Goal: Task Accomplishment & Management: Manage account settings

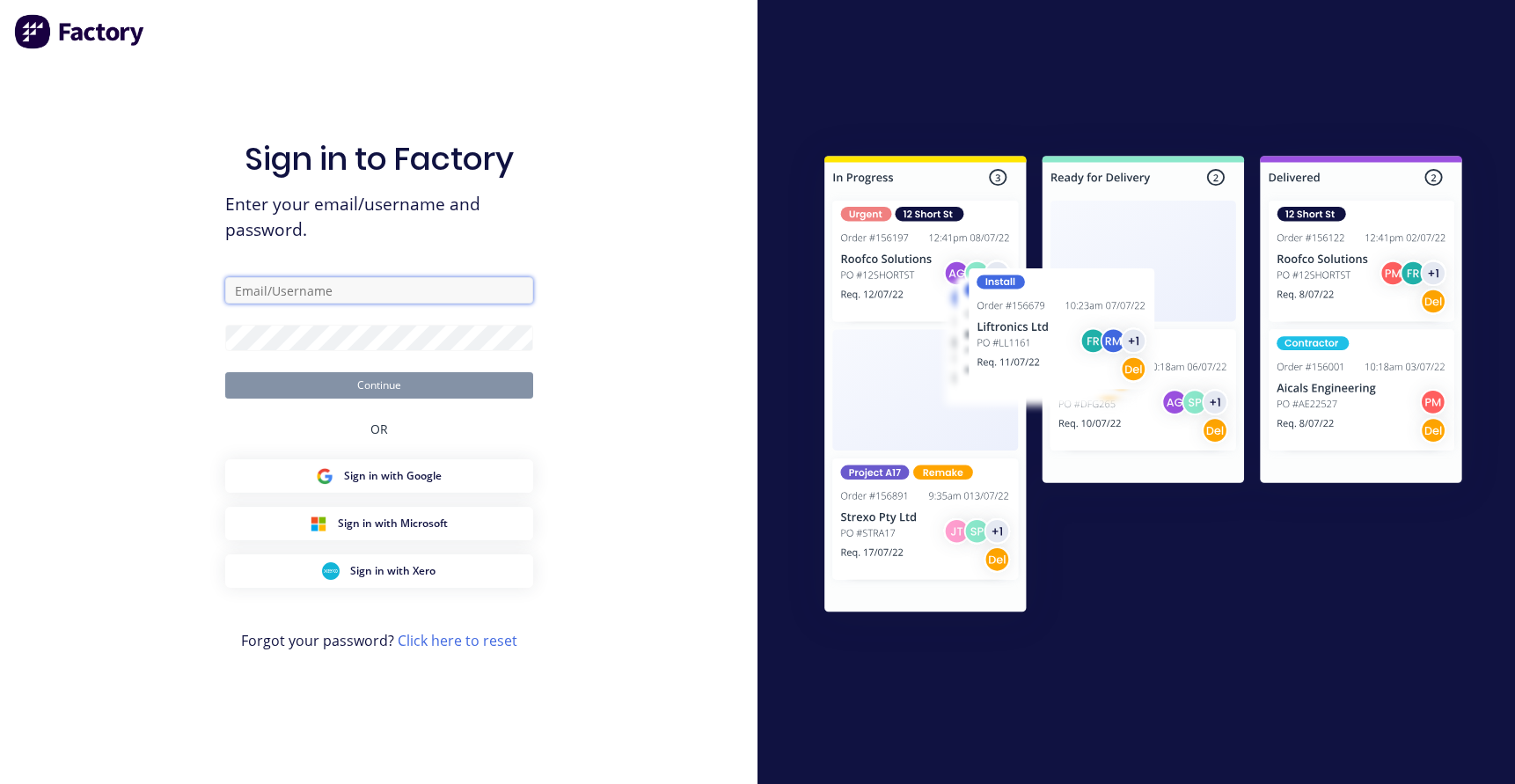
type input "rachel@signupwa.com.au"
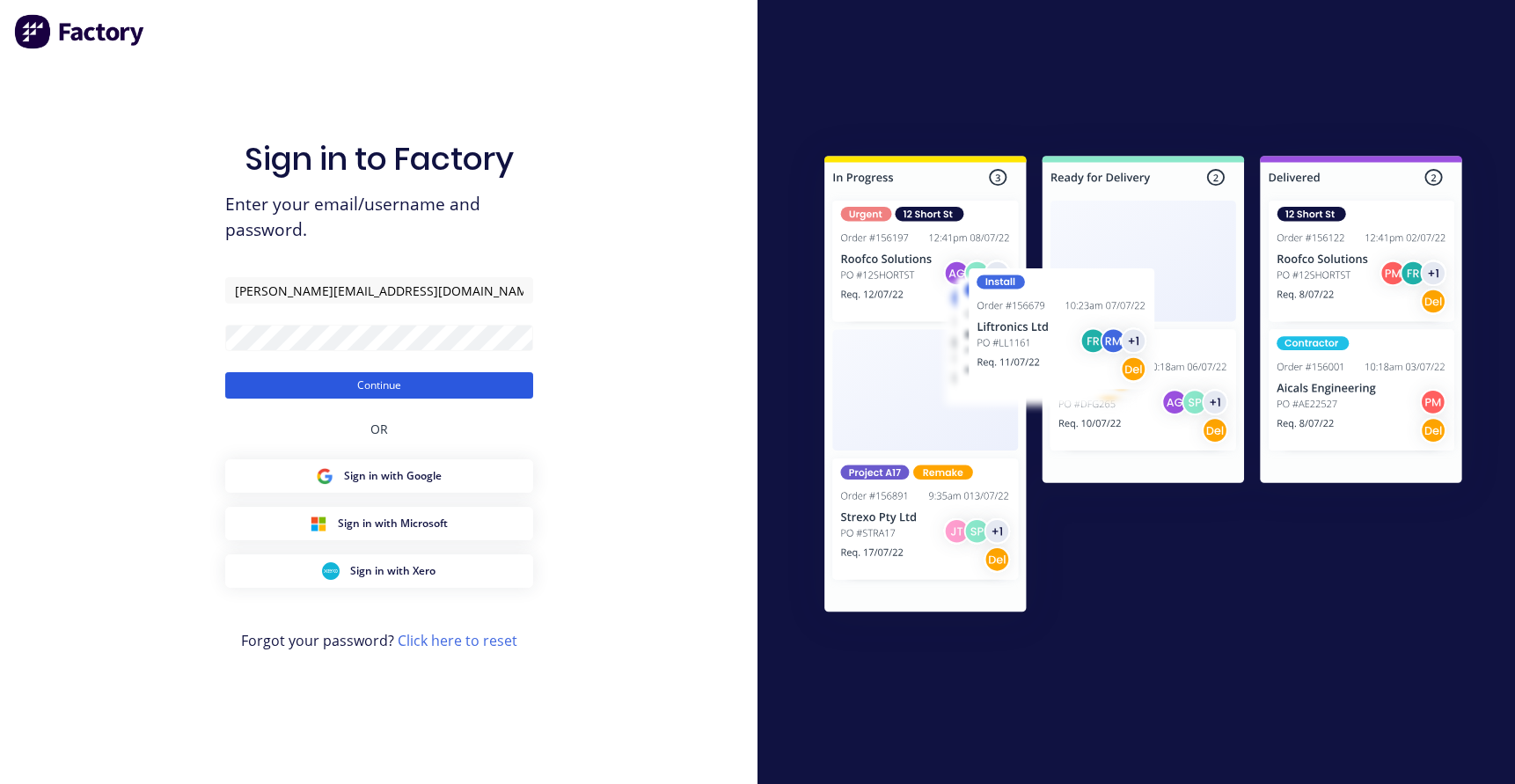
click at [326, 379] on button "Continue" at bounding box center [379, 384] width 308 height 26
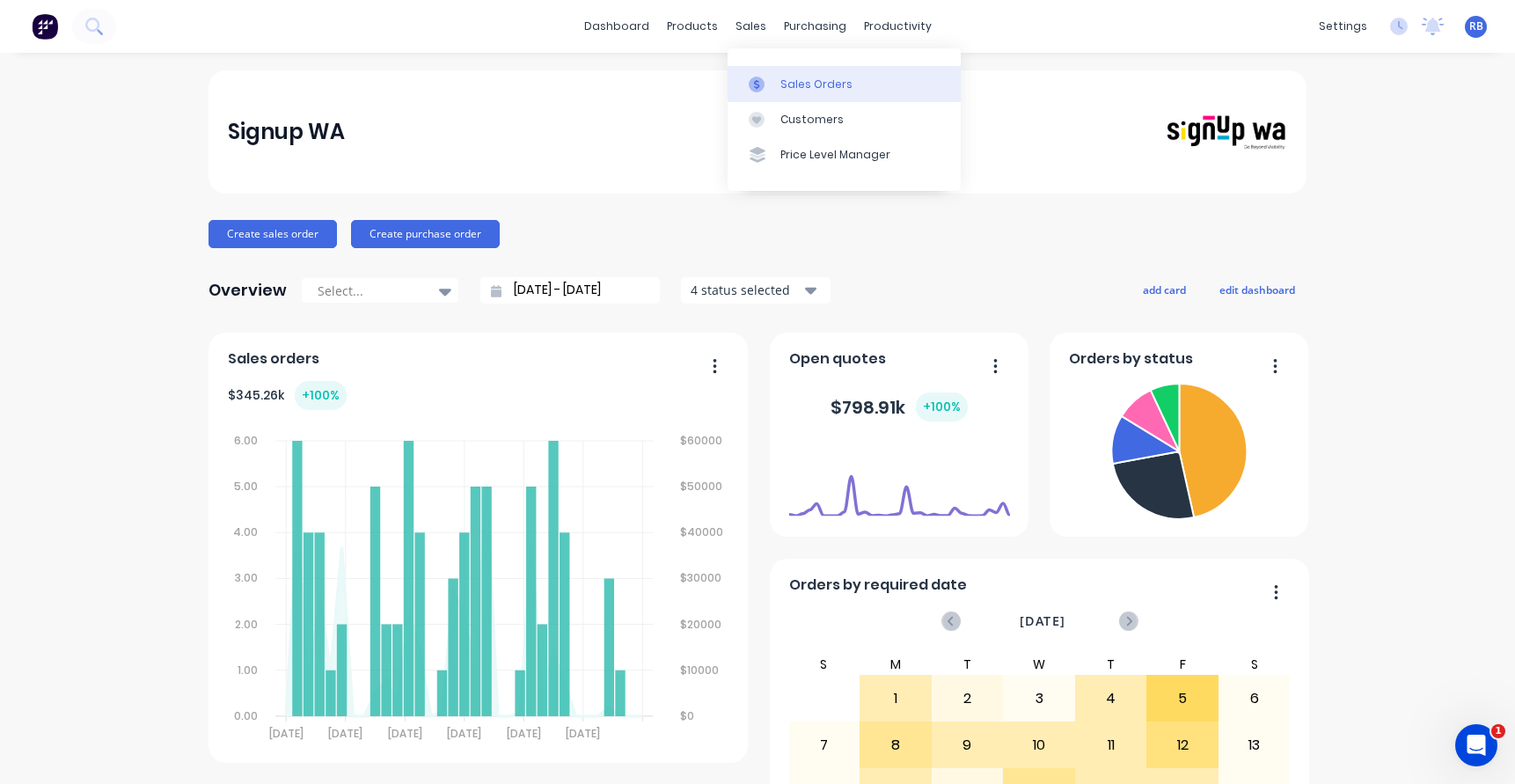
click at [803, 85] on div "Sales Orders" at bounding box center [816, 84] width 73 height 15
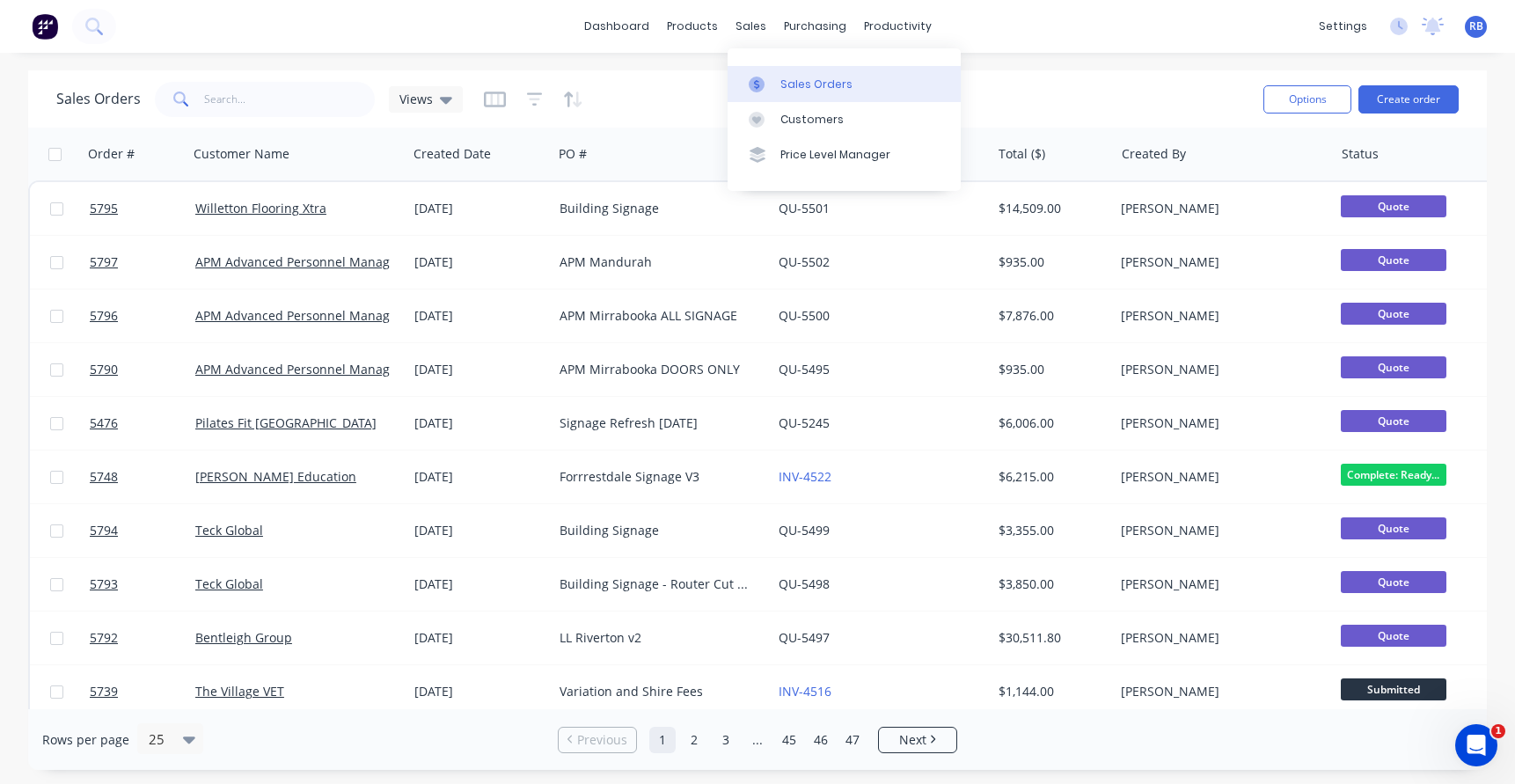
click at [808, 91] on div "Sales Orders" at bounding box center [816, 84] width 73 height 15
click at [1424, 102] on button "Create order" at bounding box center [1409, 99] width 101 height 28
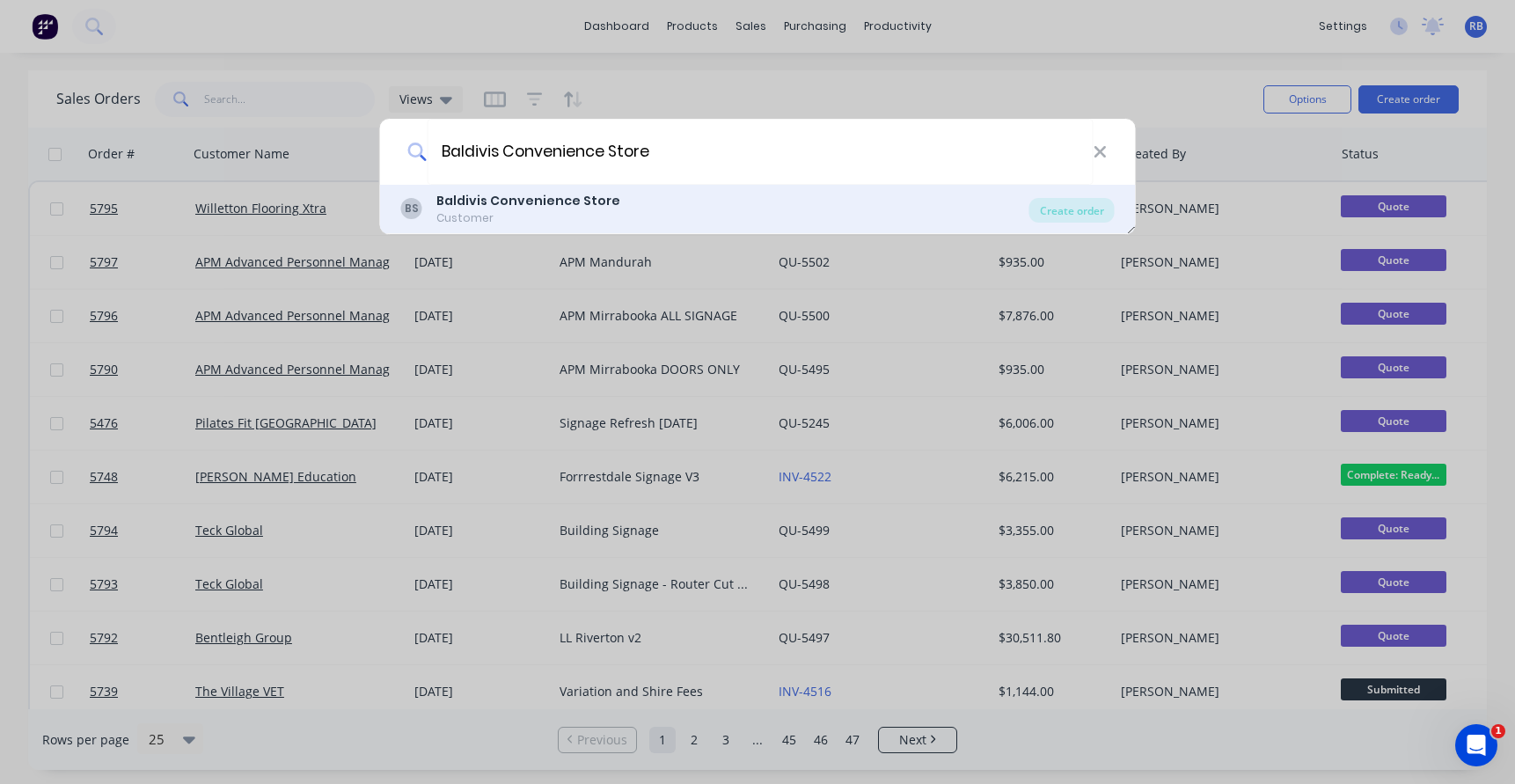
type input "Baldivis Convenience Store"
click at [523, 205] on b "Baldivis Convenience Store" at bounding box center [529, 200] width 184 height 17
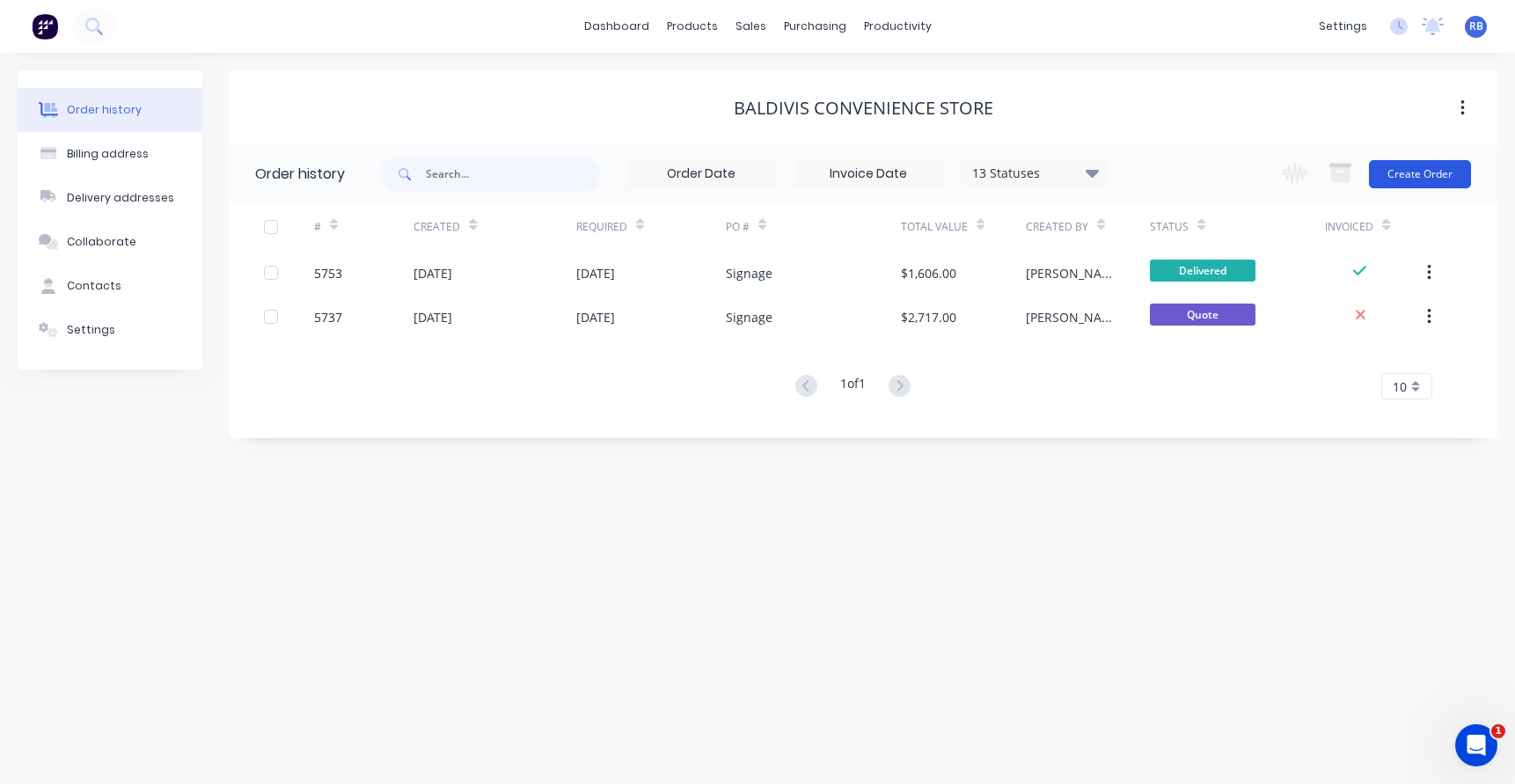
click at [1435, 169] on button "Create Order" at bounding box center [1419, 173] width 102 height 28
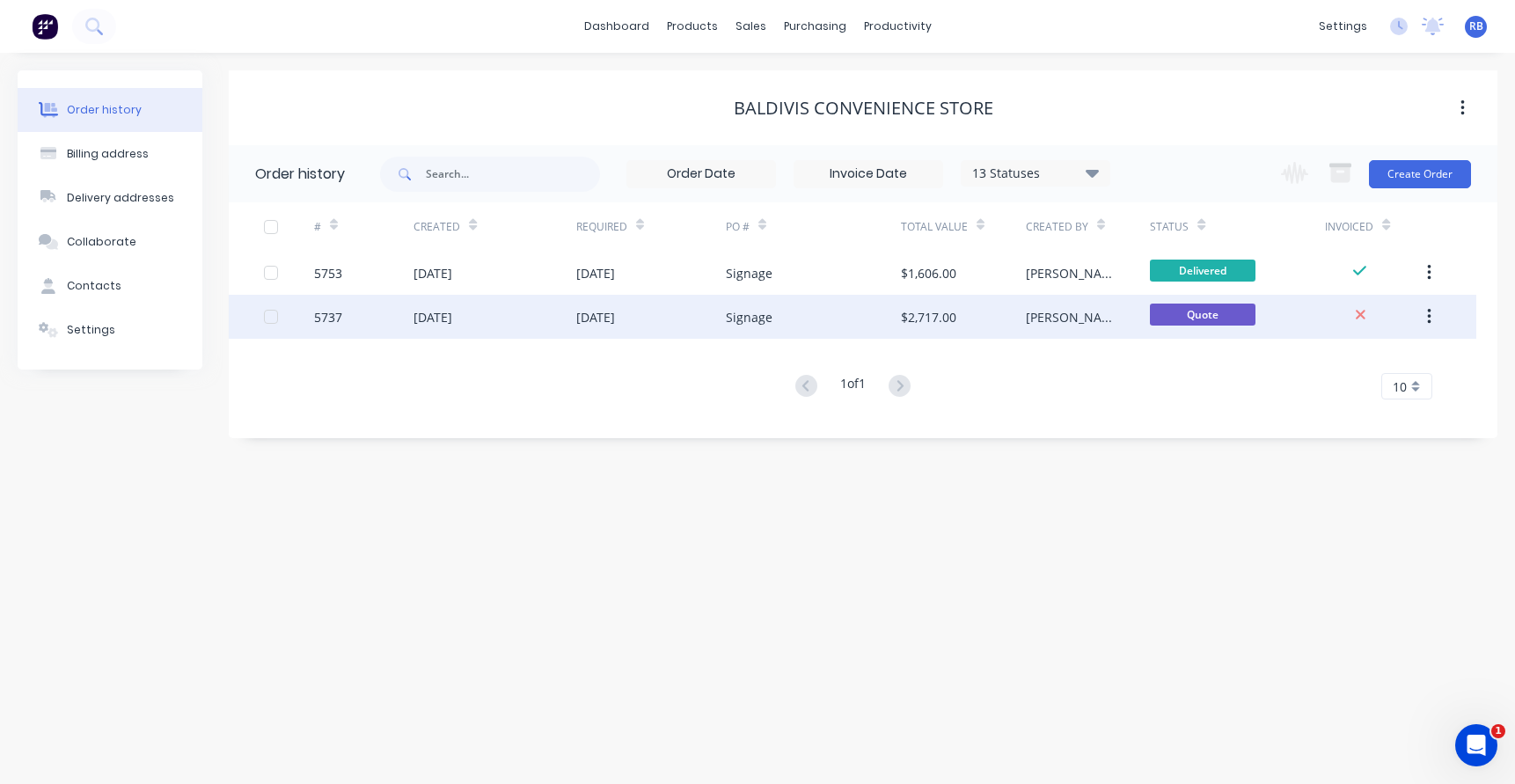
click at [1089, 319] on div "[PERSON_NAME]" at bounding box center [1088, 316] width 125 height 44
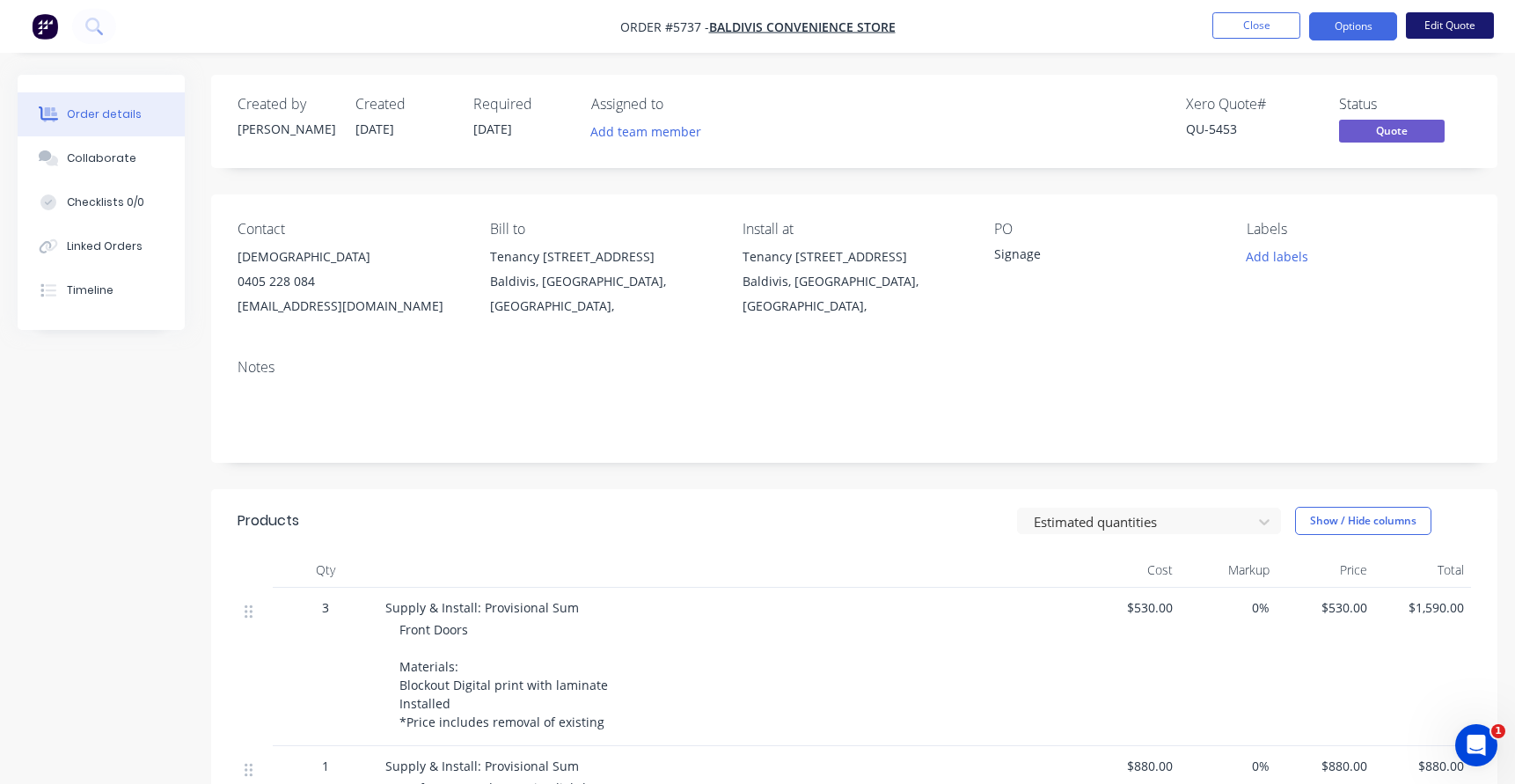
click at [1448, 35] on button "Edit Quote" at bounding box center [1449, 25] width 88 height 26
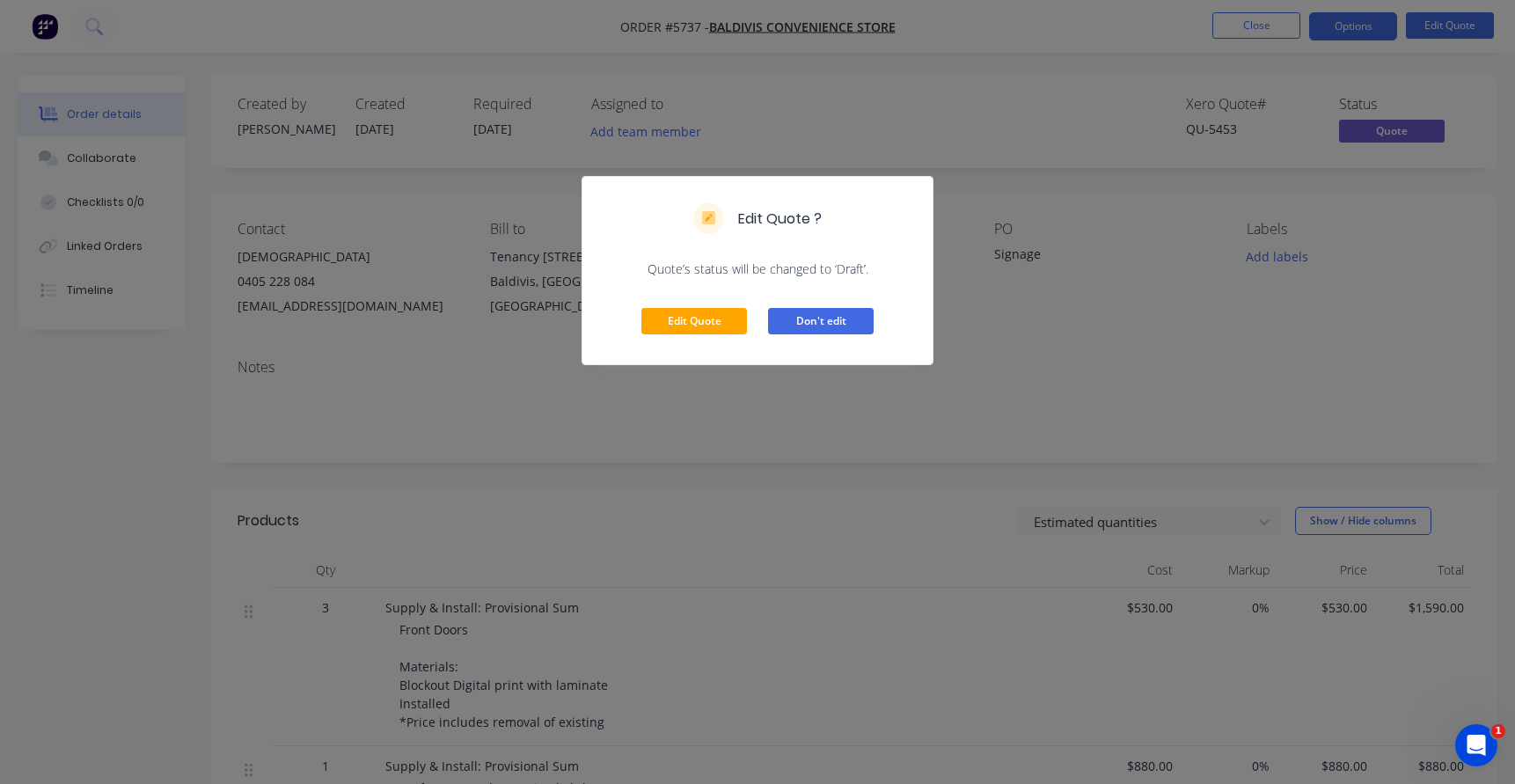
click at [795, 322] on button "Don't edit" at bounding box center [820, 320] width 106 height 26
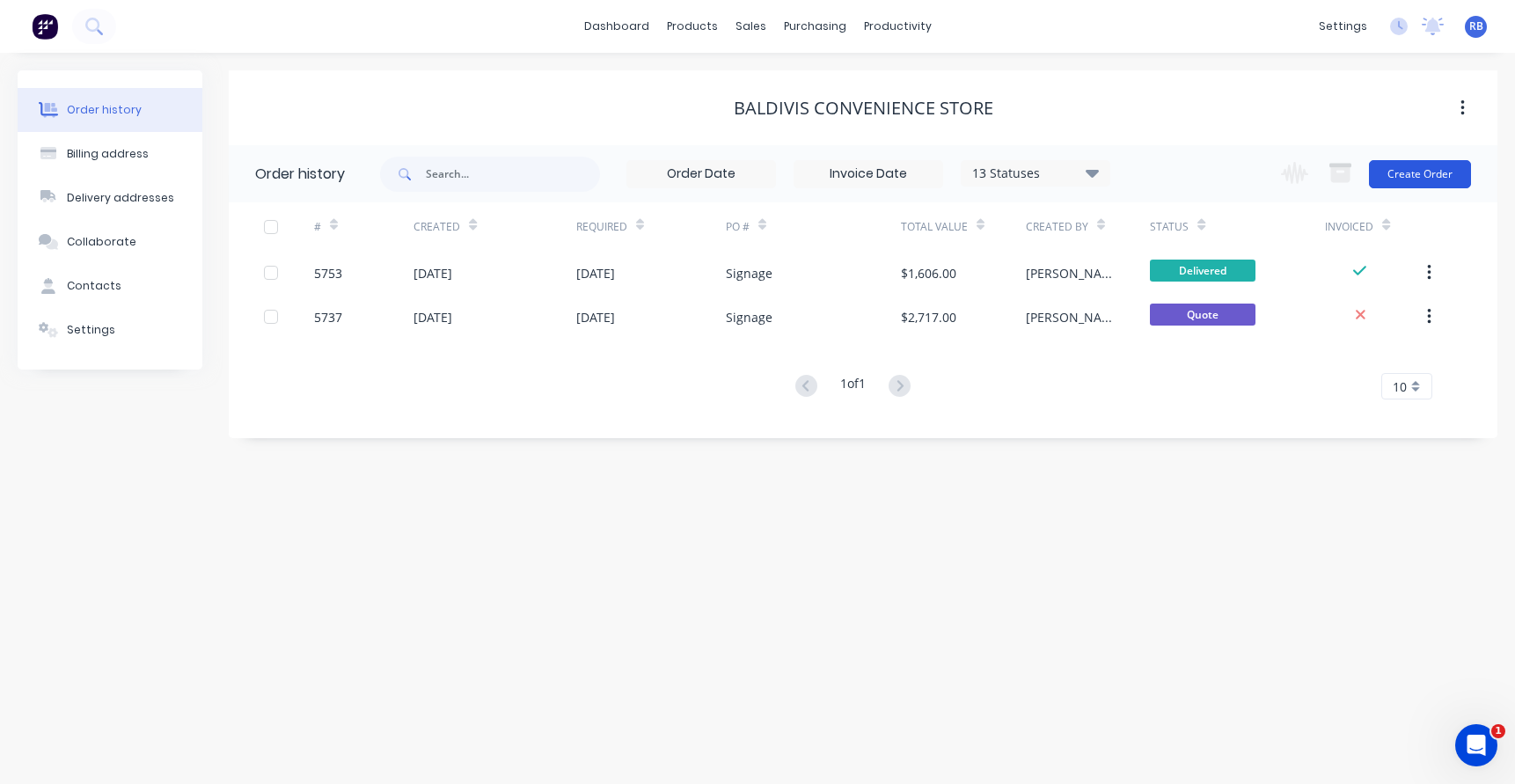
click at [1424, 170] on button "Create Order" at bounding box center [1419, 173] width 102 height 28
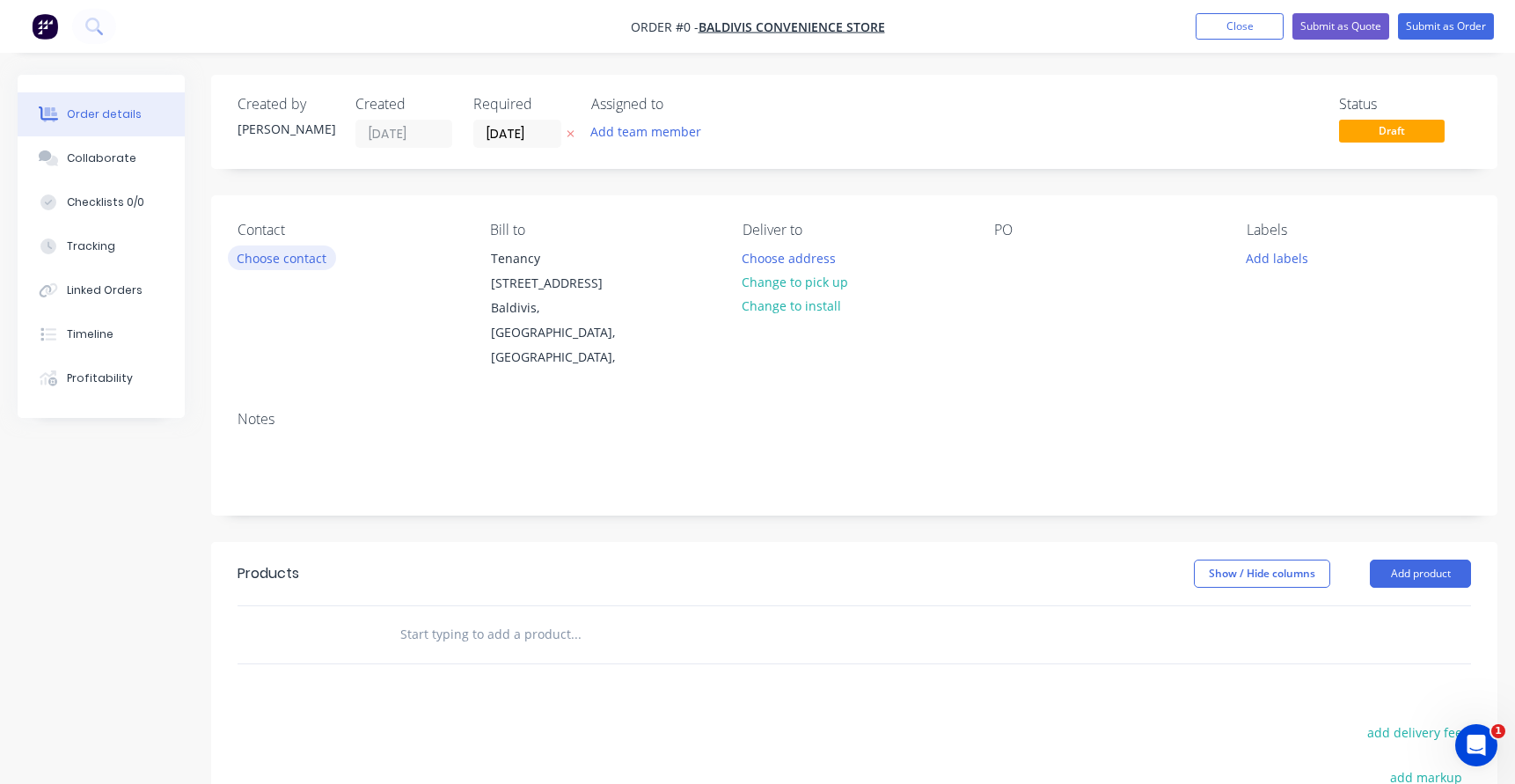
click at [270, 262] on button "Choose contact" at bounding box center [282, 257] width 108 height 24
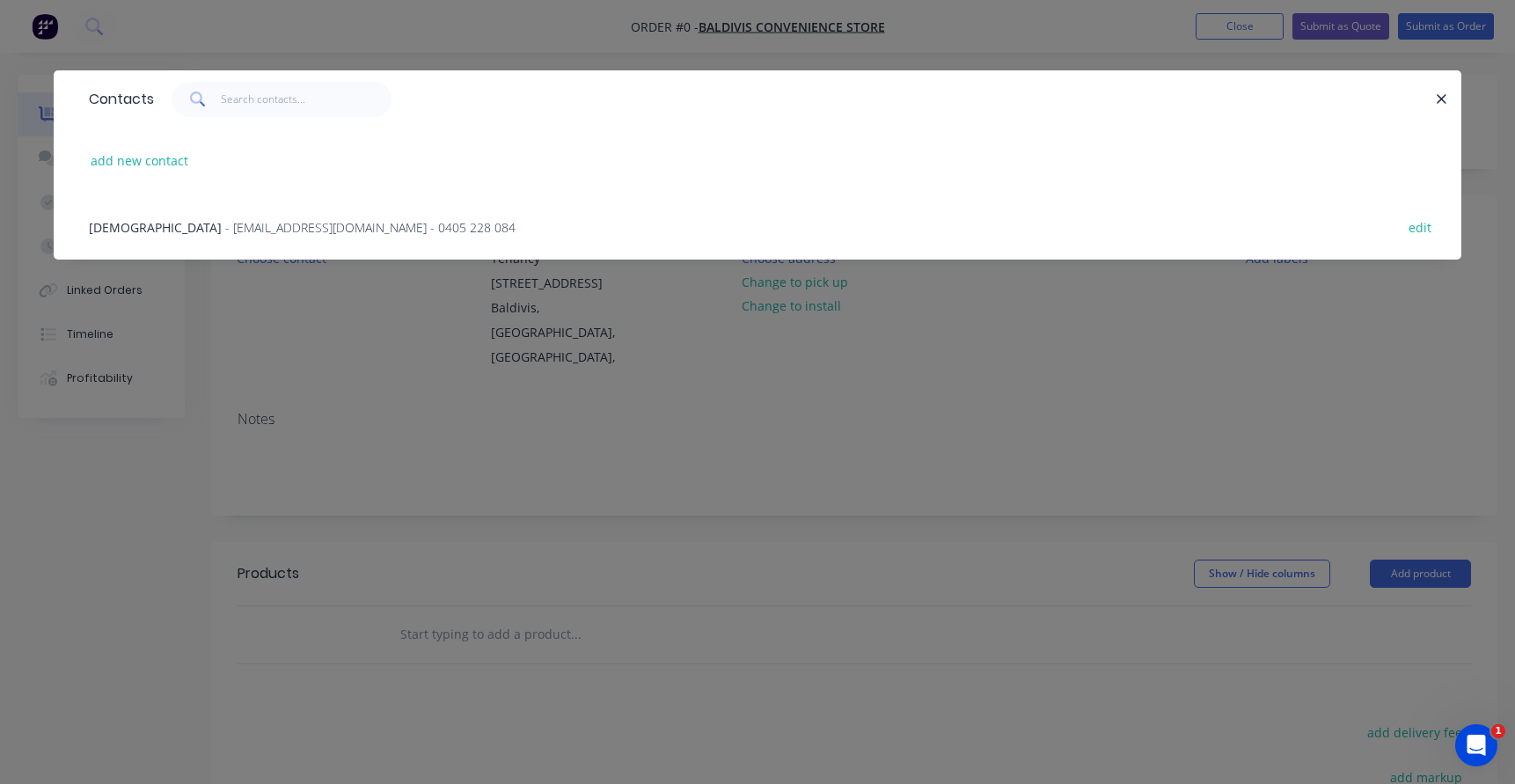
click at [226, 229] on span "- hbodandees@yahoo.com - 0405 228 084" at bounding box center [371, 226] width 290 height 16
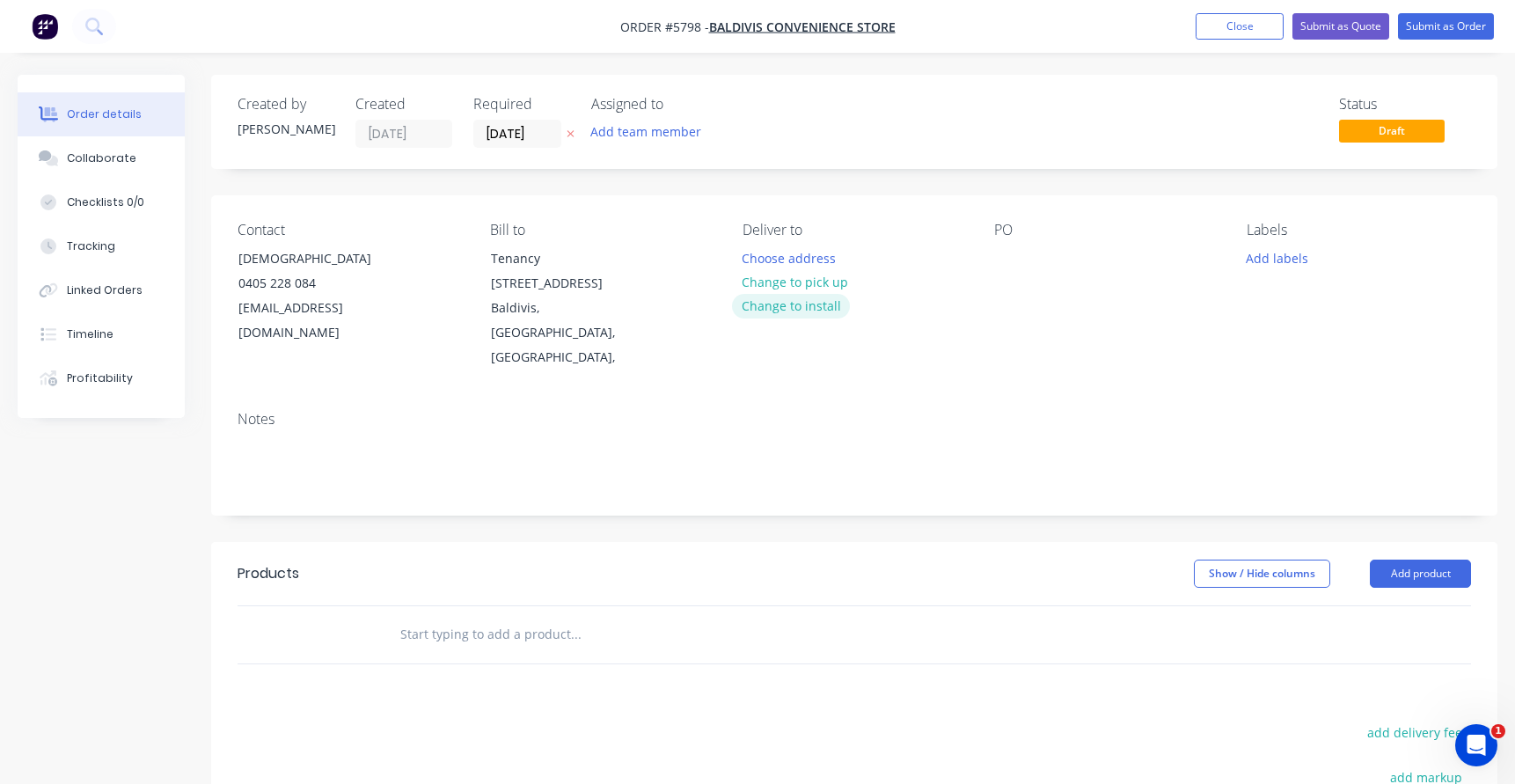
click at [767, 310] on button "Change to install" at bounding box center [791, 306] width 118 height 24
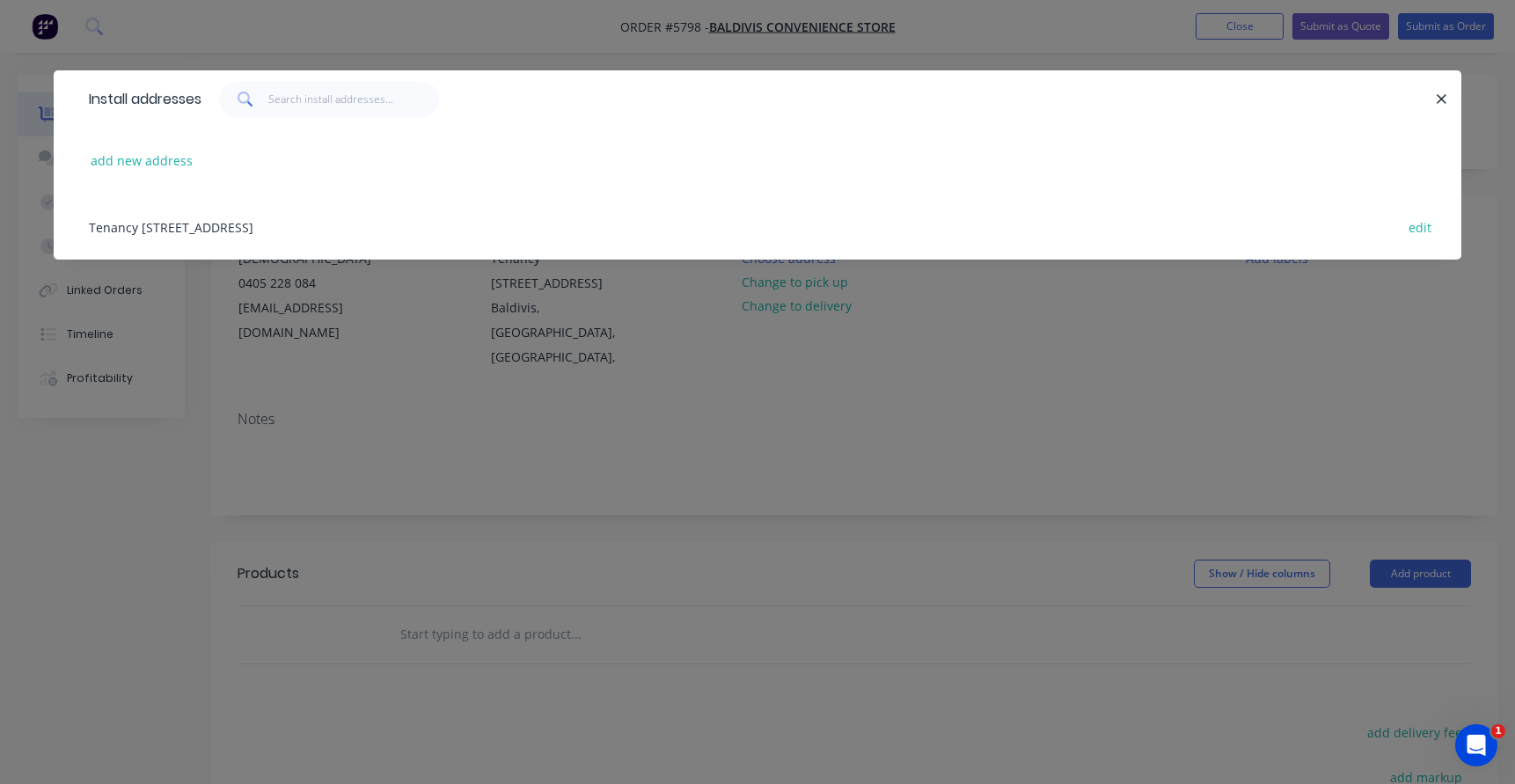
click at [139, 231] on div "Tenancy 1, 9 Settlers Avenue, Baldivis, Western Australia, Australia edit" at bounding box center [757, 226] width 1354 height 66
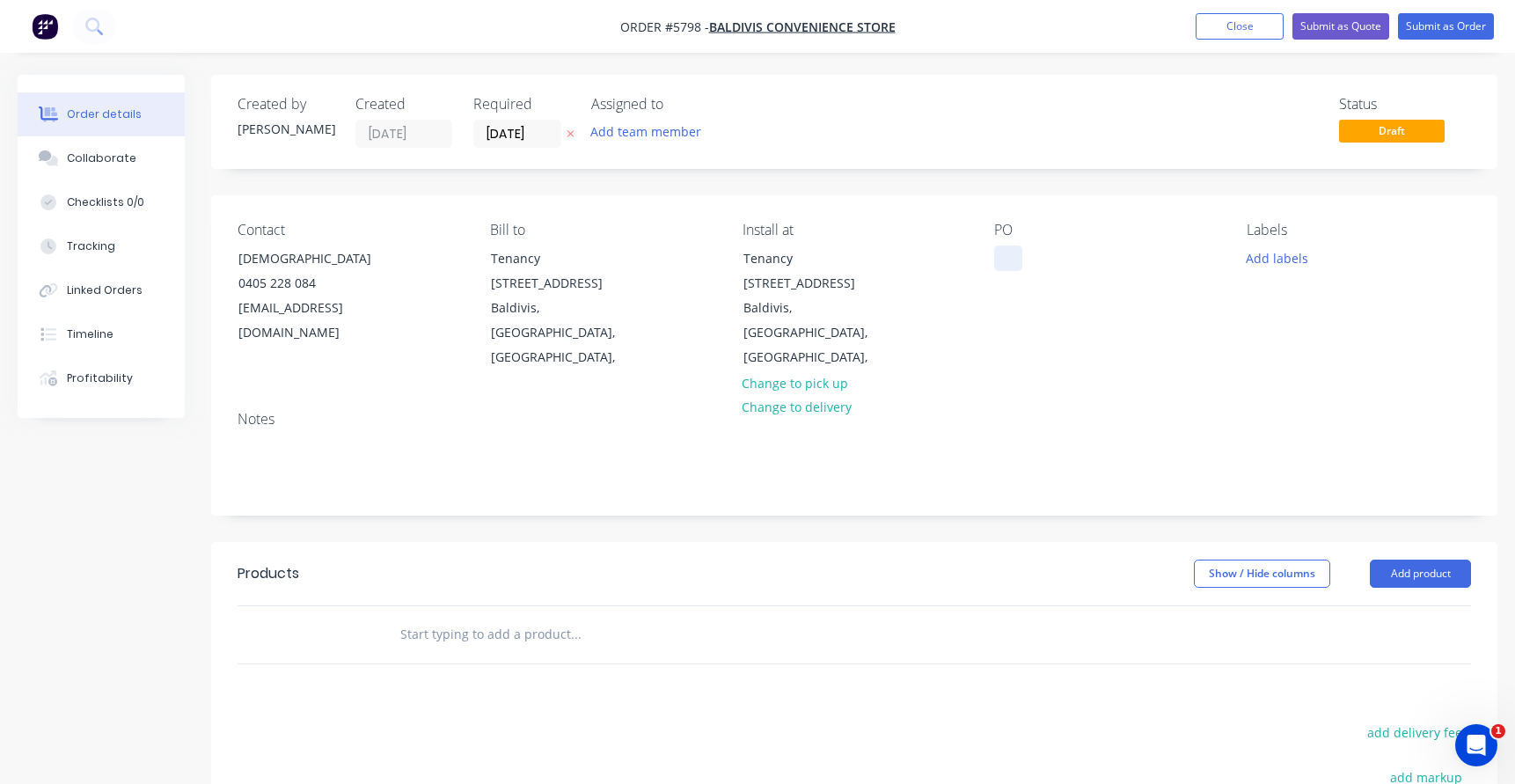
click at [1015, 265] on div at bounding box center [1008, 258] width 28 height 25
click at [441, 617] on input "text" at bounding box center [575, 634] width 351 height 35
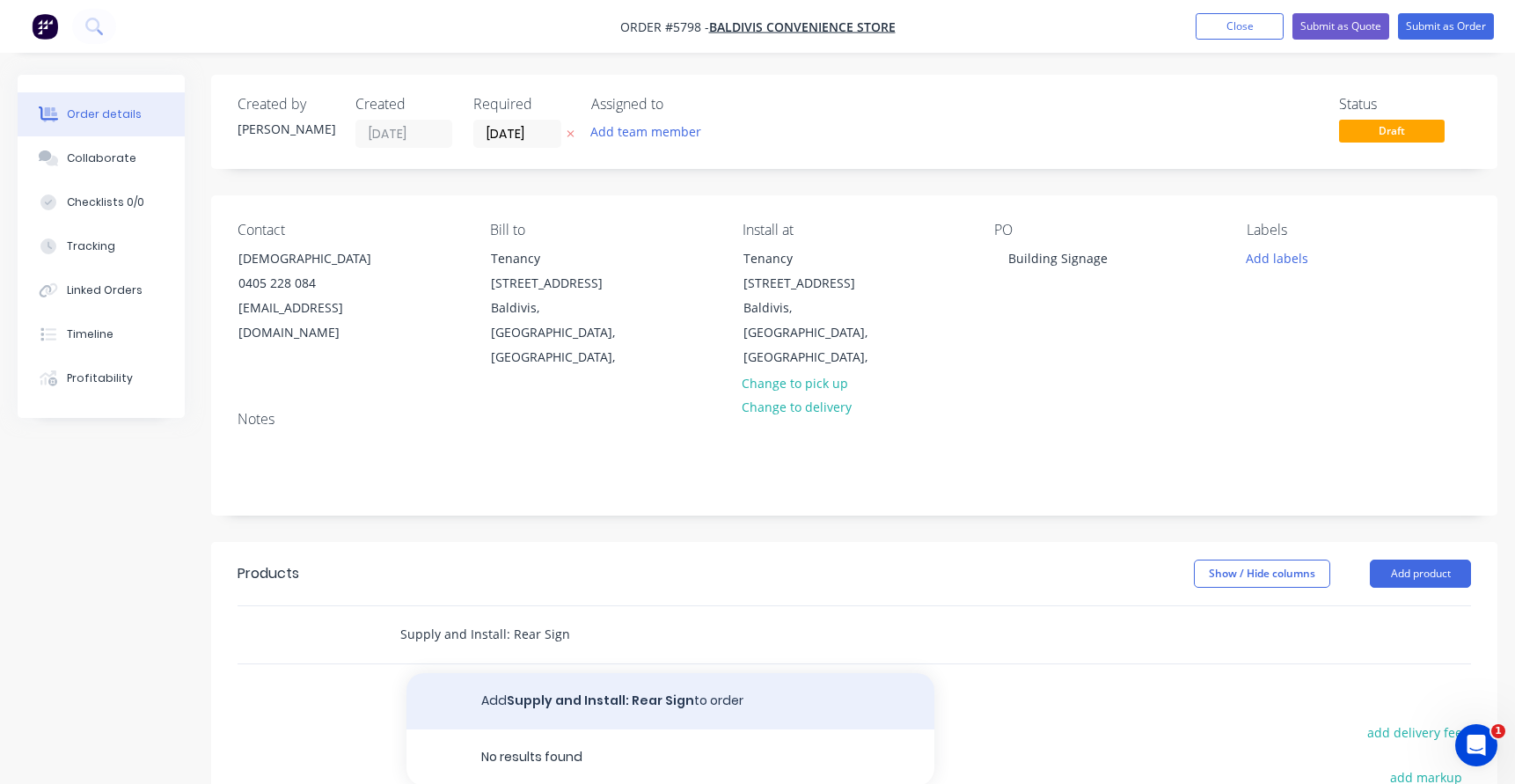
type input "Supply and Install: Rear Sign"
click at [538, 678] on button "Add Supply and Install: Rear Sign to order" at bounding box center [670, 701] width 528 height 56
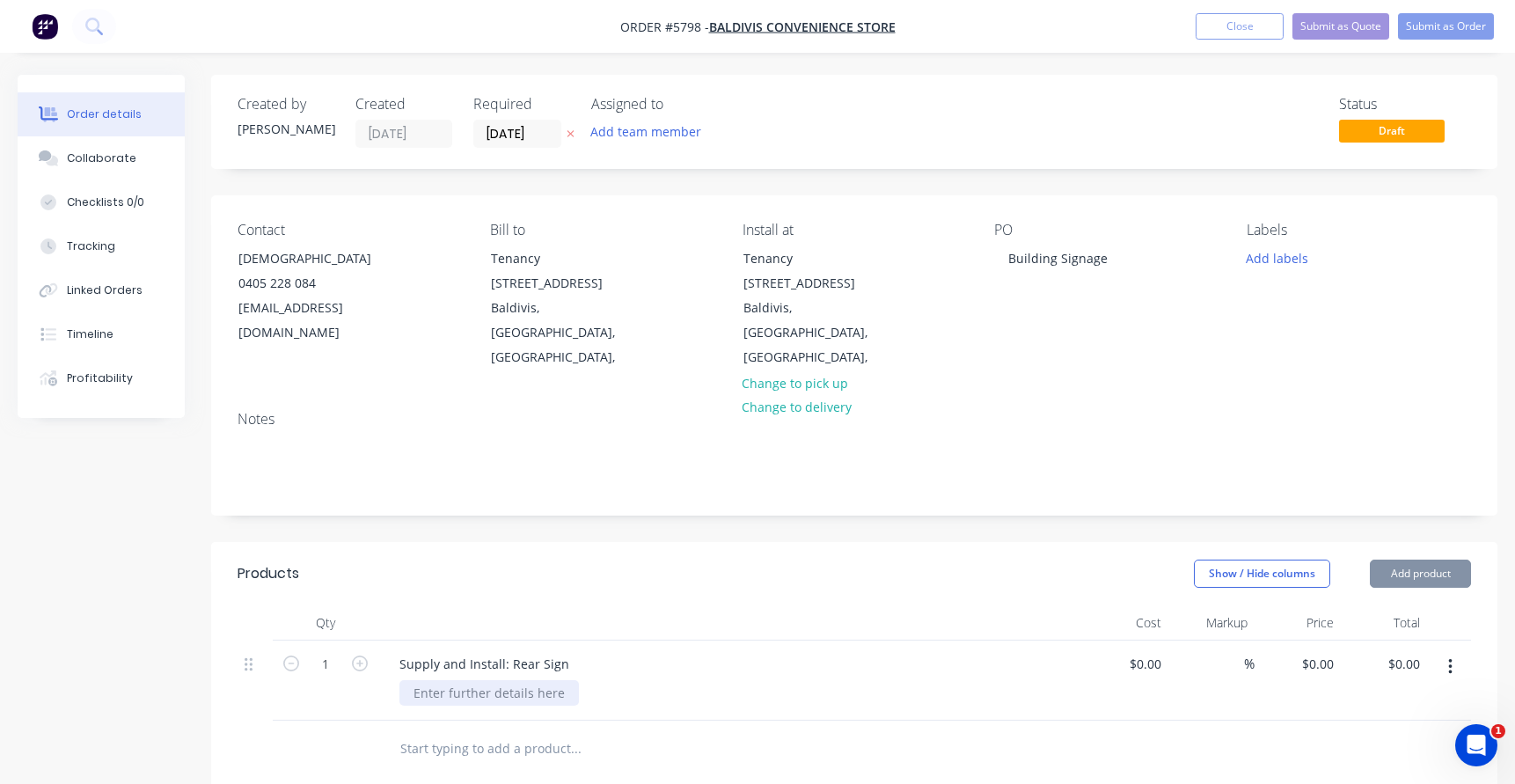
click at [478, 679] on div at bounding box center [489, 692] width 179 height 25
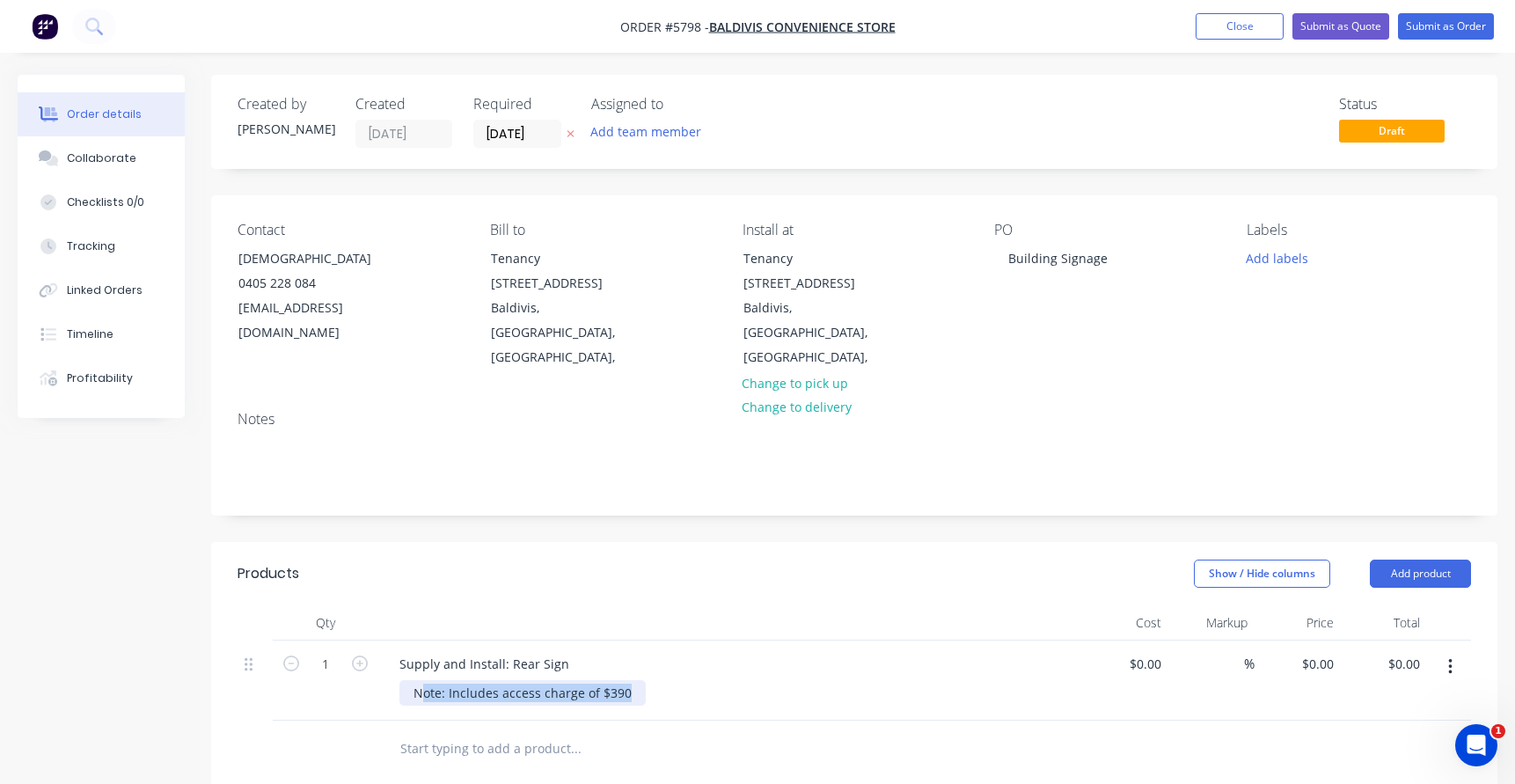
drag, startPoint x: 632, startPoint y: 669, endPoint x: 410, endPoint y: 667, distance: 222.0
click at [411, 679] on div "Note: Includes access charge of $390" at bounding box center [523, 692] width 246 height 25
drag, startPoint x: 673, startPoint y: 669, endPoint x: 473, endPoint y: 669, distance: 200.0
click at [473, 679] on div "Materials: 3mm Aluminium Composite Panel Digital print with laminate" at bounding box center [624, 692] width 449 height 25
click at [575, 688] on div "Materials: Digital print with laminate" at bounding box center [491, 701] width 183 height 44
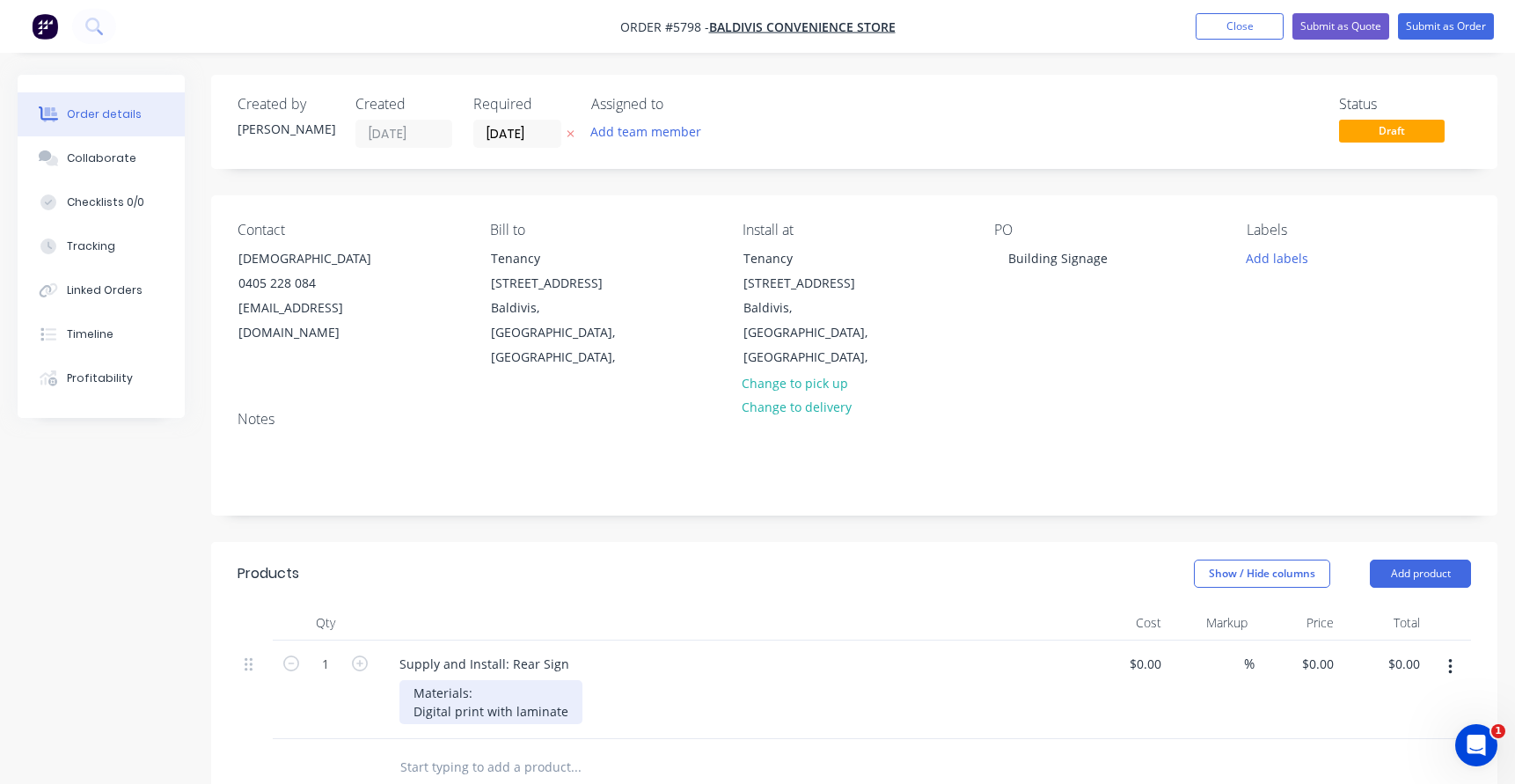
click at [408, 679] on div "Materials: Digital print with laminate" at bounding box center [491, 701] width 183 height 44
click at [560, 650] on div "Supply and Install: Rear Sign" at bounding box center [484, 663] width 197 height 25
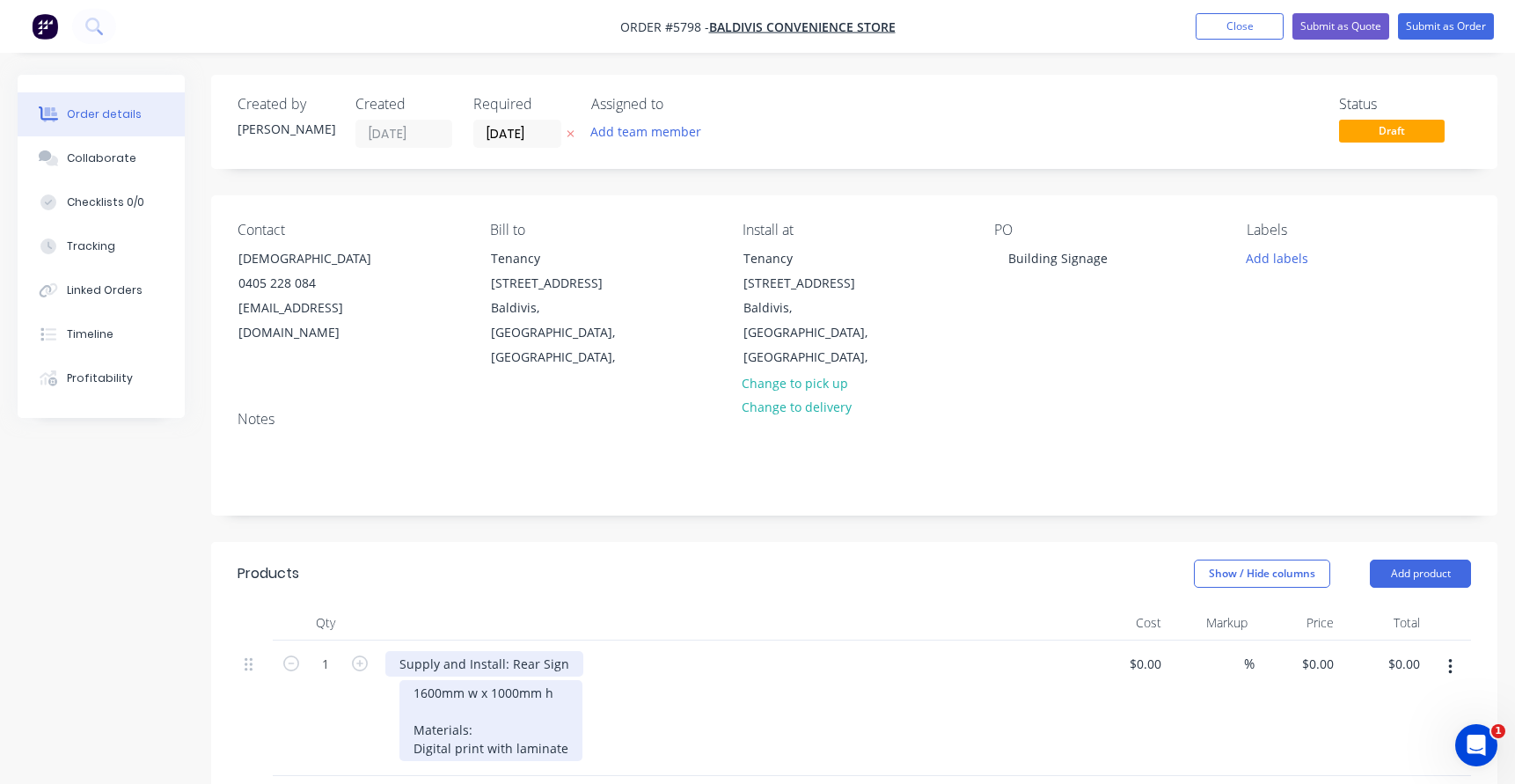
scroll to position [142, 0]
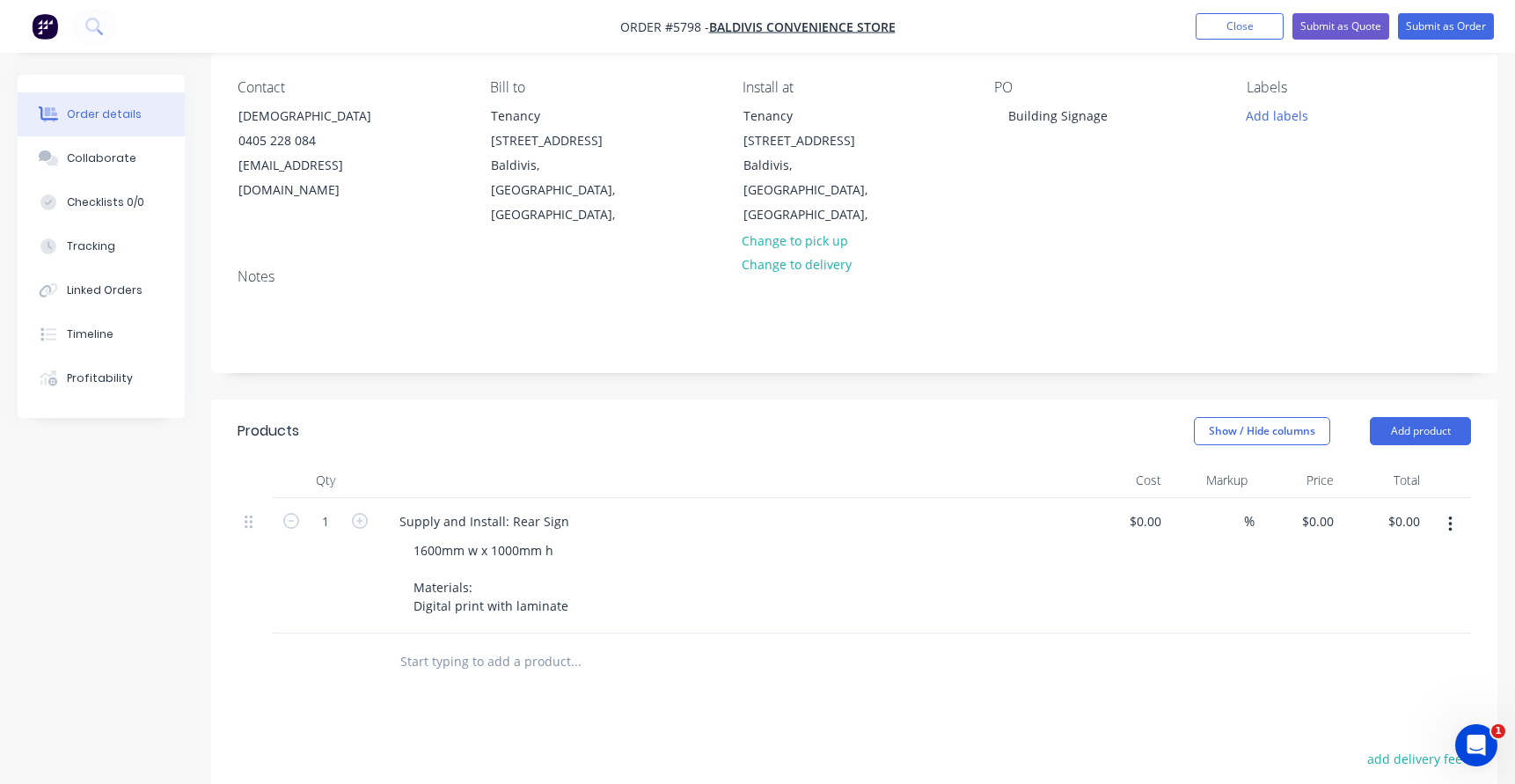
click at [455, 644] on input "text" at bounding box center [575, 661] width 351 height 35
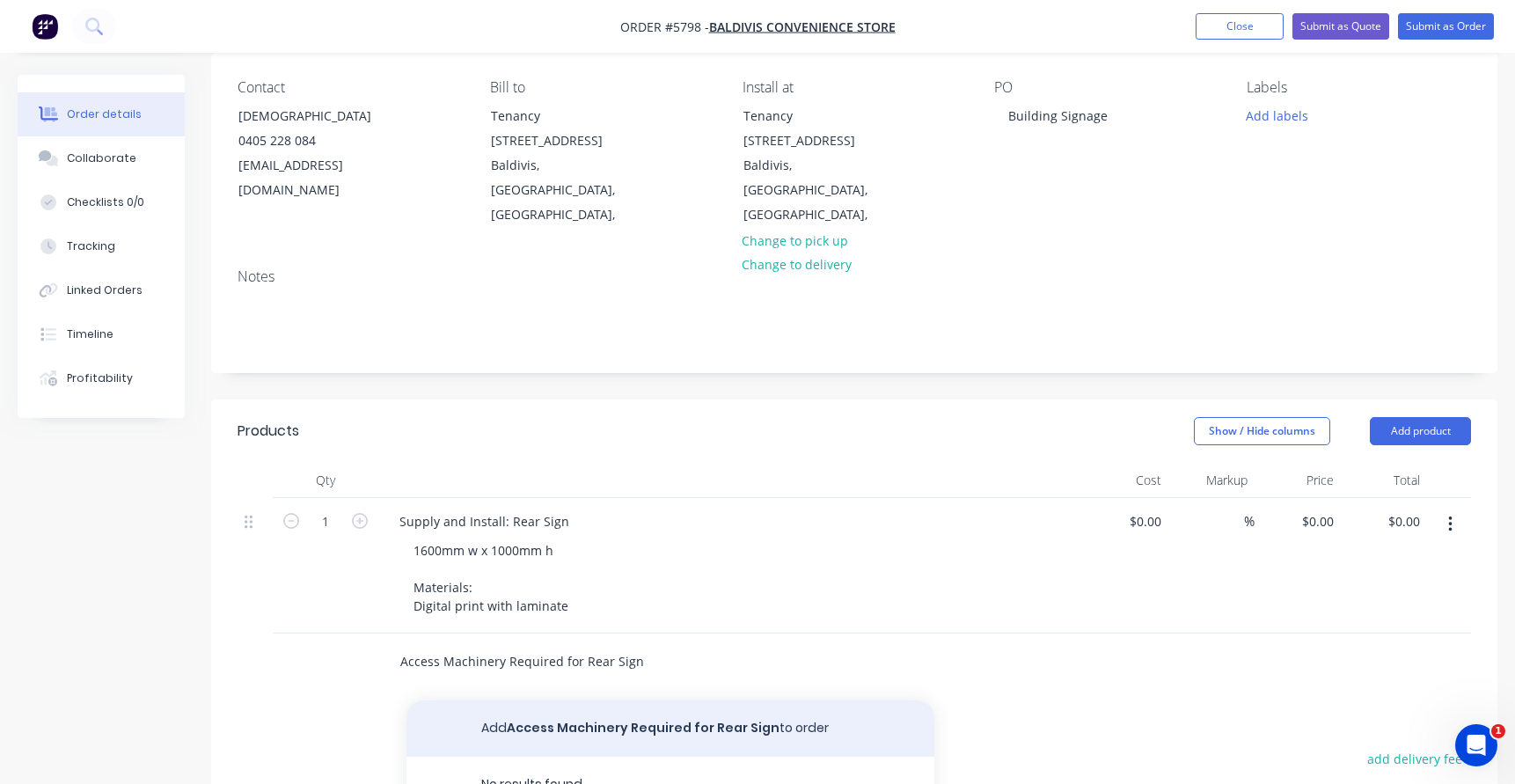
type input "Access Machinery Required for Rear Sign"
click at [651, 705] on button "Add Access Machinery Required for Rear Sign to order" at bounding box center [670, 728] width 528 height 56
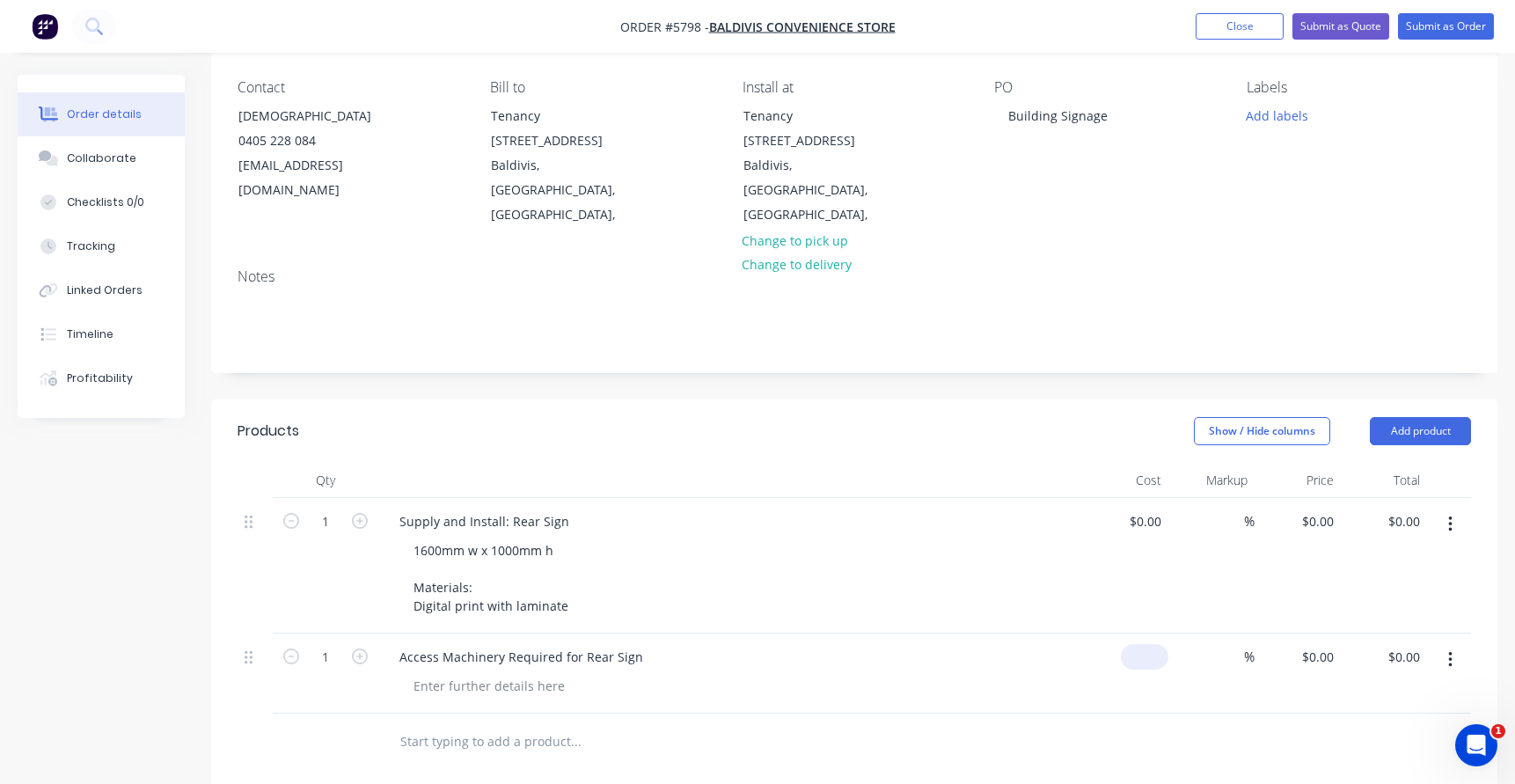
click at [1156, 644] on input at bounding box center [1148, 656] width 41 height 25
type input "$390.00"
click at [988, 673] on div at bounding box center [738, 685] width 676 height 25
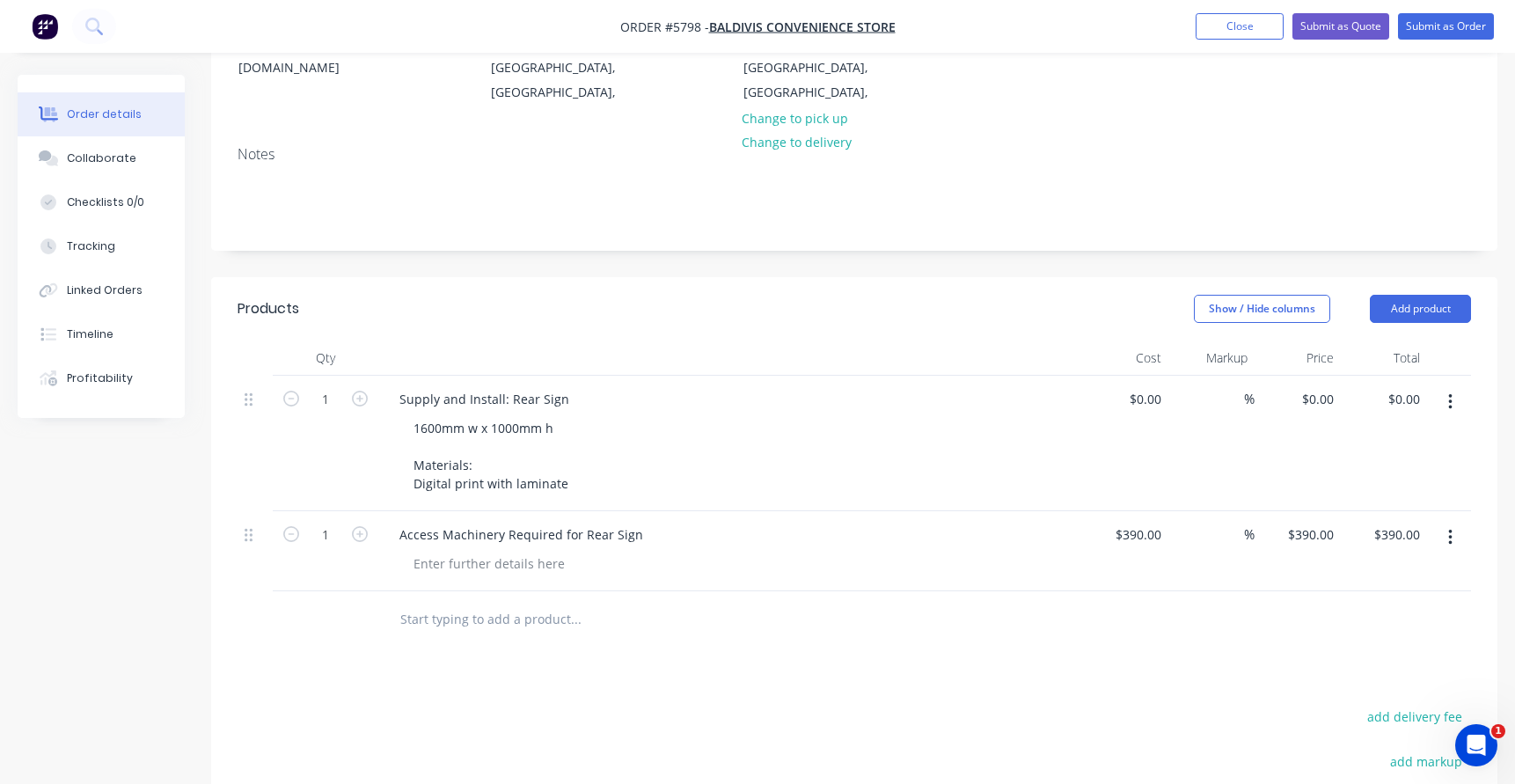
scroll to position [285, 0]
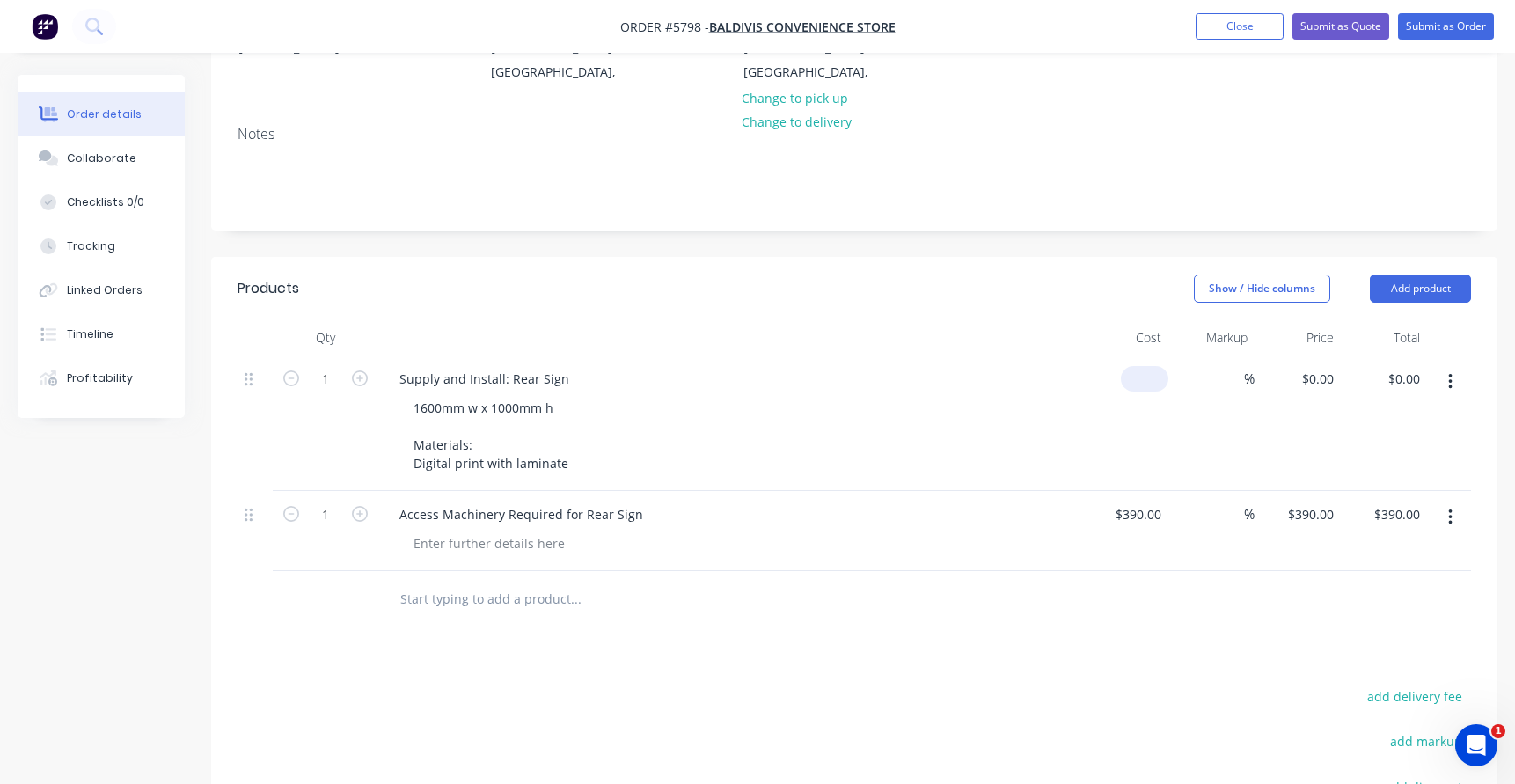
click at [1153, 366] on input at bounding box center [1148, 378] width 41 height 25
type input "$280.00"
click at [1099, 380] on div "$280.00 280" at bounding box center [1125, 423] width 86 height 136
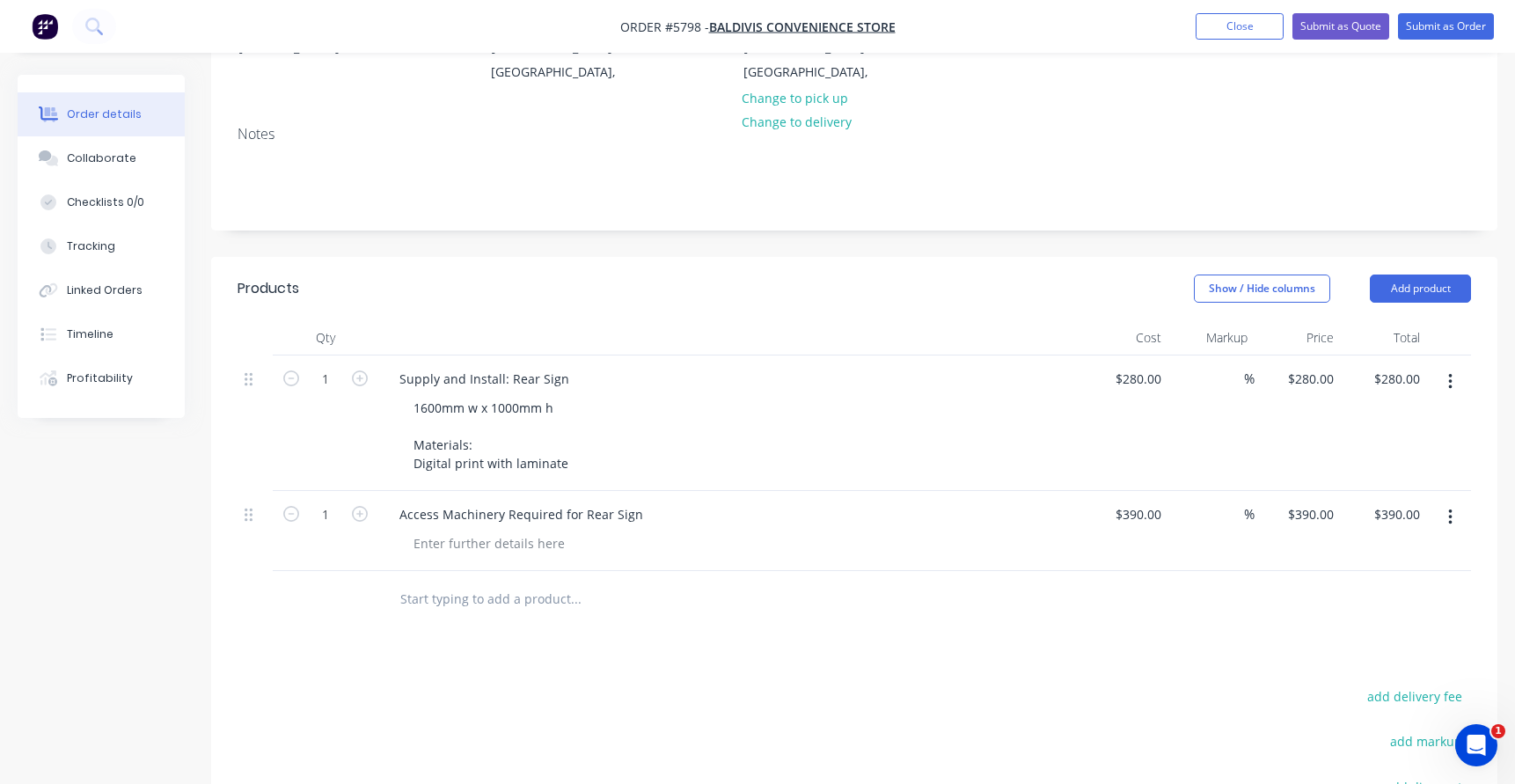
click at [439, 586] on input "text" at bounding box center [575, 599] width 351 height 35
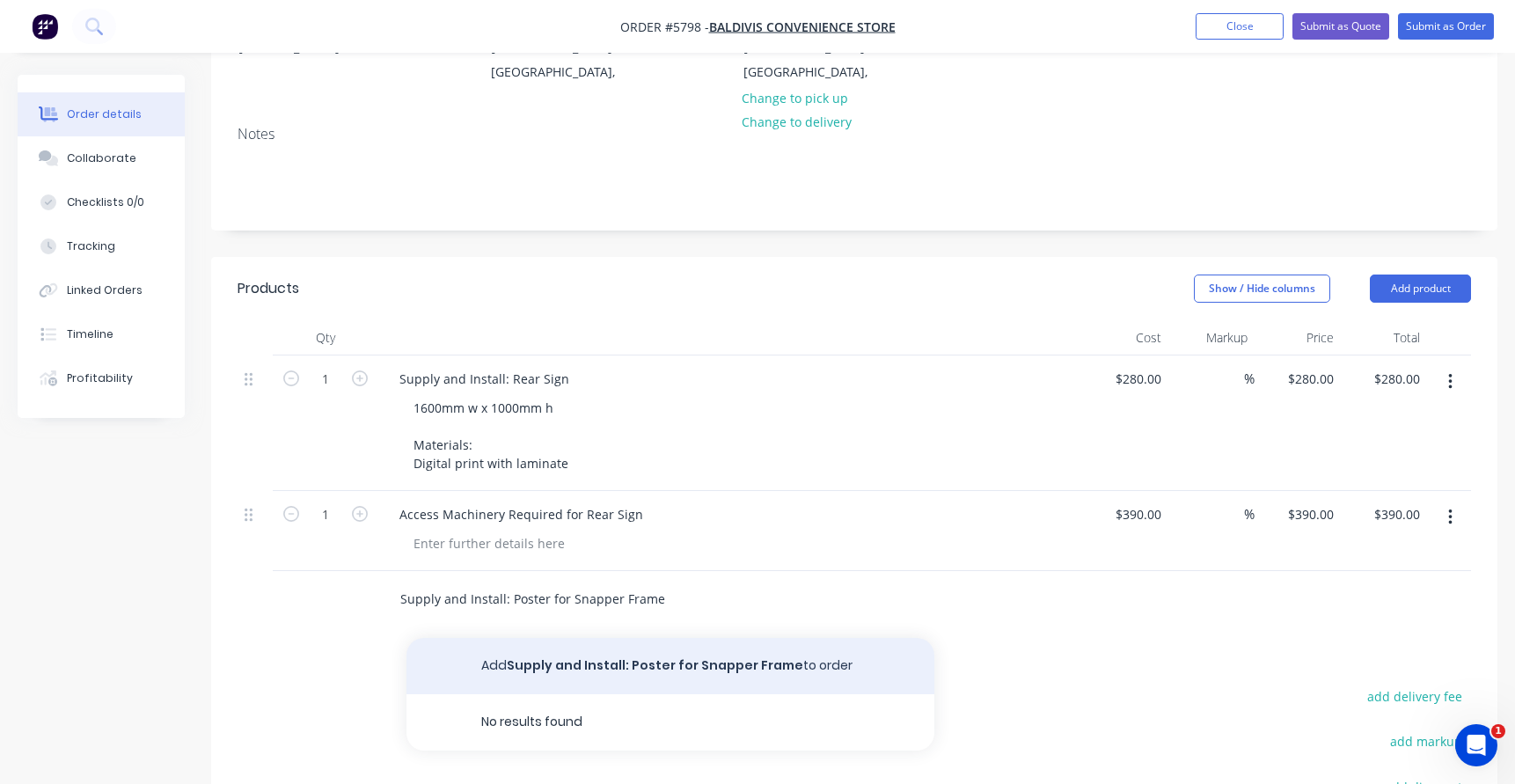
type input "Supply and Install: Poster for Snapper Frame"
click at [561, 638] on button "Add Supply and Install: Poster for Snapper Frame to order" at bounding box center [670, 666] width 528 height 56
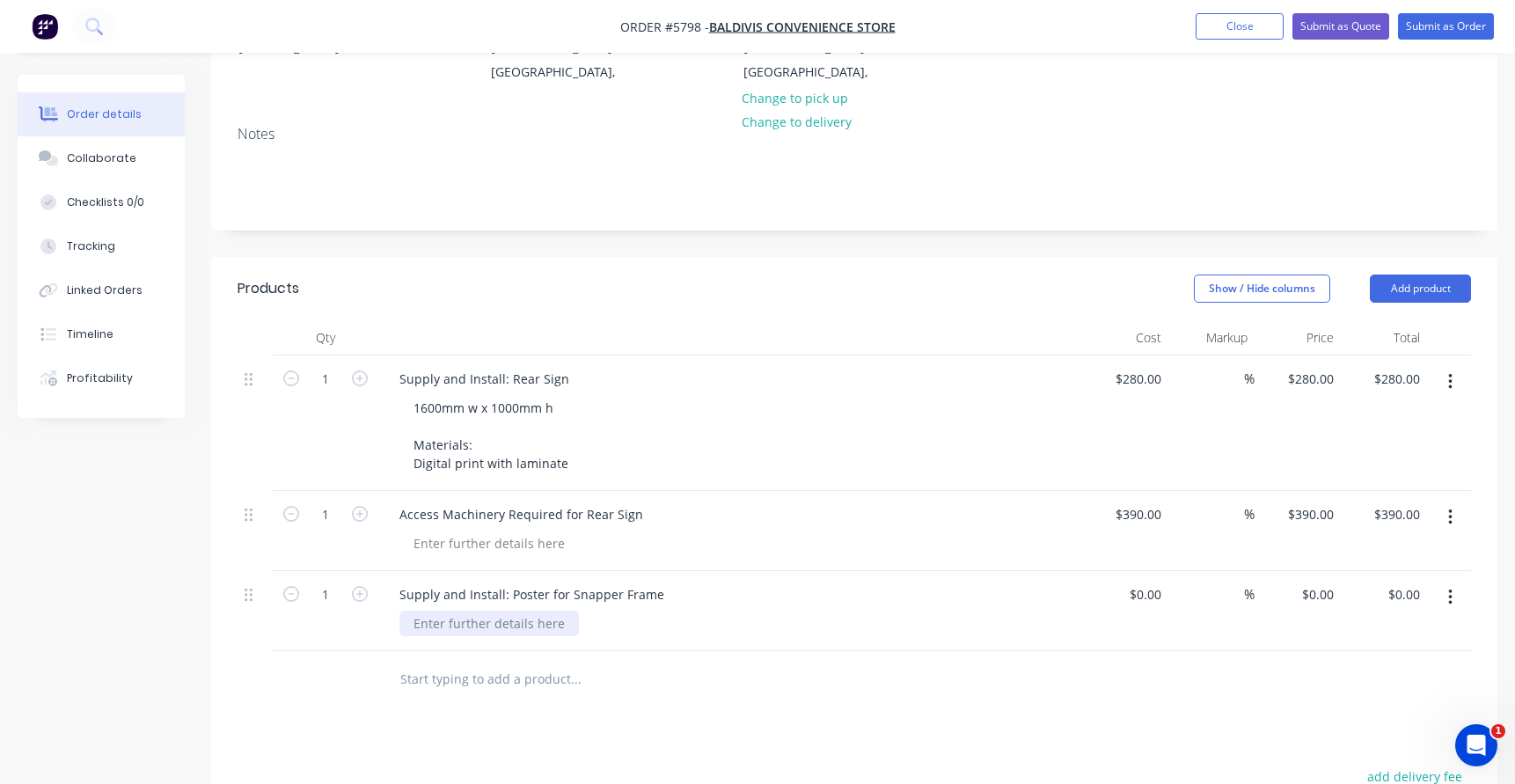
click at [484, 611] on div at bounding box center [489, 623] width 179 height 25
click at [1136, 571] on div at bounding box center [1125, 629] width 86 height 117
type input "$125.00"
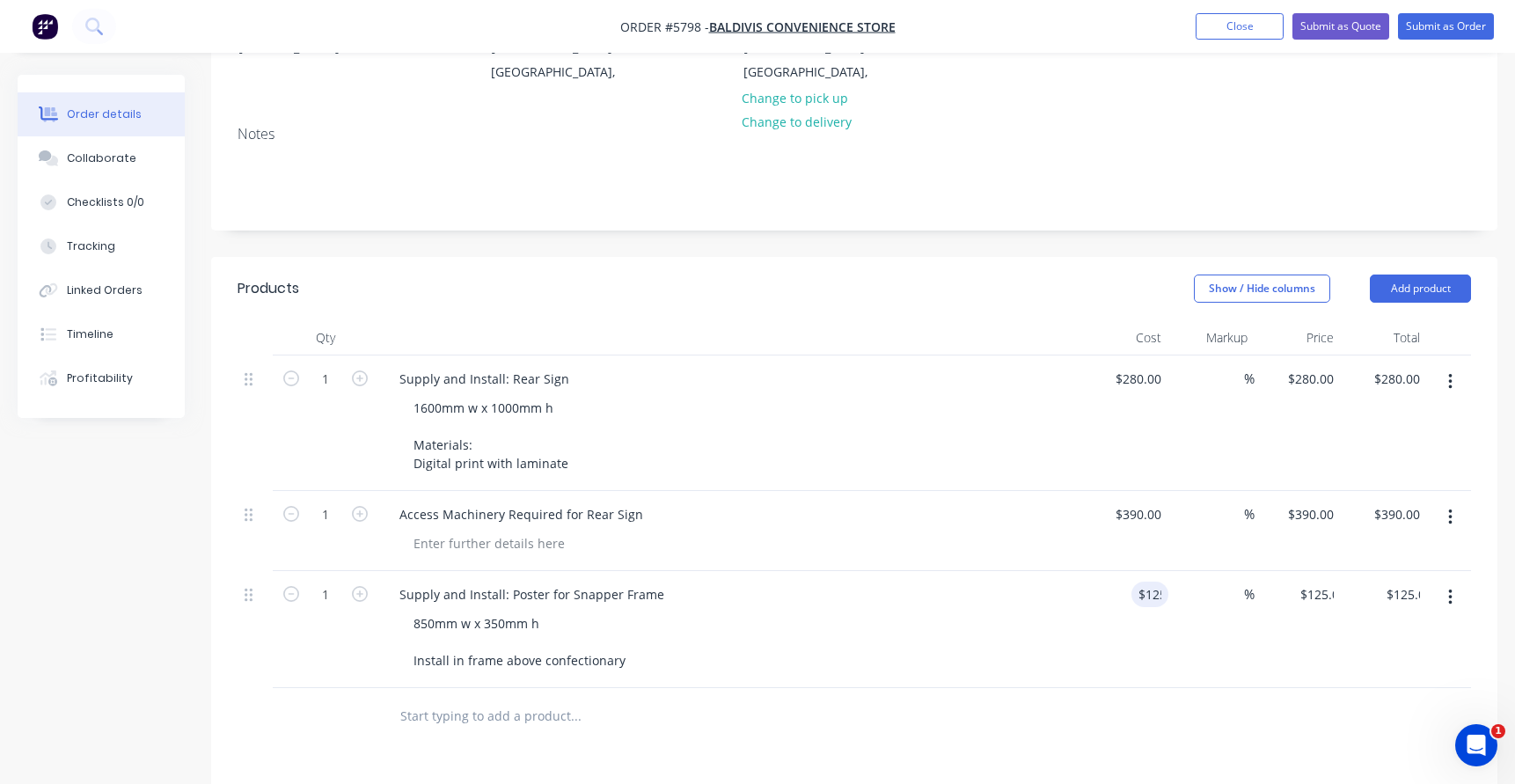
click at [978, 613] on div "850mm w x 350mm h Install in frame above confectionary" at bounding box center [738, 642] width 676 height 63
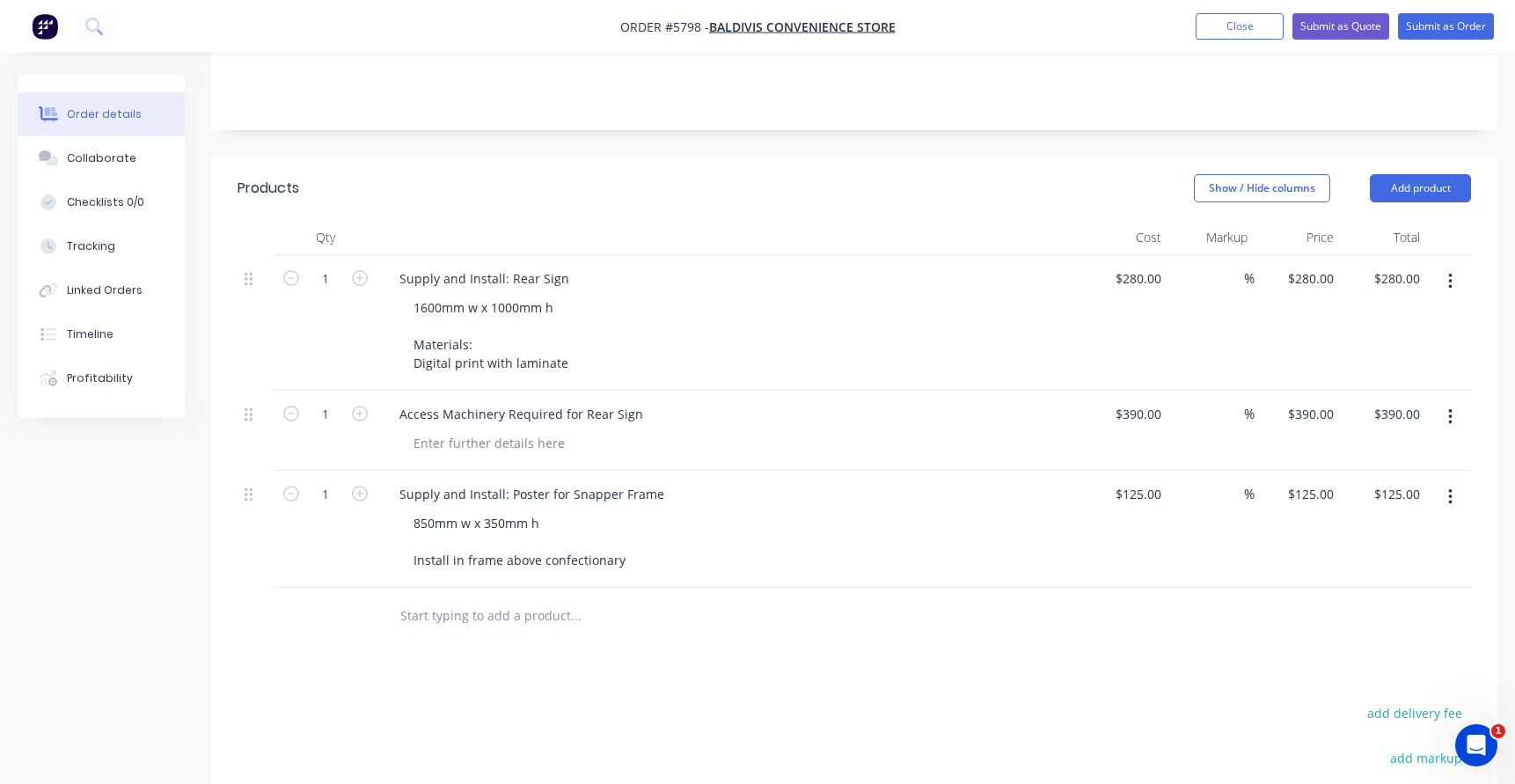
scroll to position [384, 0]
click at [484, 607] on input "text" at bounding box center [575, 617] width 351 height 35
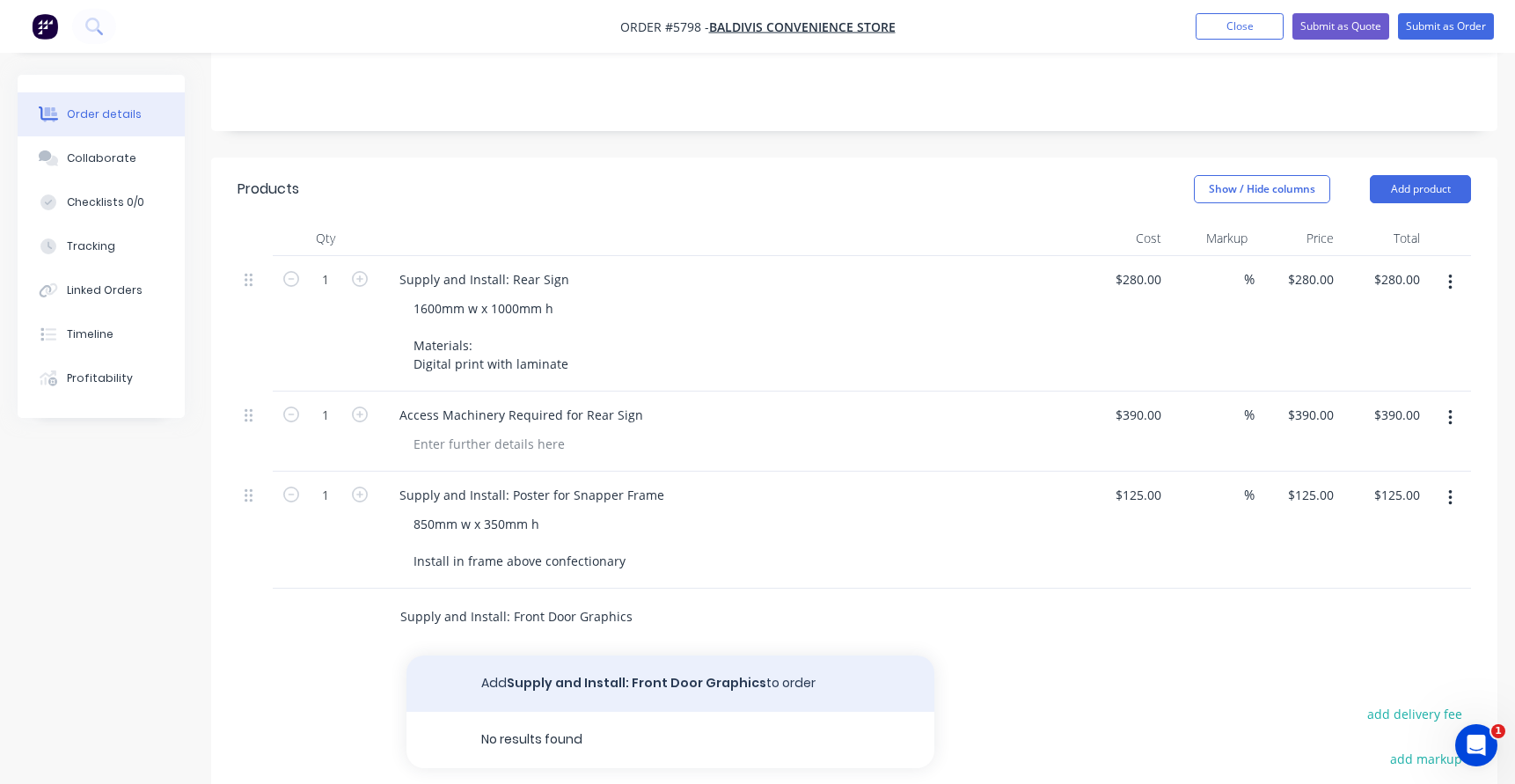
type input "Supply and Install: Front Door Graphics"
click at [523, 660] on button "Add Supply and Install: Front Door Graphics to order" at bounding box center [670, 683] width 528 height 56
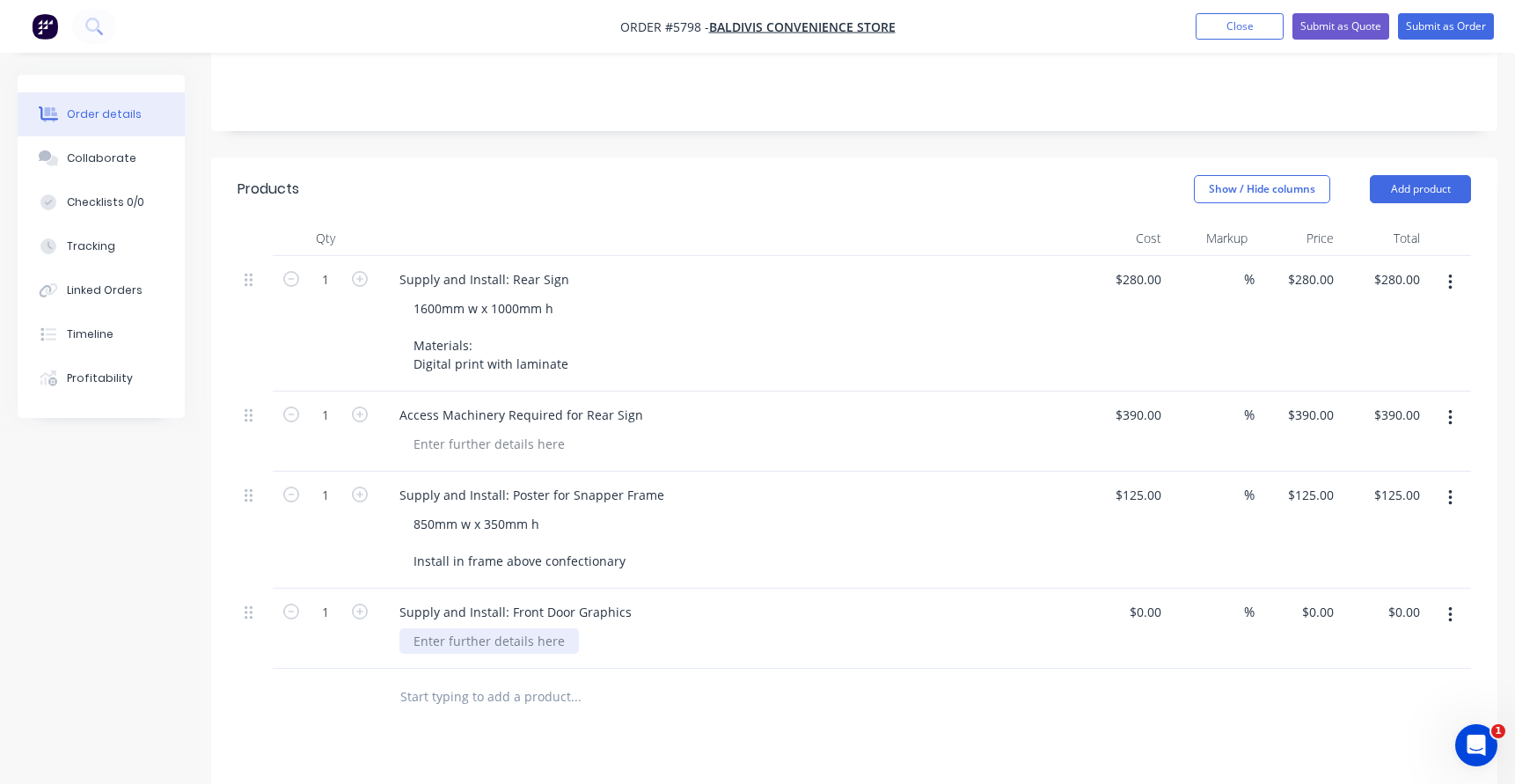
click at [435, 628] on div at bounding box center [489, 641] width 179 height 25
click at [439, 679] on input "text" at bounding box center [575, 697] width 351 height 35
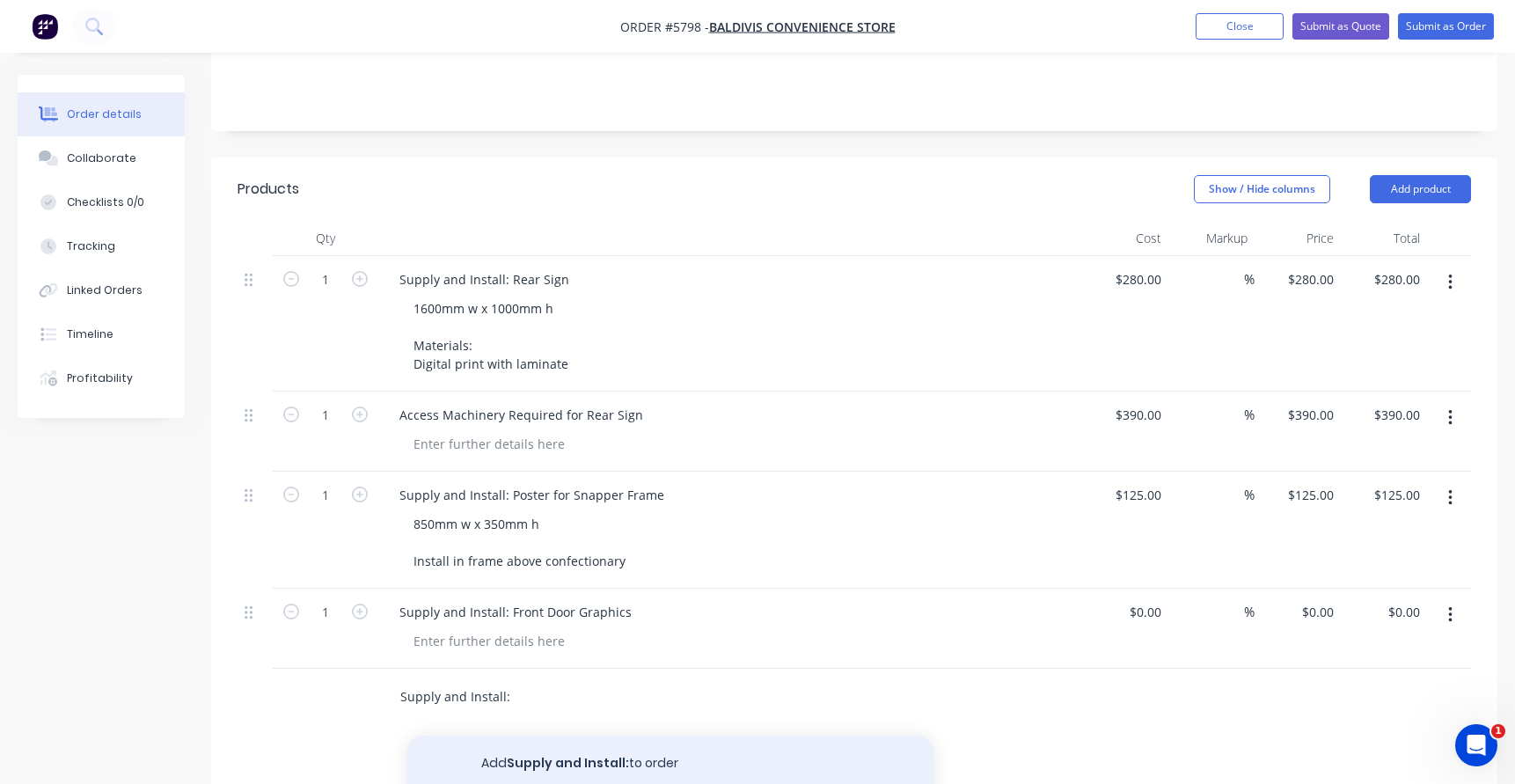
type input "Supply and Install:"
click at [536, 736] on button "Add Supply and Install: to order" at bounding box center [670, 764] width 528 height 56
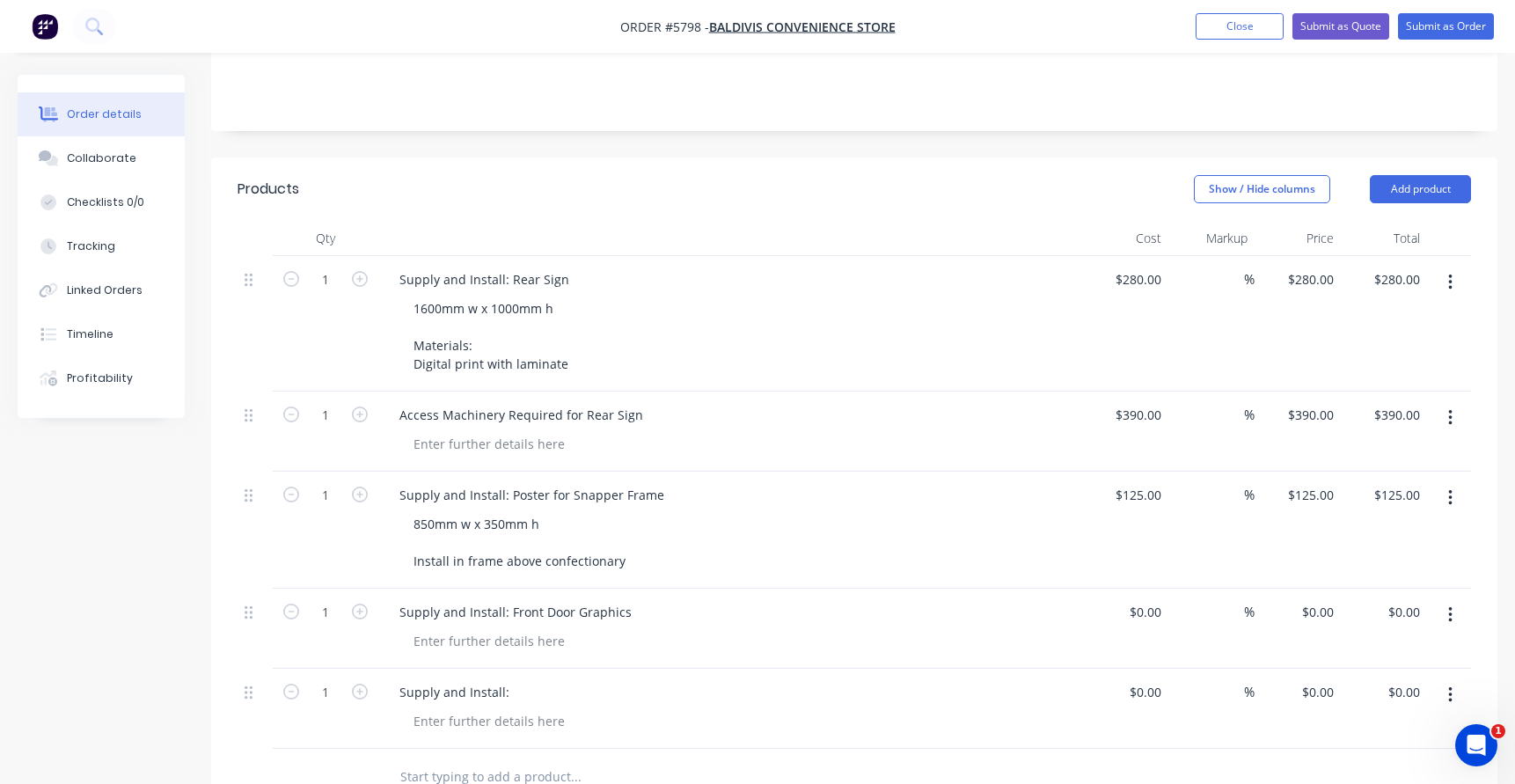
click at [521, 679] on div "Supply and Install:" at bounding box center [730, 692] width 689 height 25
click at [509, 679] on div "Supply and Install:" at bounding box center [454, 692] width 138 height 25
click at [503, 708] on div at bounding box center [489, 720] width 179 height 25
drag, startPoint x: 442, startPoint y: 716, endPoint x: 395, endPoint y: 716, distance: 47.0
click at [395, 716] on div "Supply and Install: Cabinet Graphics 1140mm w x 1890mm h Note: doors are 570mm …" at bounding box center [730, 718] width 704 height 99
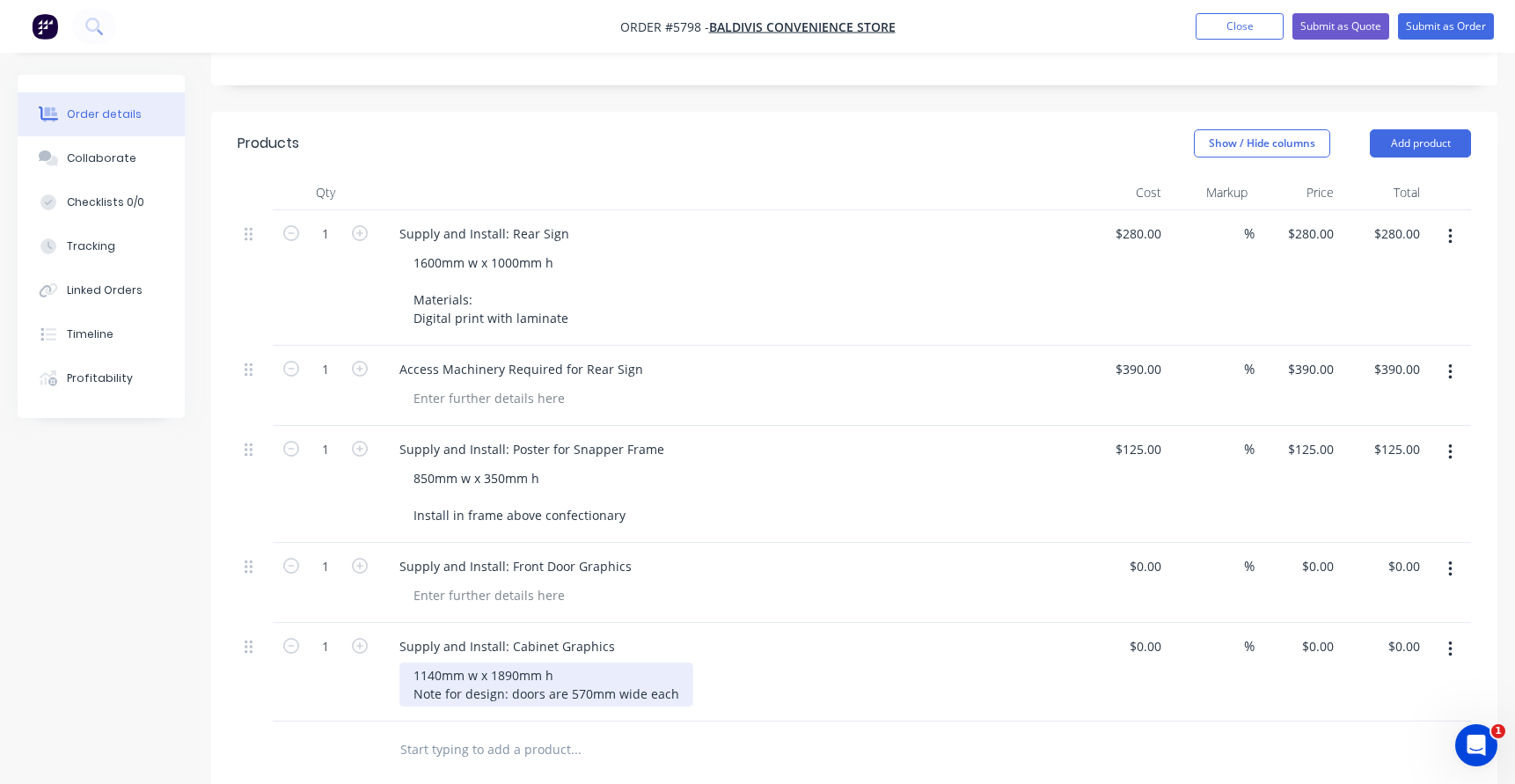
scroll to position [438, 0]
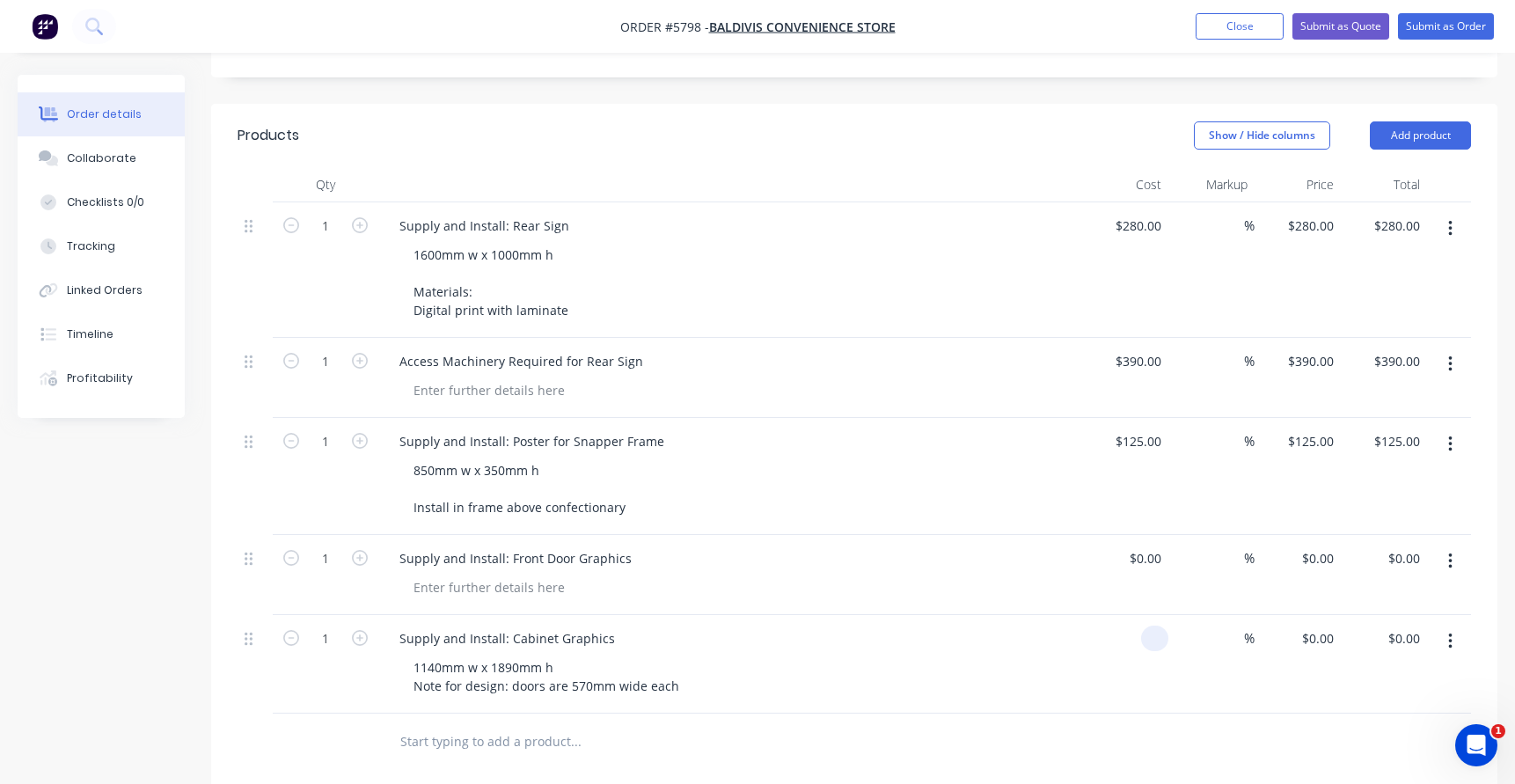
click at [1145, 625] on div at bounding box center [1155, 638] width 27 height 25
type input "$390.00"
click at [1021, 654] on div "1140mm w x 1890mm h Note for design: doors are 570mm wide each" at bounding box center [738, 676] width 676 height 44
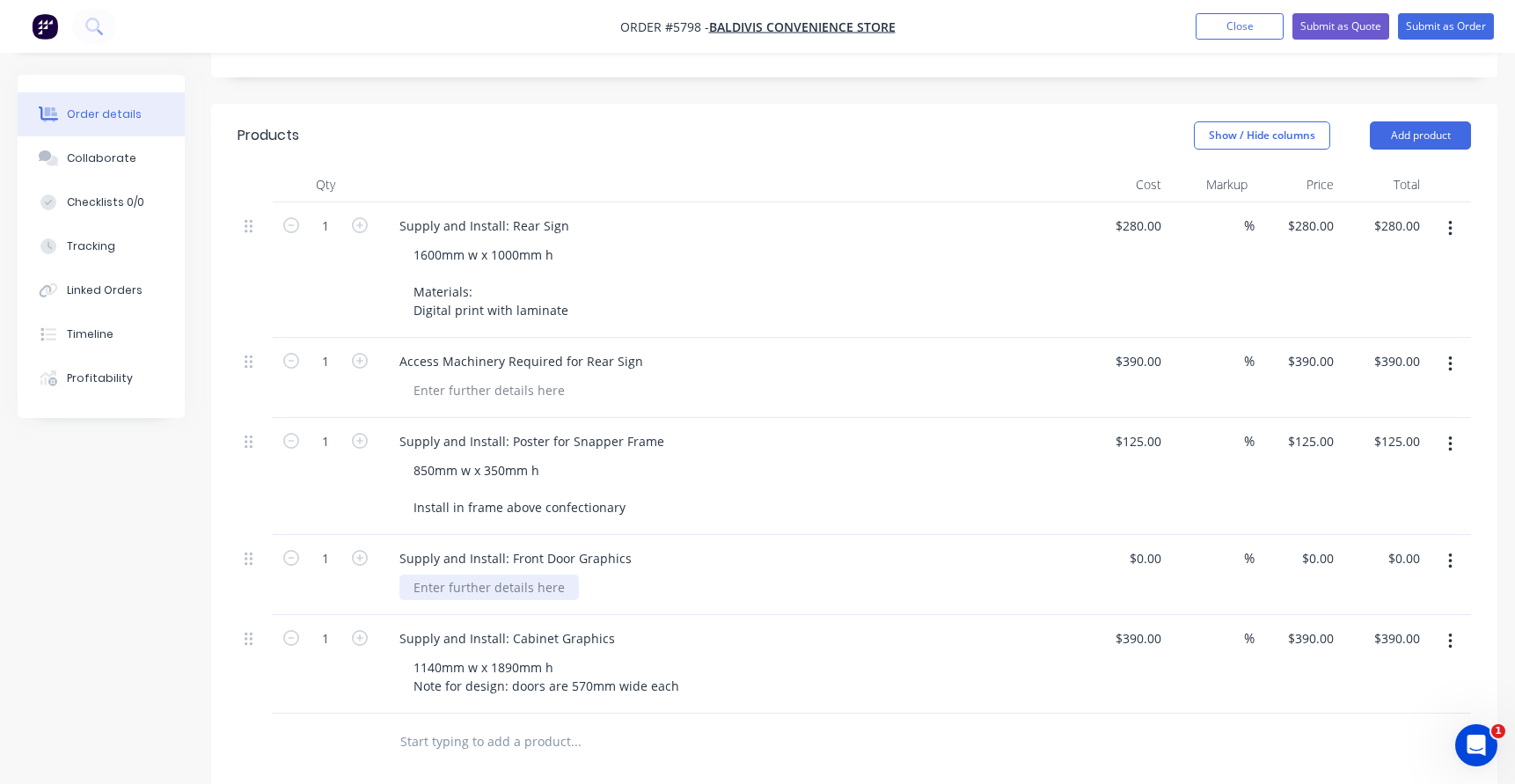
click at [480, 574] on div at bounding box center [489, 587] width 179 height 25
click at [485, 574] on div "LHS Panel is 1320mm w x 600h" at bounding box center [504, 587] width 209 height 25
click at [633, 574] on div "LHS Window Panel 1320mm w x 600h" at bounding box center [523, 587] width 247 height 25
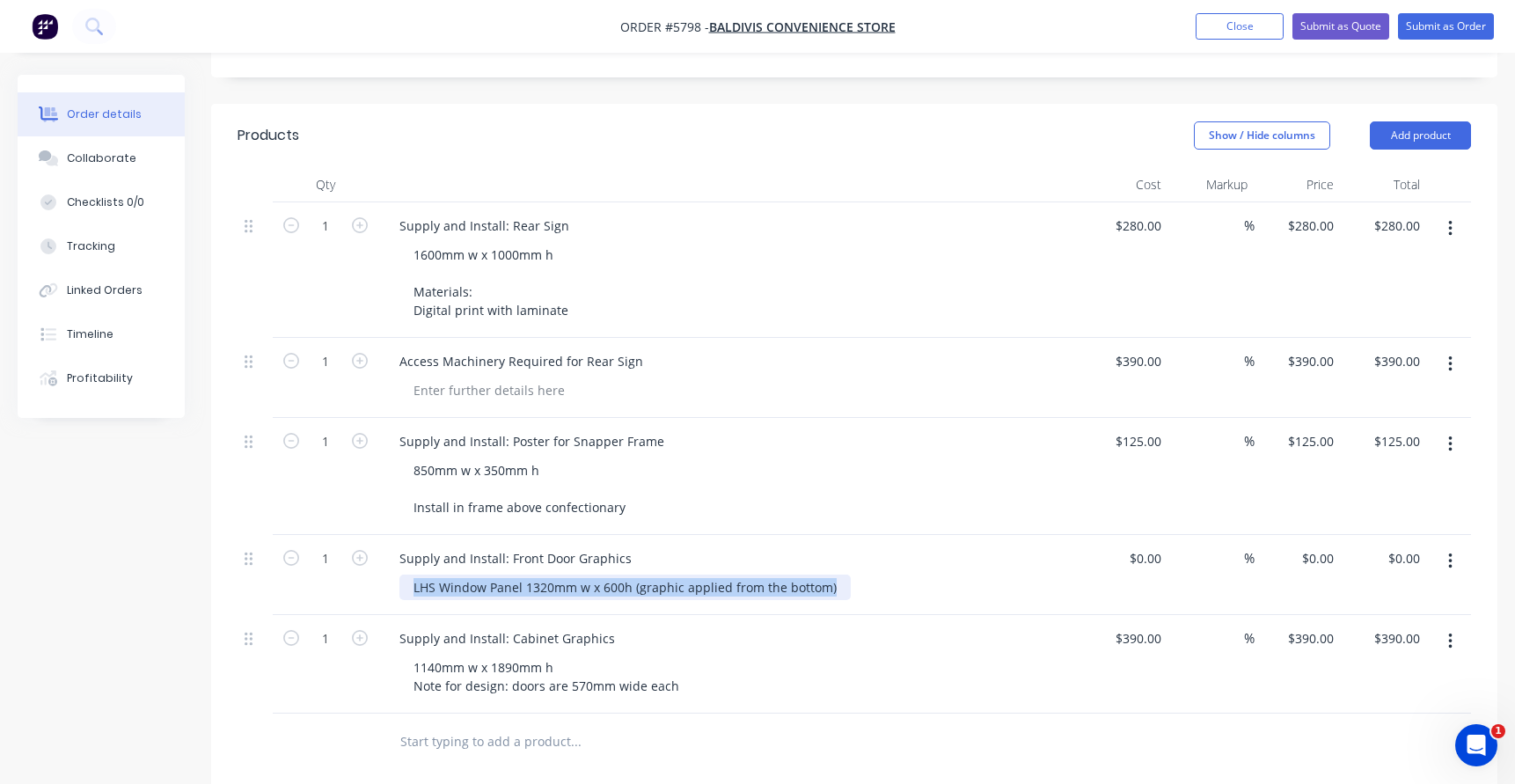
drag, startPoint x: 833, startPoint y: 563, endPoint x: 398, endPoint y: 566, distance: 435.0
click at [398, 566] on div "Supply and Install: Front Door Graphics LHS Window Panel 1320mm w x 600h (graph…" at bounding box center [730, 574] width 704 height 80
copy div "LHS Window Panel 1320mm w x 600h (graphic applied from the bottom)"
click at [834, 574] on div "LHS Window Panel 1320mm w x 600h (graphic applied from the bottom)" at bounding box center [625, 587] width 451 height 25
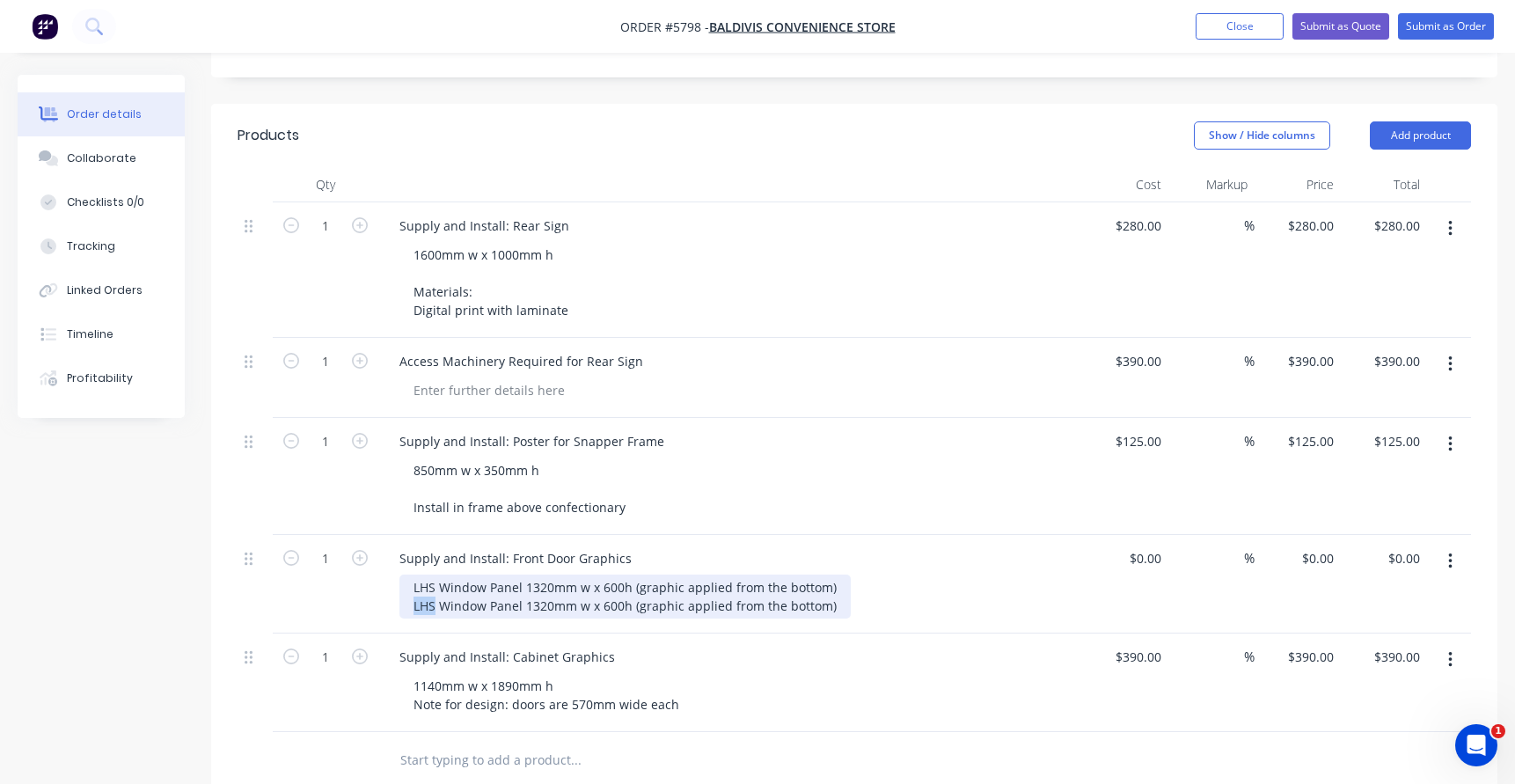
drag, startPoint x: 437, startPoint y: 582, endPoint x: 406, endPoint y: 582, distance: 31.0
click at [406, 582] on div "LHS Window Panel 1320mm w x 600h (graphic applied from the bottom) LHS Window P…" at bounding box center [625, 595] width 451 height 44
click at [835, 574] on div "LHS Window Panel 1320mm w x 600h (graphic applied from the bottom) RHS Window P…" at bounding box center [626, 595] width 453 height 44
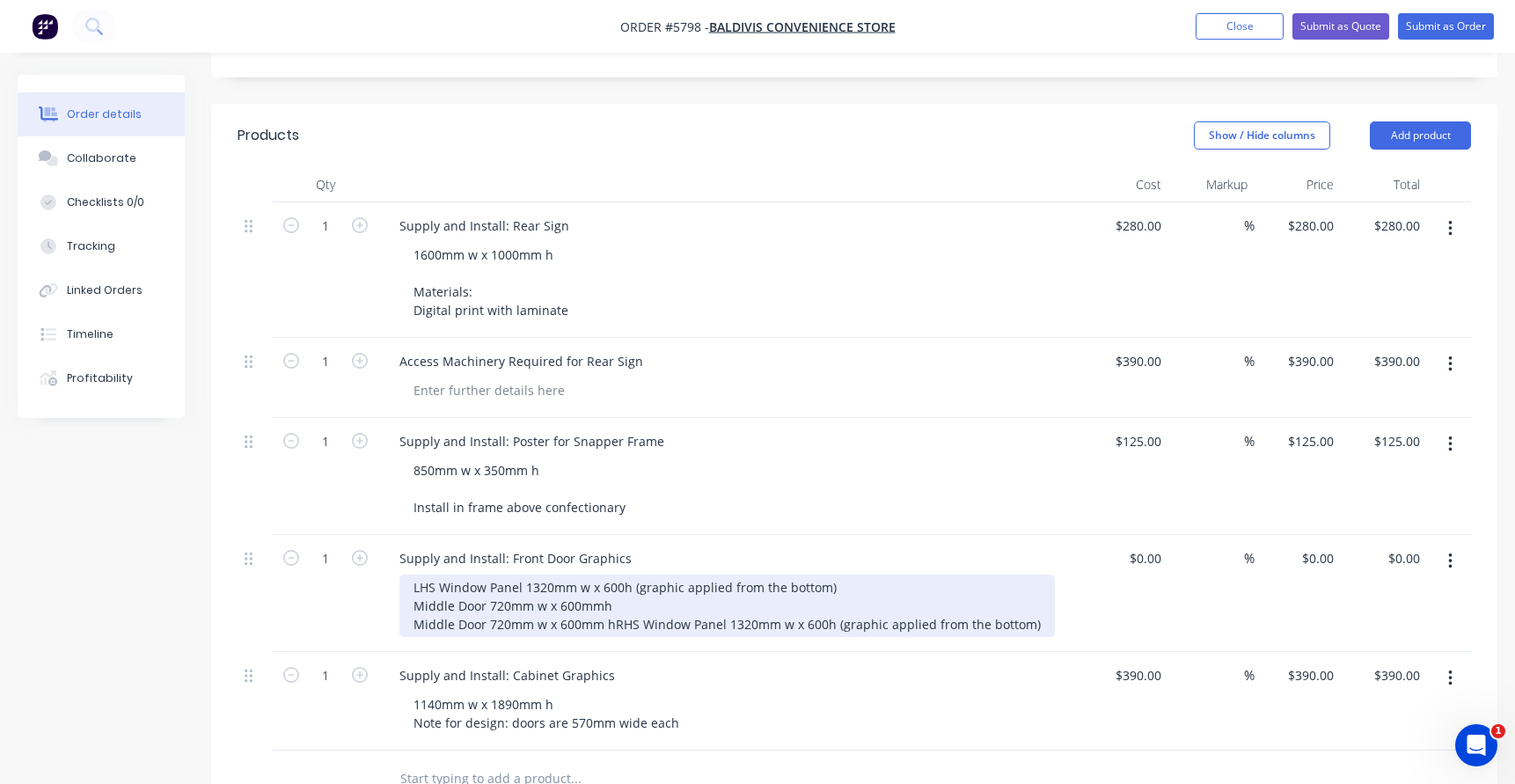
click at [834, 619] on div "LHS Window Panel 1320mm w x 600h (graphic applied from the bottom) Middle Door …" at bounding box center [727, 605] width 655 height 63
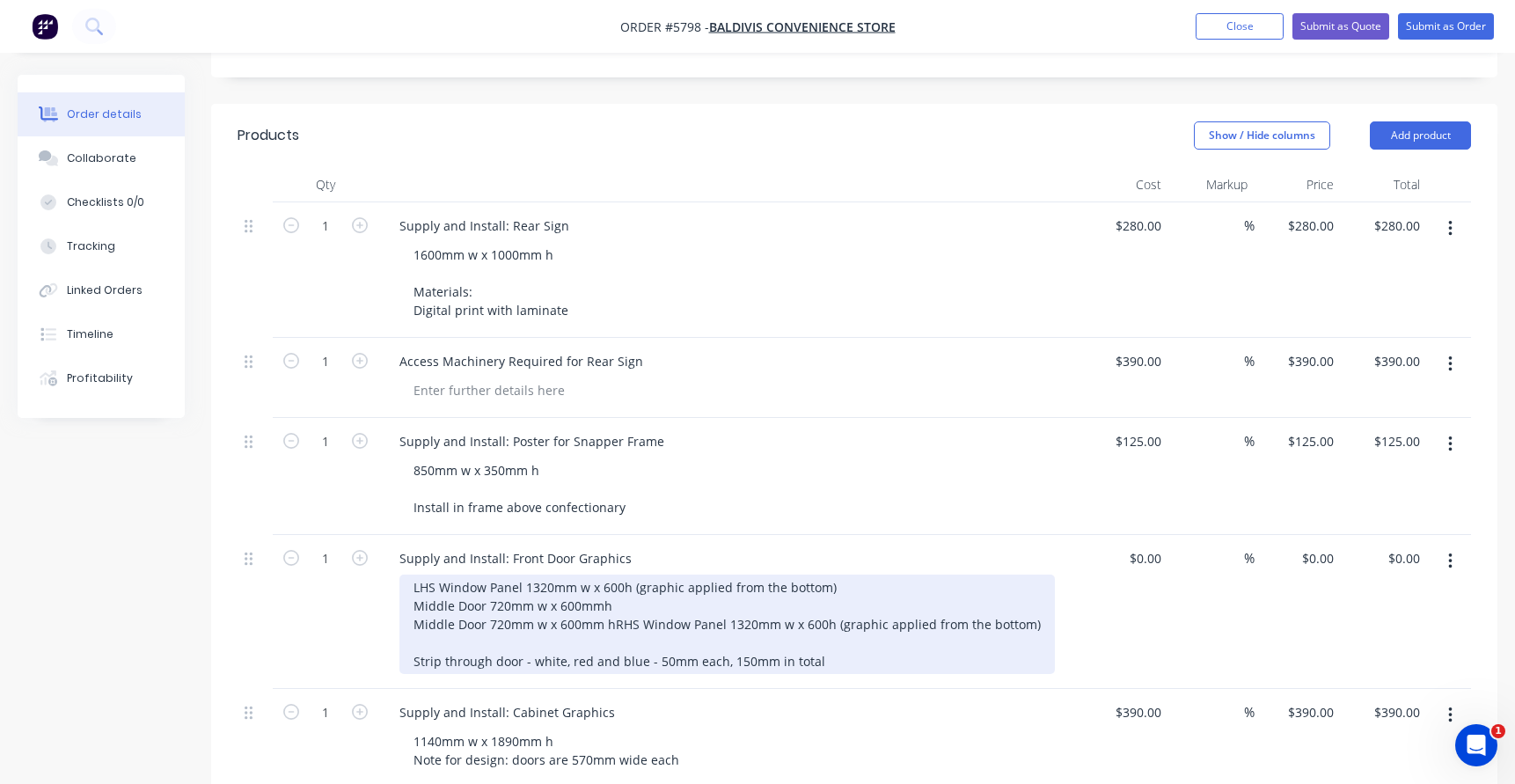
scroll to position [467, 0]
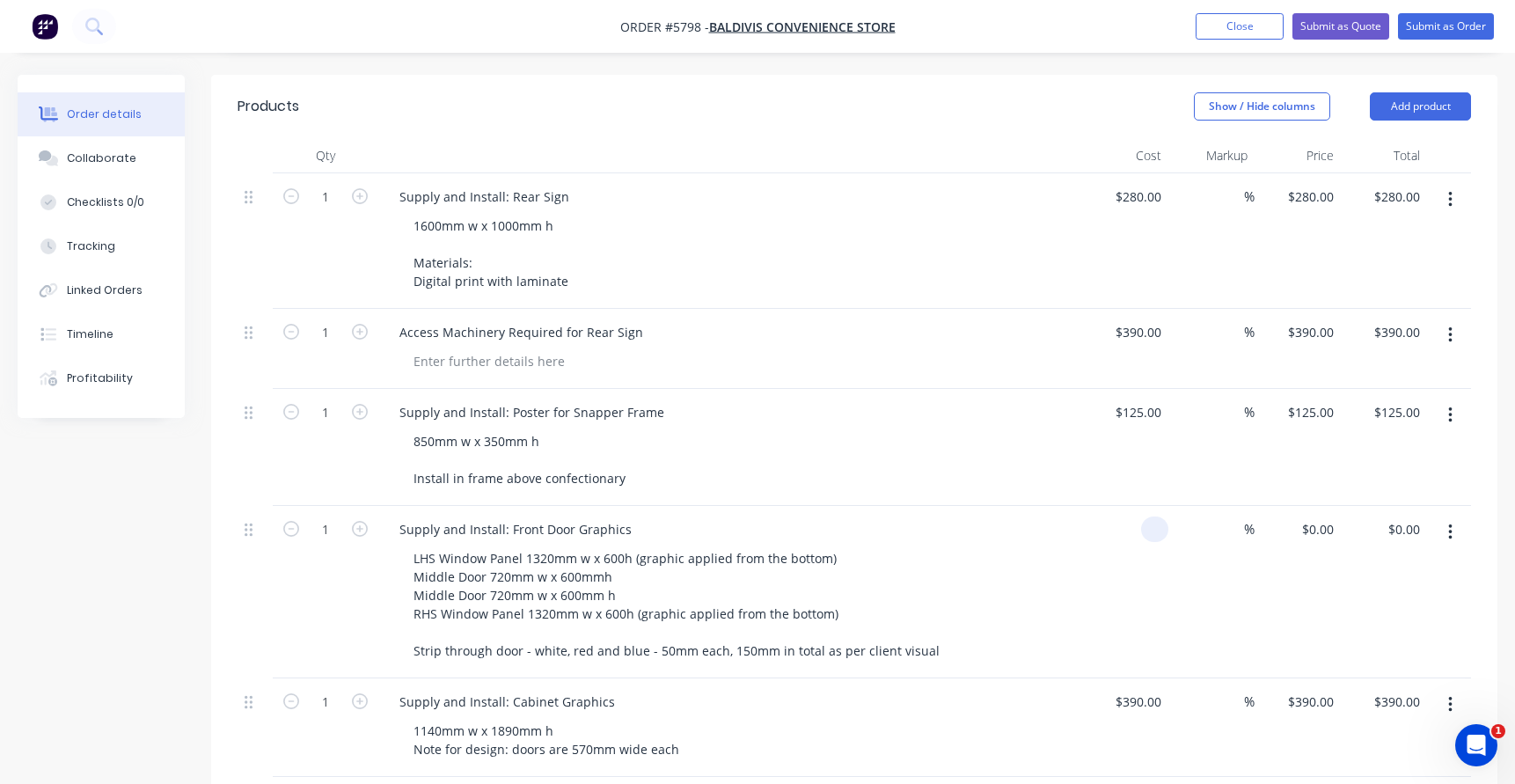
click at [1149, 516] on input at bounding box center [1158, 528] width 20 height 25
type input "$547.00"
click at [1065, 567] on div "LHS Window Panel 1320mm w x 600h (graphic applied from the bottom) Middle Door …" at bounding box center [738, 604] width 676 height 118
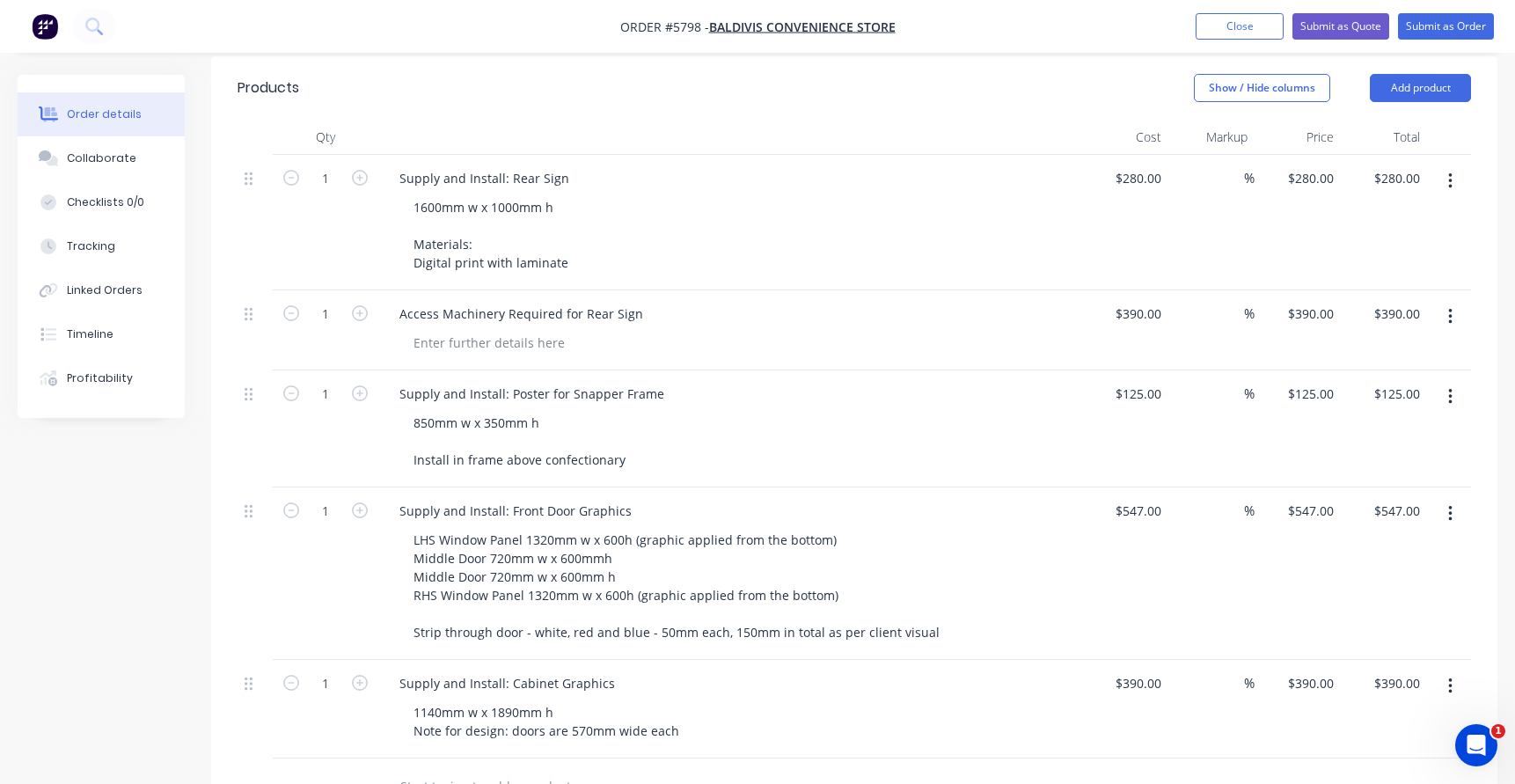
scroll to position [488, 0]
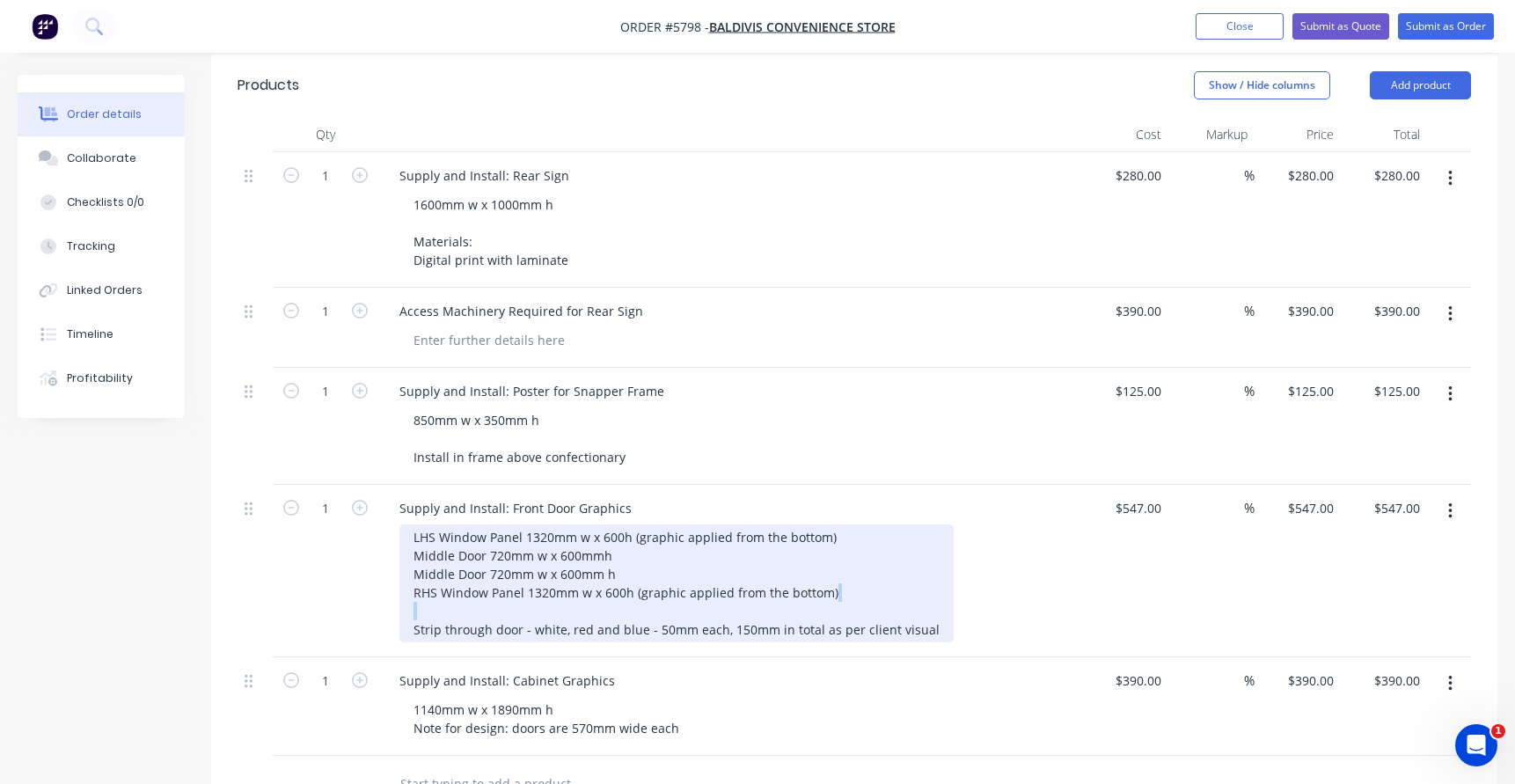
drag, startPoint x: 406, startPoint y: 603, endPoint x: 931, endPoint y: 570, distance: 526.0
click at [931, 570] on div "LHS Window Panel 1320mm w x 600h (graphic applied from the bottom) Middle Door …" at bounding box center [677, 584] width 554 height 118
drag, startPoint x: 916, startPoint y: 605, endPoint x: 410, endPoint y: 603, distance: 506.0
click at [410, 603] on div "LHS Window Panel 1320mm w x 600h (graphic applied from the bottom) Middle Door …" at bounding box center [677, 584] width 554 height 118
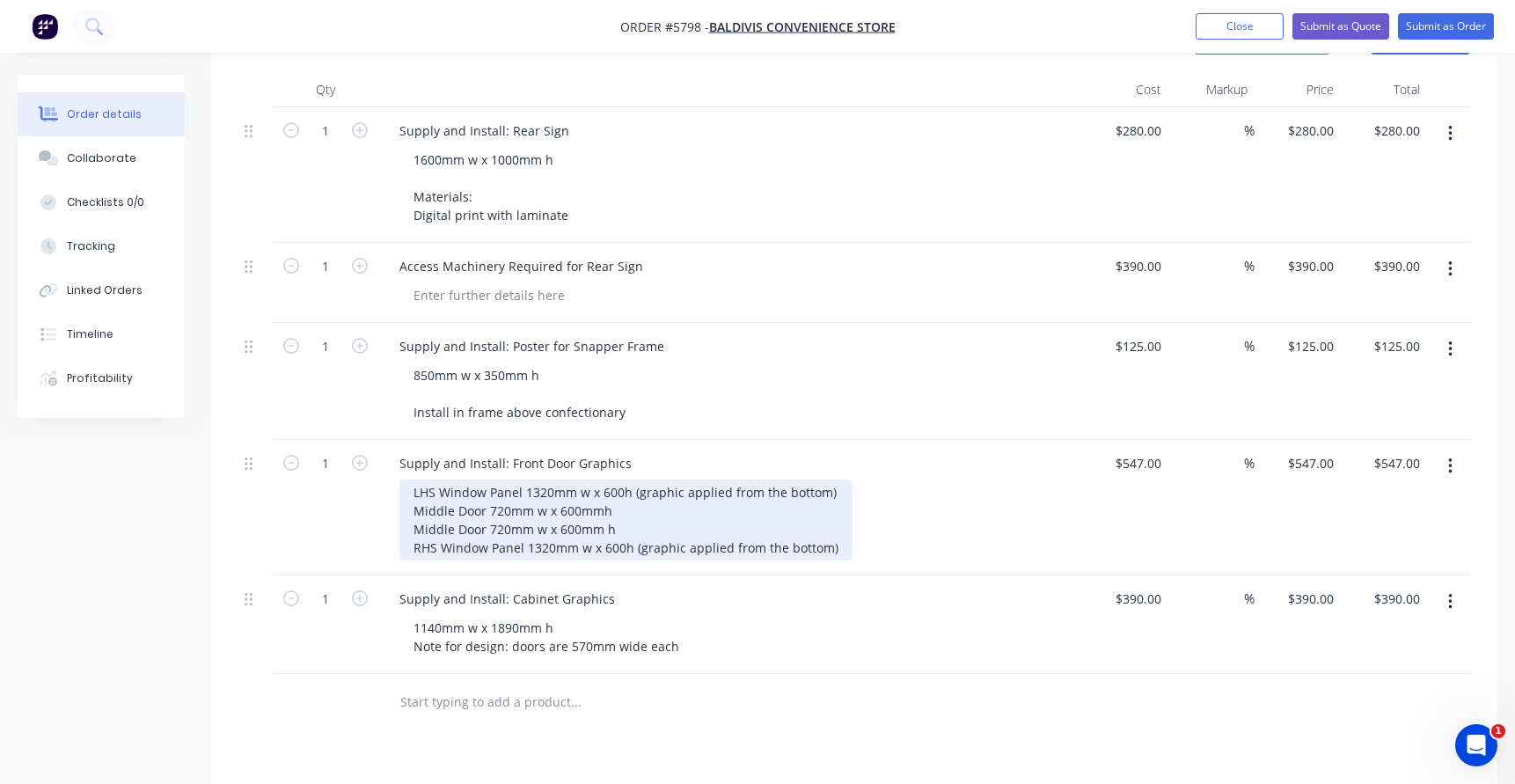
scroll to position [535, 0]
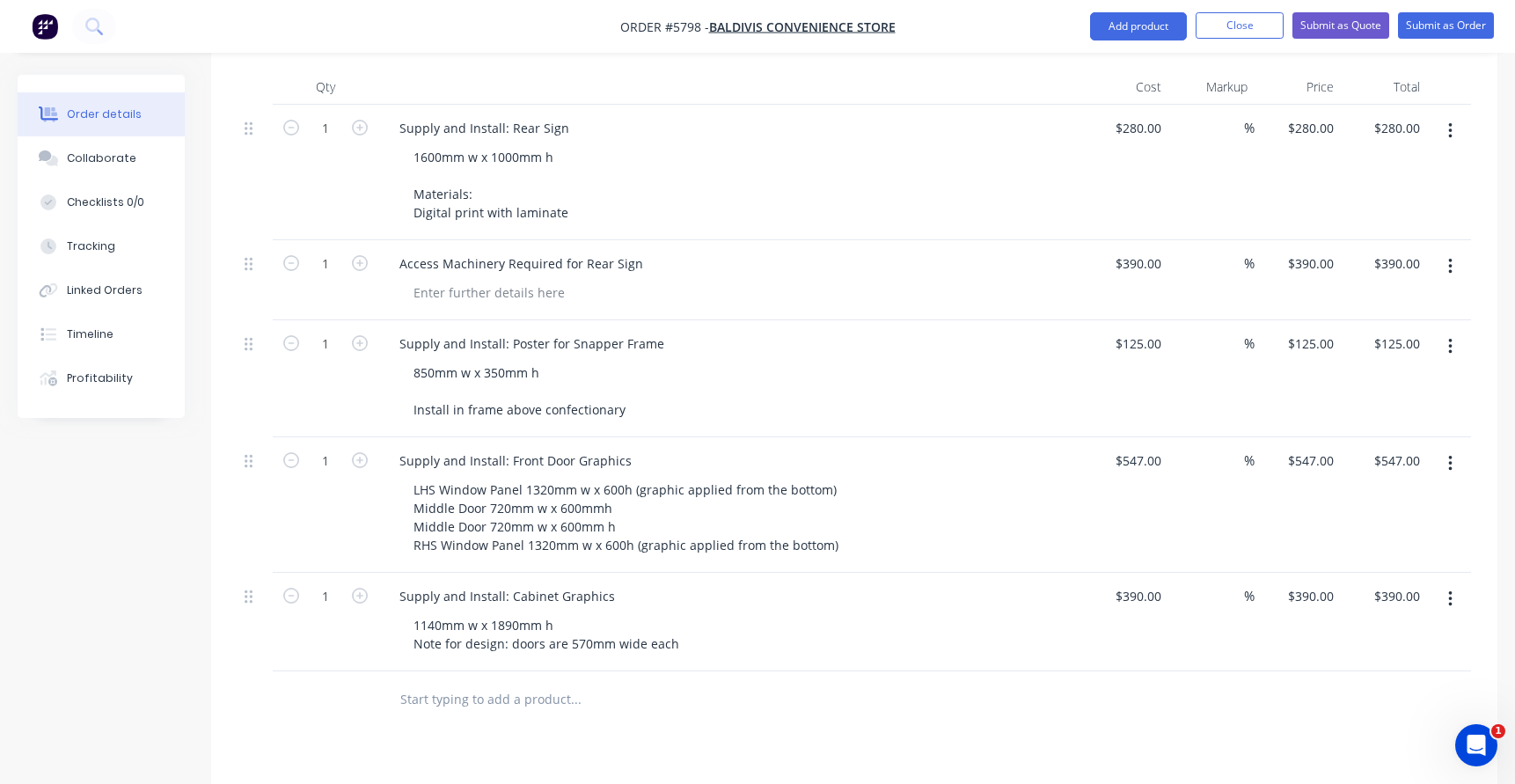
click at [428, 681] on input "text" at bounding box center [575, 699] width 351 height 35
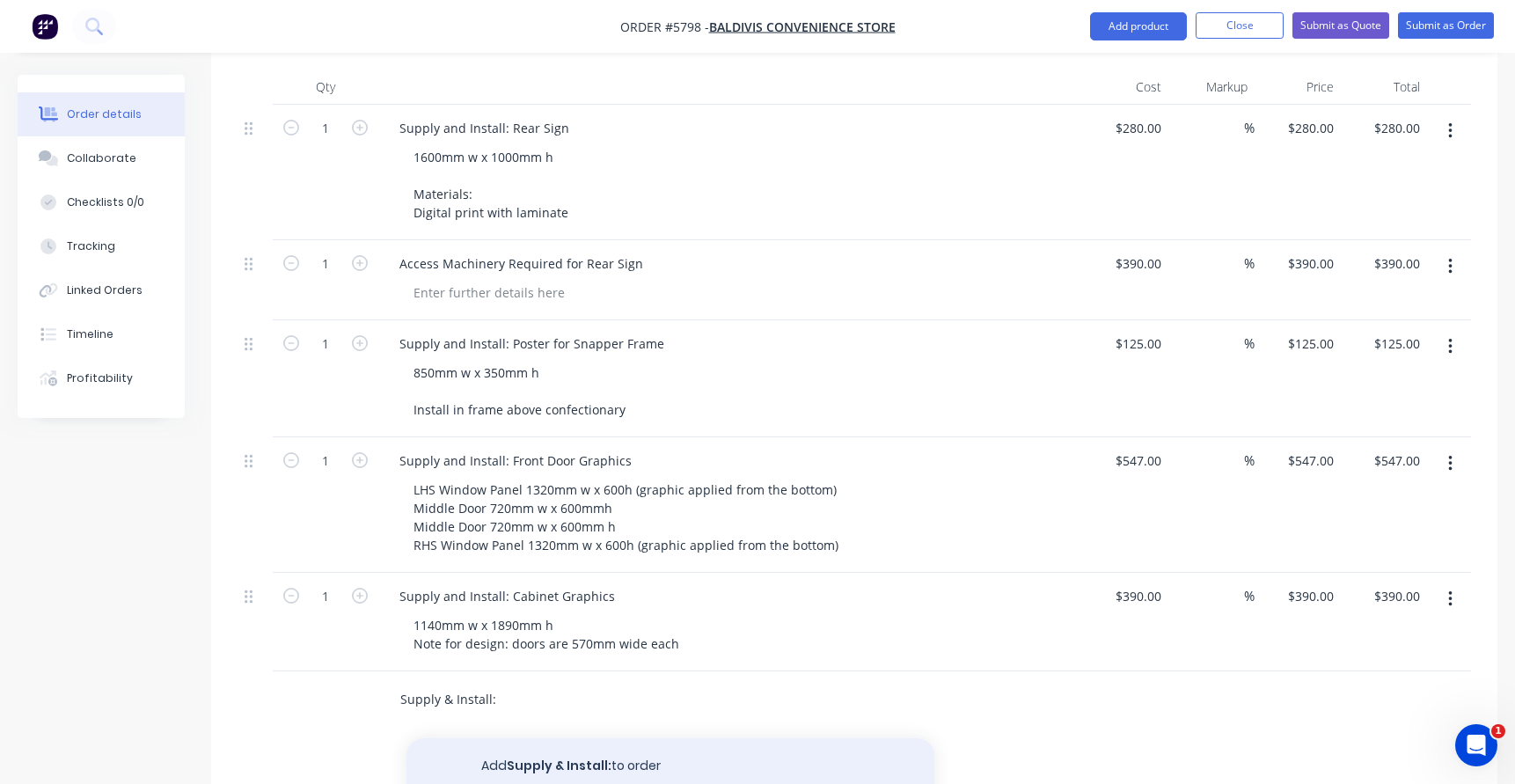
type input "Supply & Install:"
click at [502, 738] on button "Add Supply & Install: to order" at bounding box center [670, 766] width 528 height 56
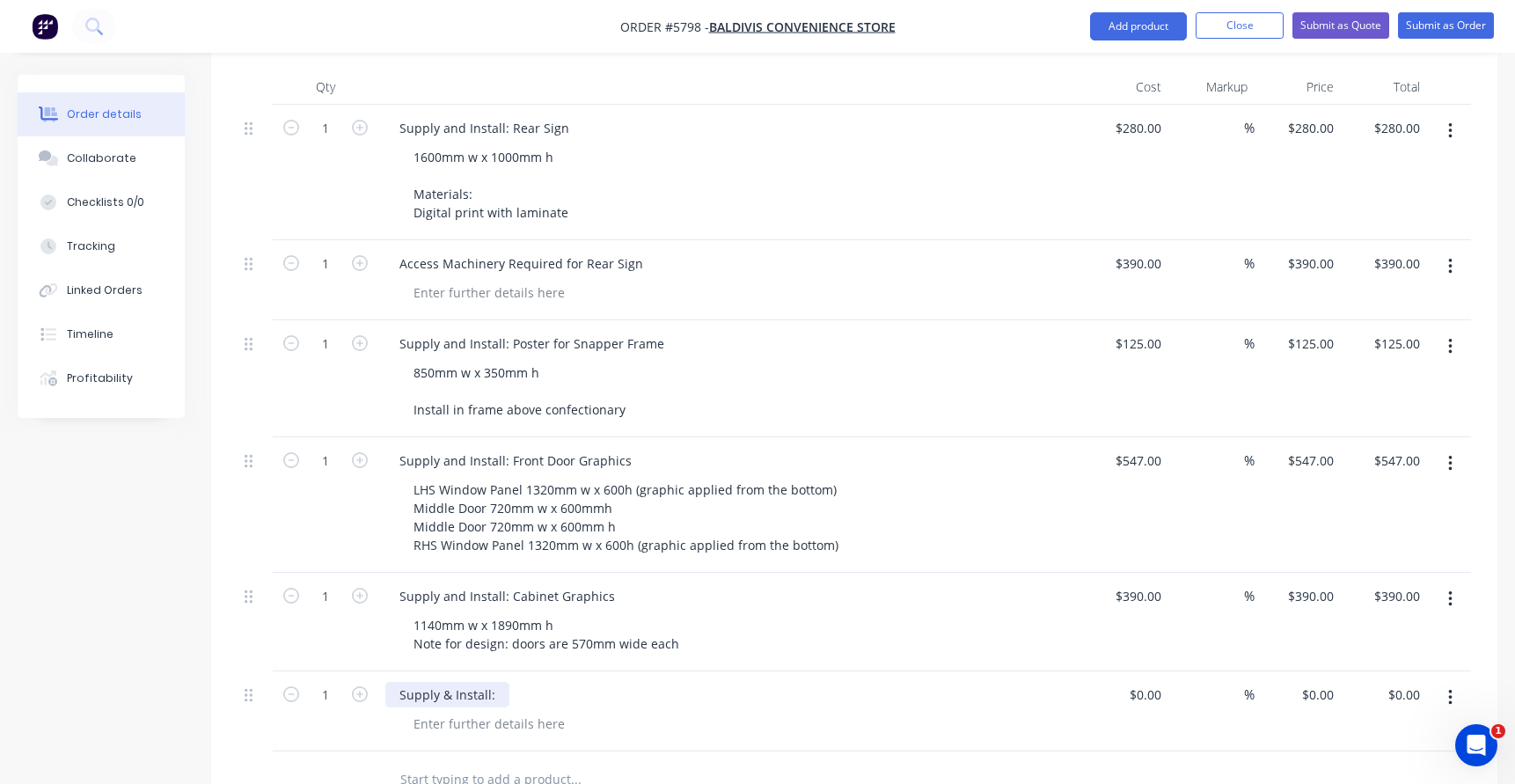
click at [497, 681] on div "Supply & Install:" at bounding box center [447, 694] width 124 height 25
click at [525, 681] on div "Supply & Install: From Coloured Strip on entry Doors" at bounding box center [554, 694] width 337 height 25
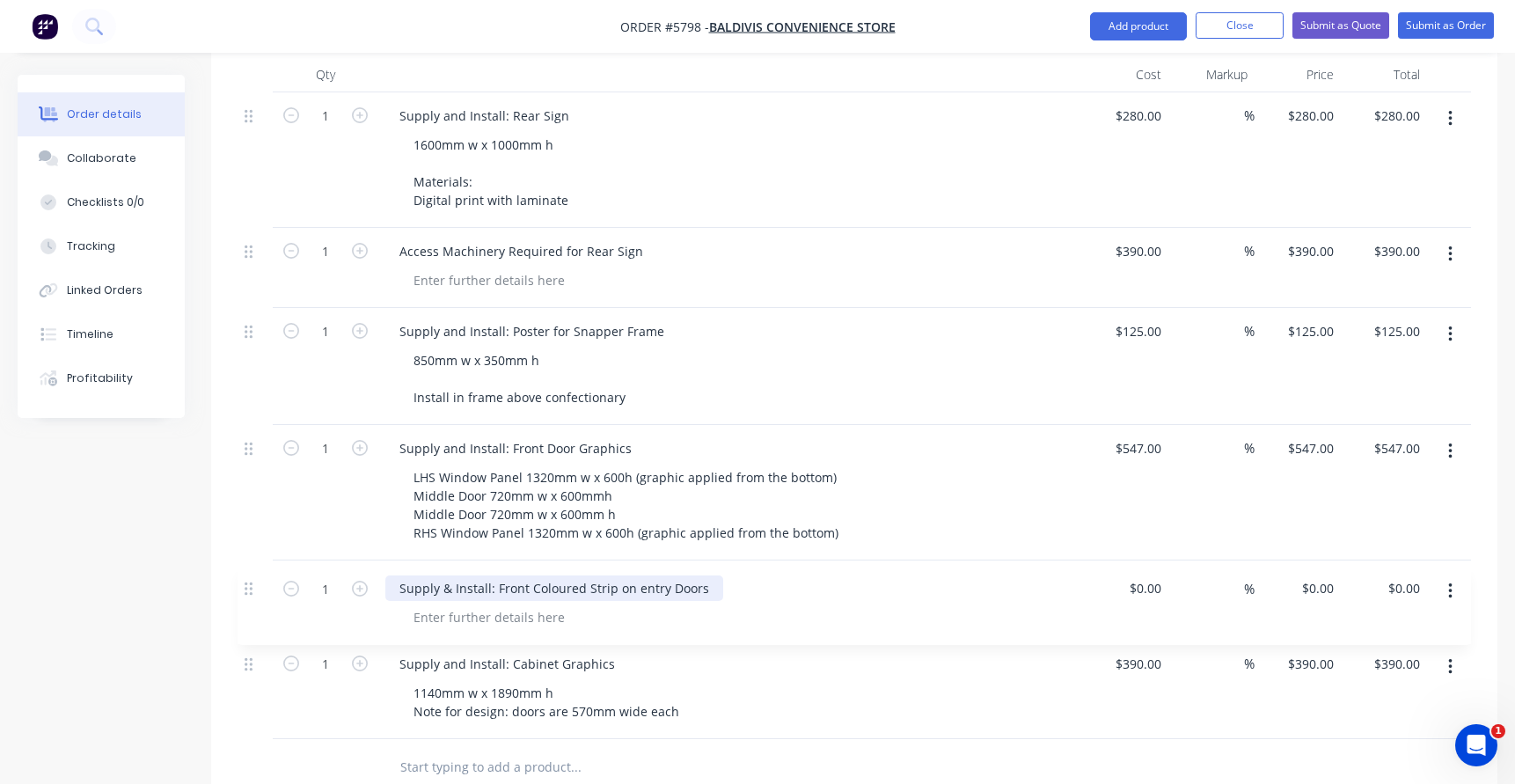
scroll to position [549, 0]
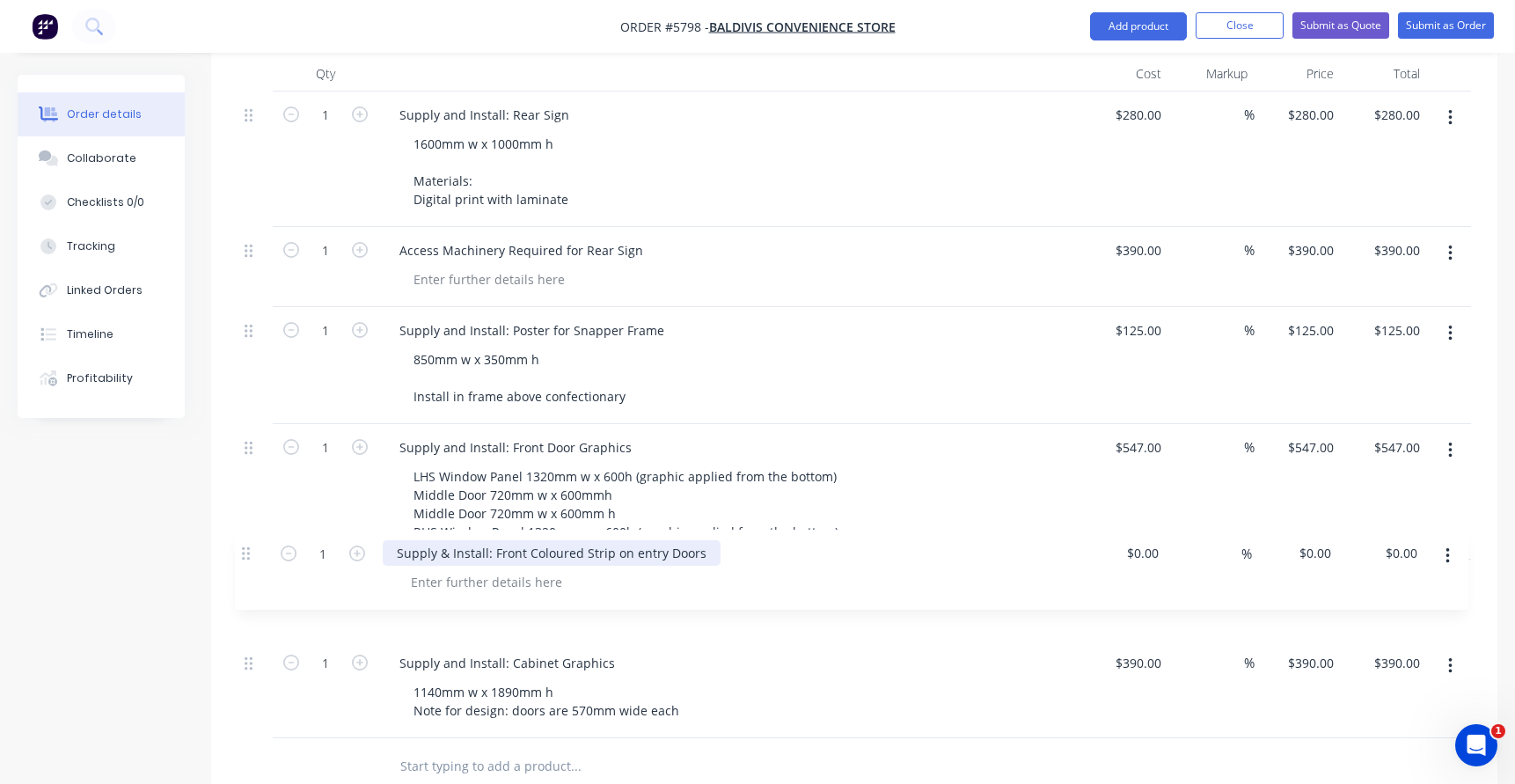
drag, startPoint x: 247, startPoint y: 670, endPoint x: 240, endPoint y: 527, distance: 143.2
click at [240, 529] on div "1 Supply and Install: Rear Sign 1600mm w x 1000mm h Materials: Digital print wi…" at bounding box center [854, 415] width 1233 height 647
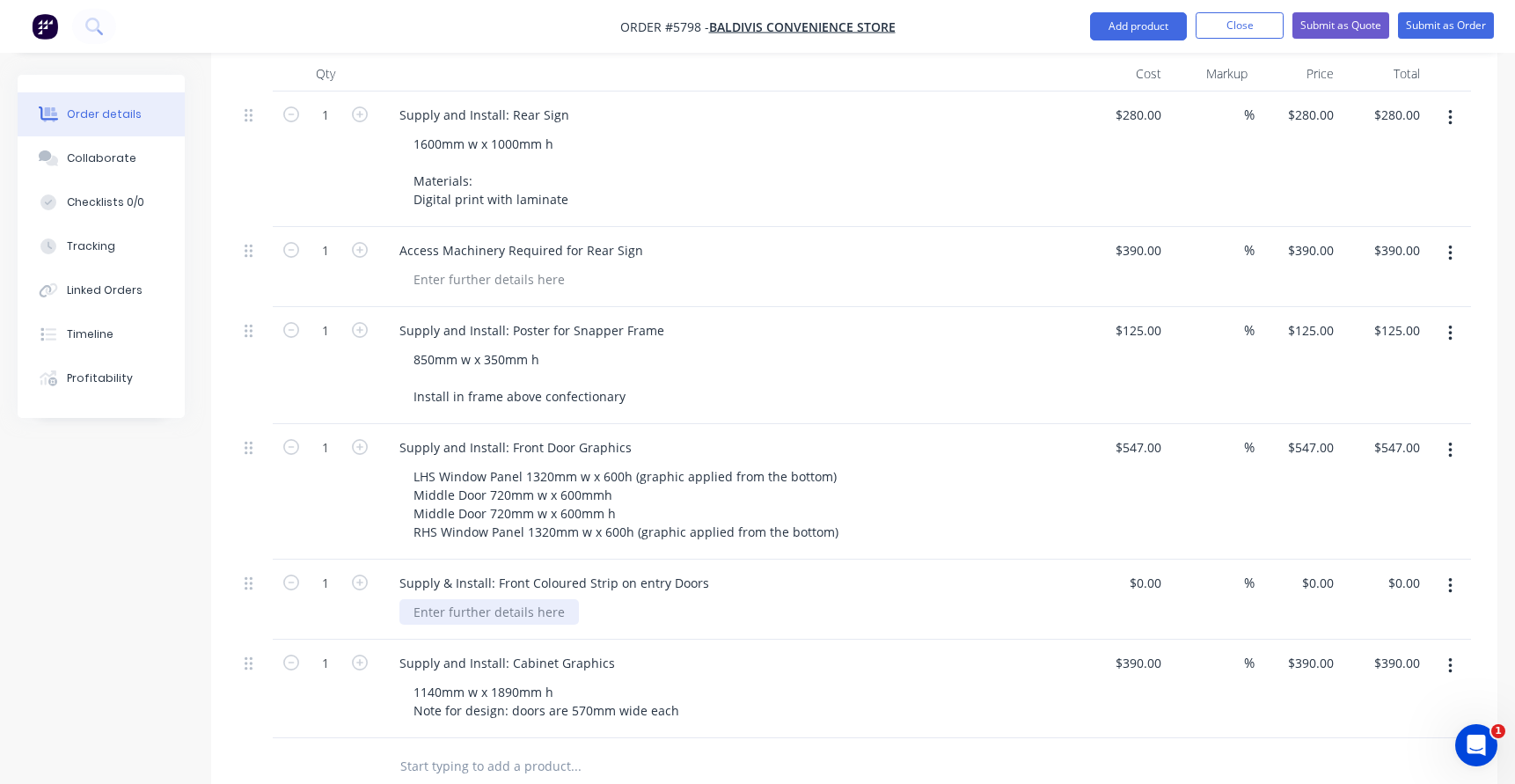
click at [454, 599] on div at bounding box center [489, 612] width 179 height 25
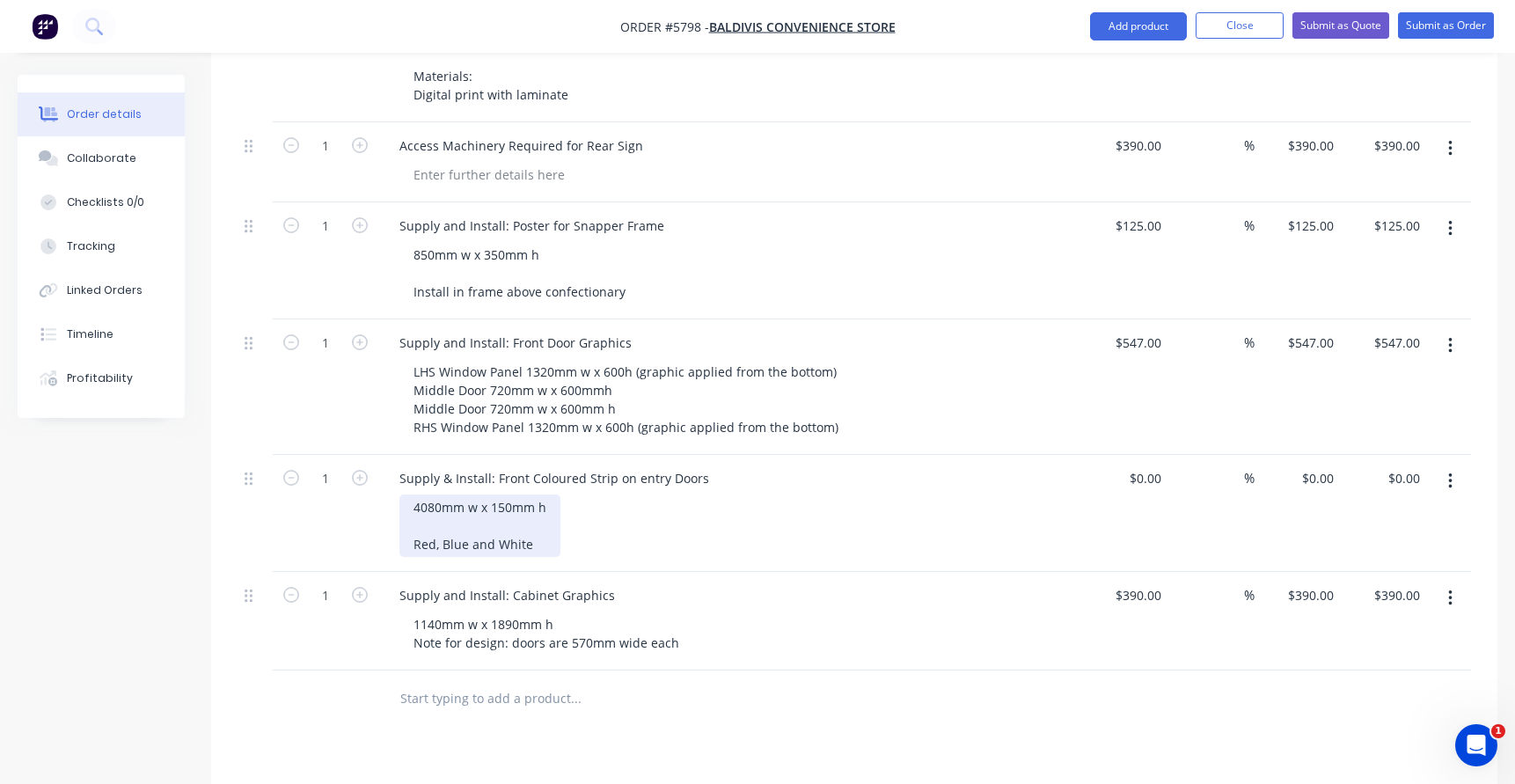
scroll to position [654, 0]
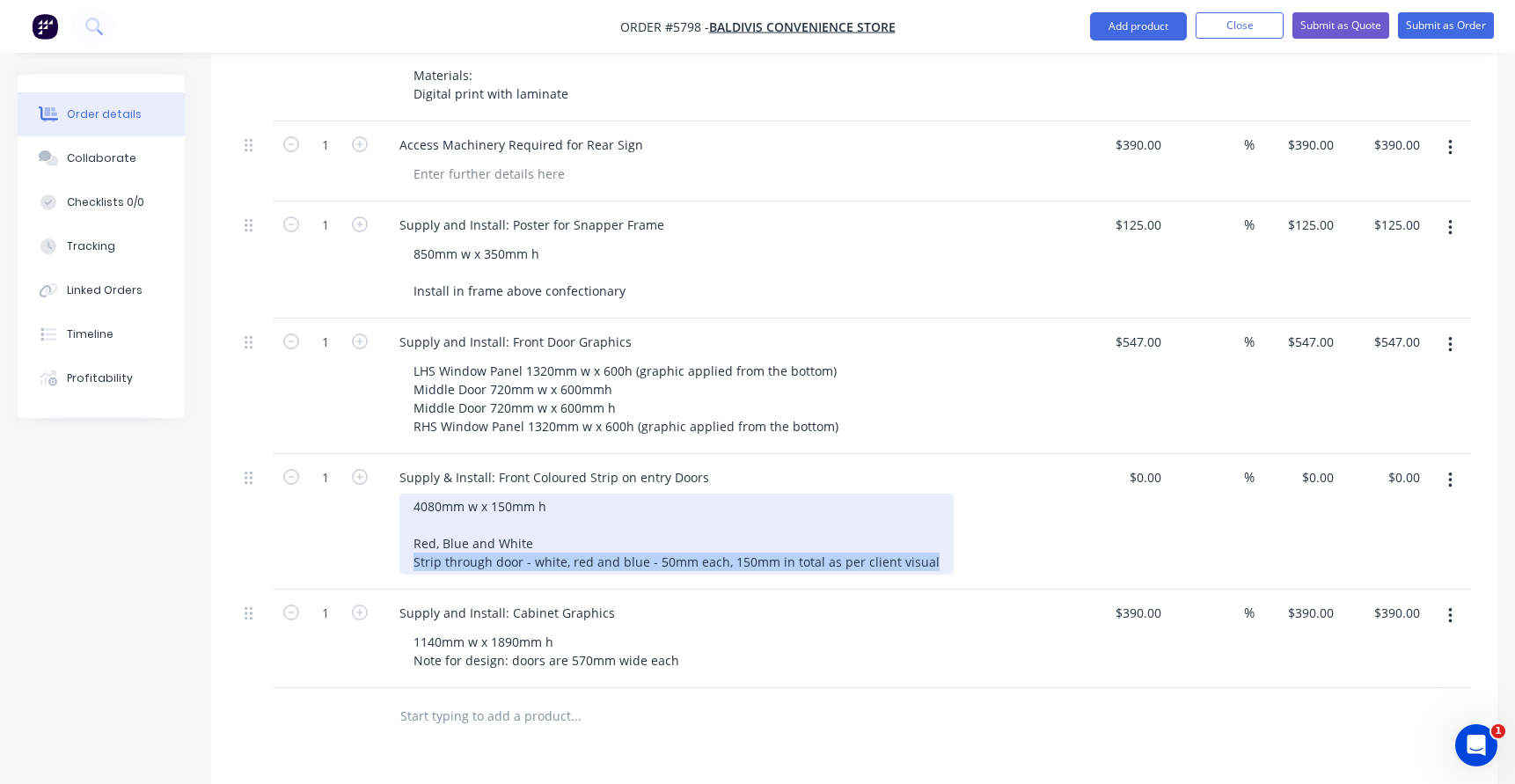
drag, startPoint x: 411, startPoint y: 534, endPoint x: 952, endPoint y: 534, distance: 541.0
click at [949, 533] on div "4080mm w x 150mm h Red, Blue and White Strip through door - white, red and blue…" at bounding box center [738, 534] width 676 height 81
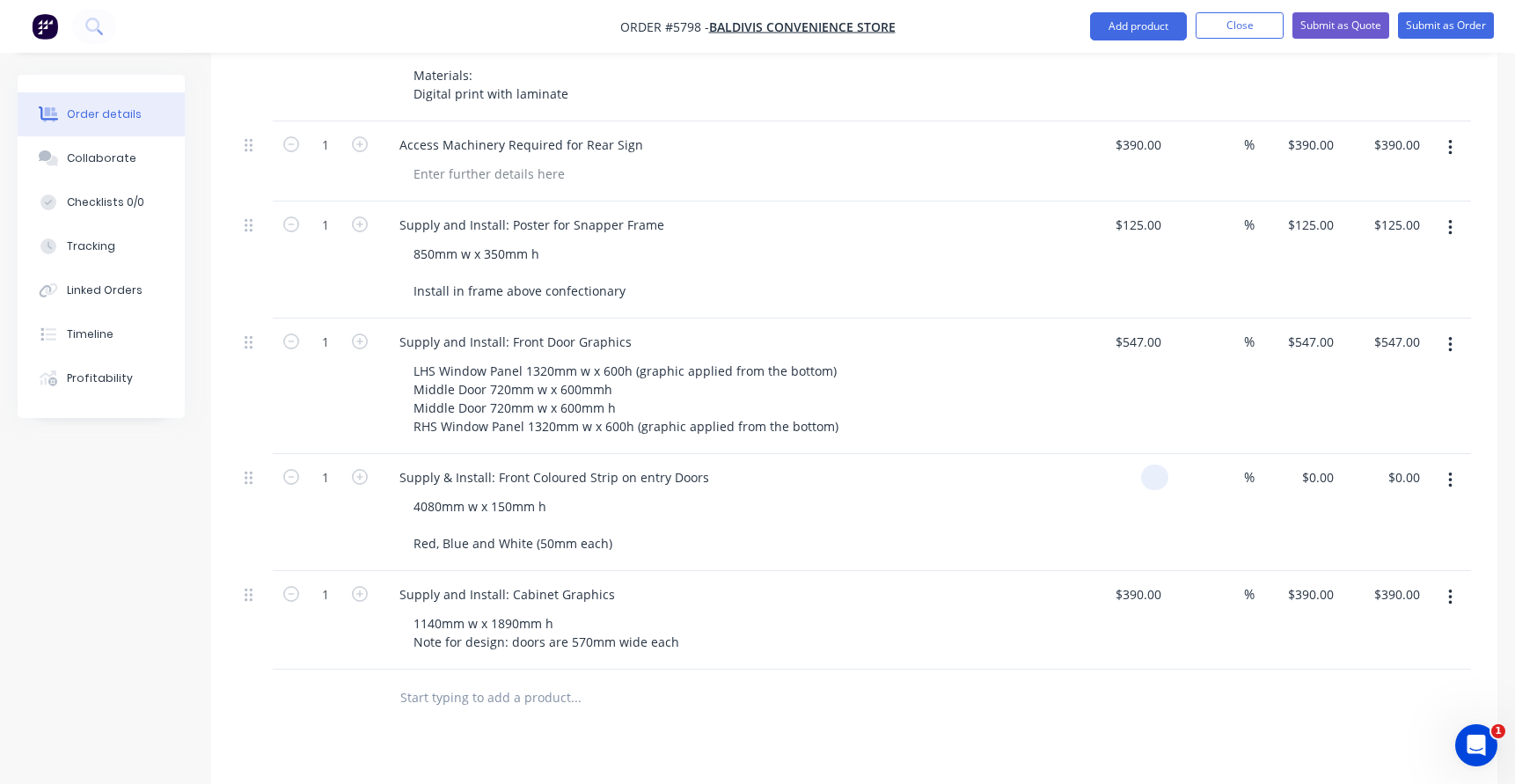
click at [1144, 465] on div at bounding box center [1155, 477] width 27 height 25
type input "$190.00"
click at [1096, 467] on div "$190.00 $190.00" at bounding box center [1125, 512] width 86 height 117
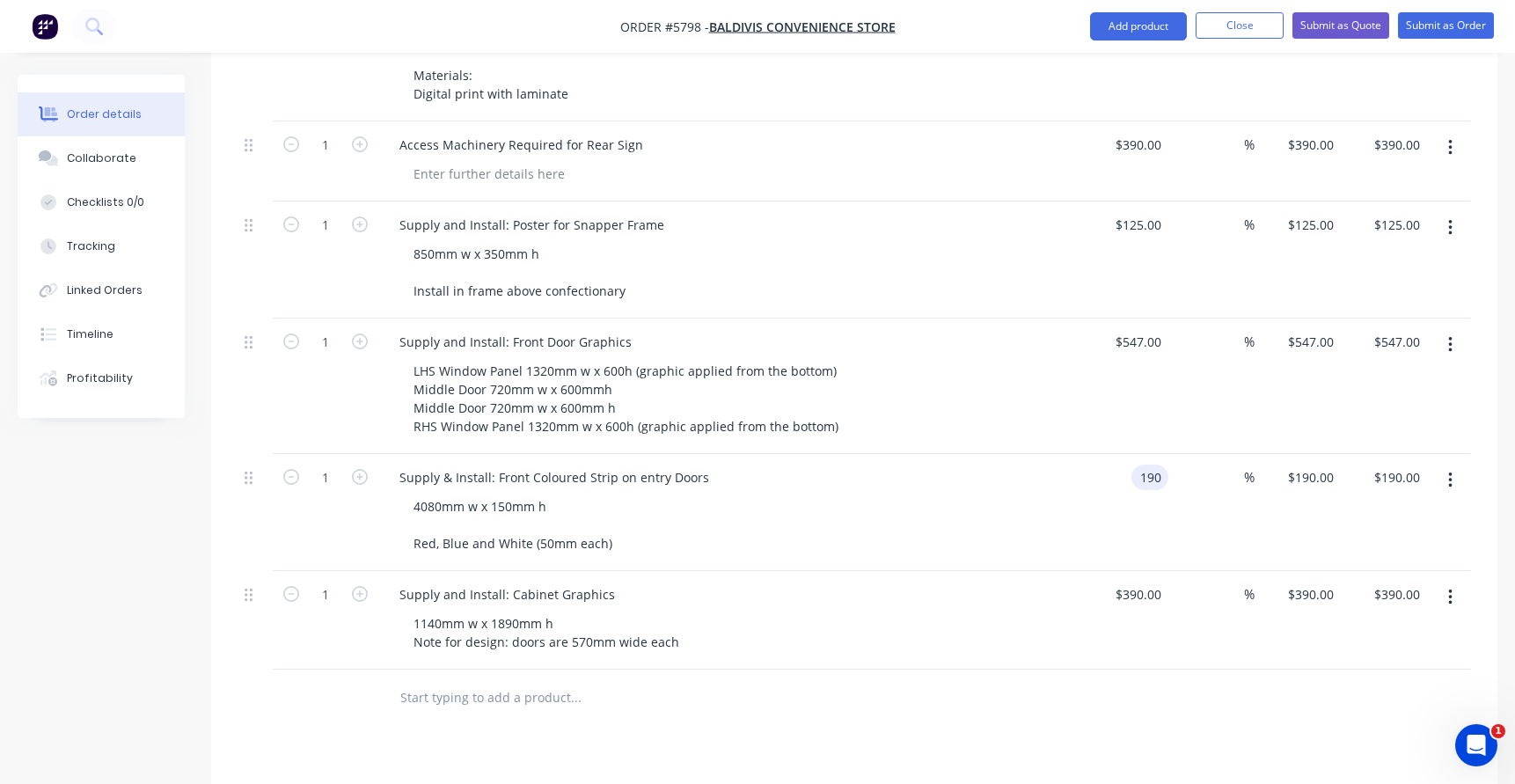
click at [1123, 458] on div "190 190" at bounding box center [1125, 512] width 86 height 117
type input "$160.00"
click at [1026, 498] on div "4080mm w x 150mm h Red, Blue and White (50mm each)" at bounding box center [738, 525] width 676 height 63
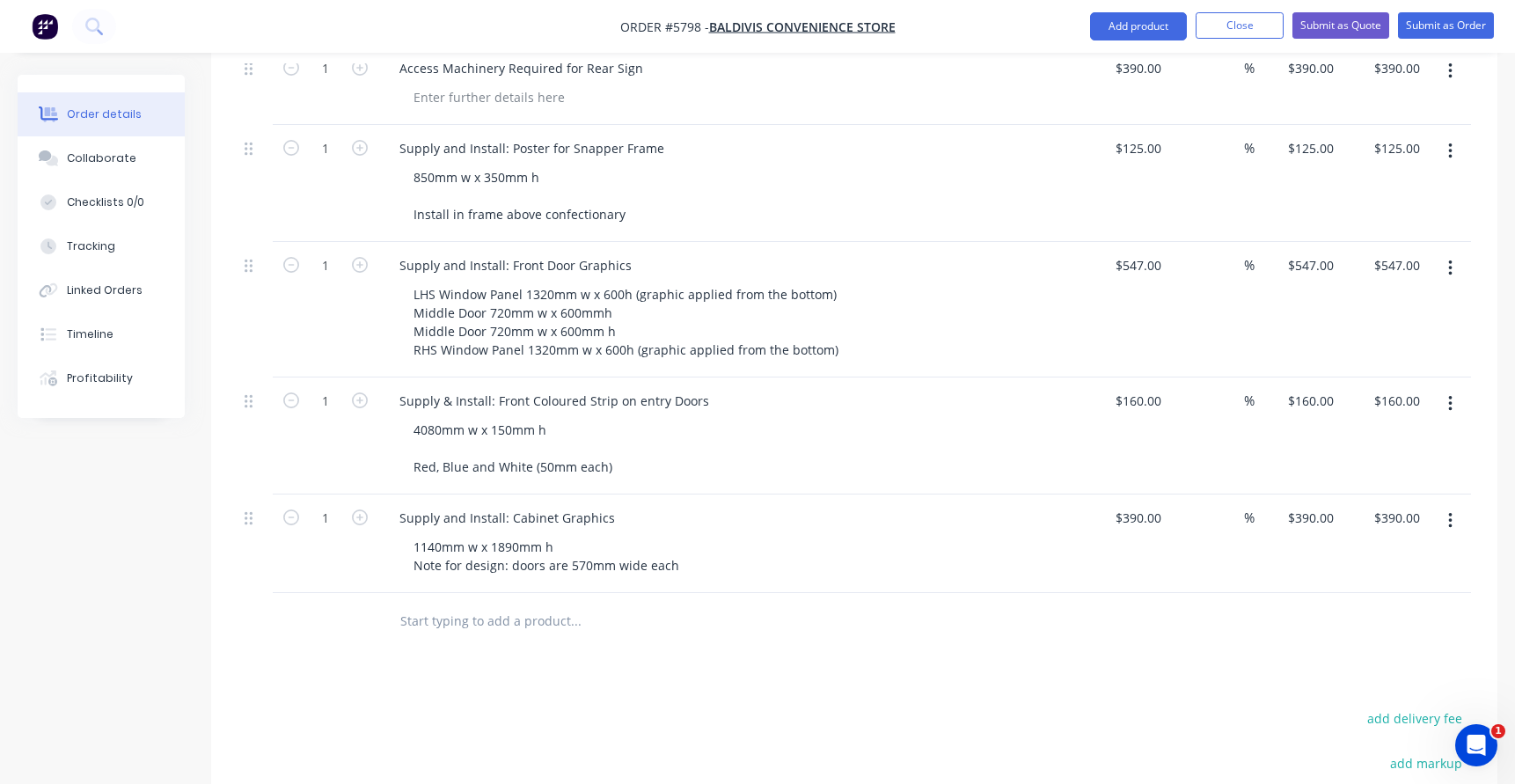
scroll to position [747, 0]
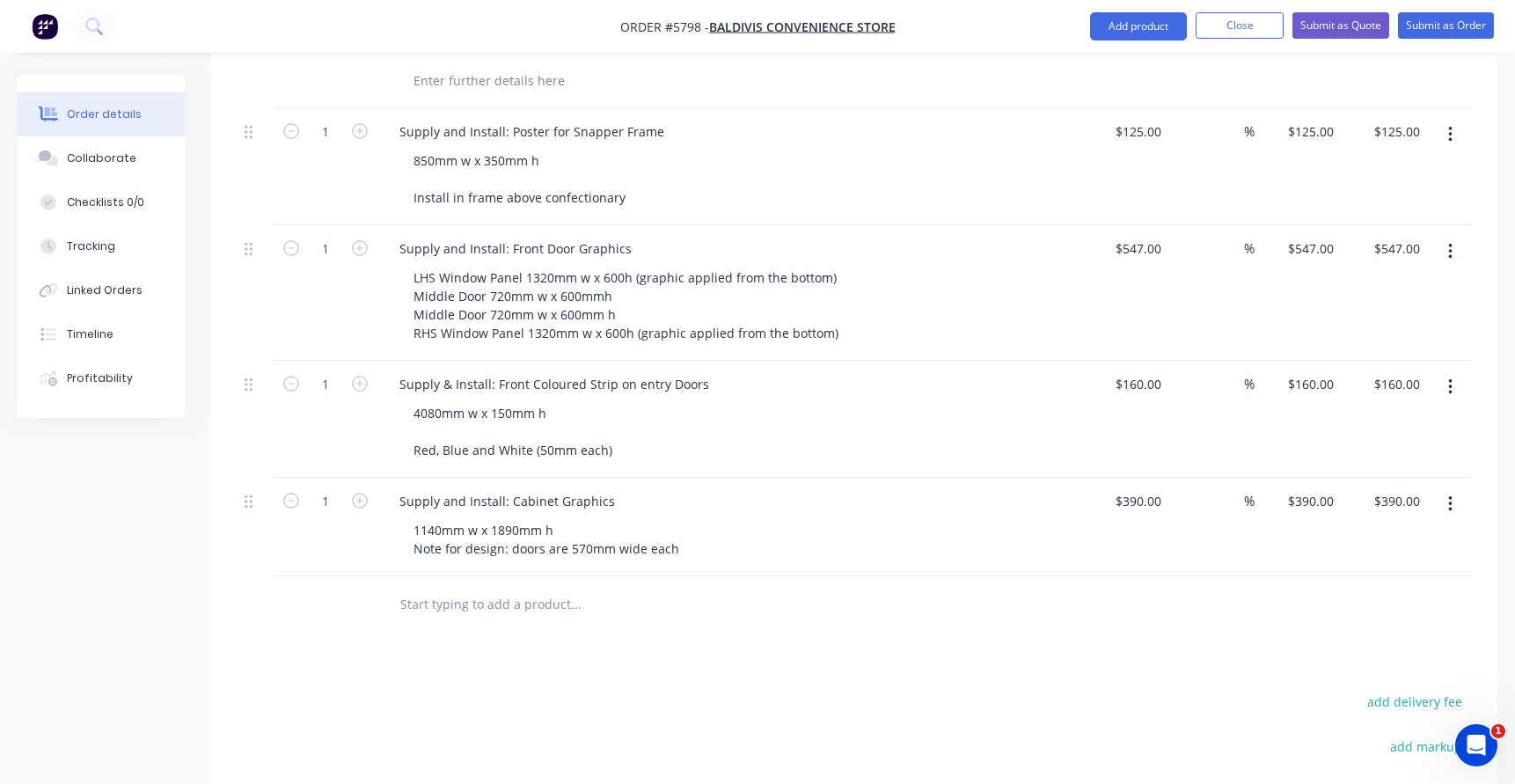
click at [452, 587] on input "text" at bounding box center [575, 604] width 351 height 35
drag, startPoint x: 583, startPoint y: 588, endPoint x: 581, endPoint y: 577, distance: 11.2
click at [581, 587] on input "Supply & Install: Under Awnings Sign" at bounding box center [575, 604] width 351 height 35
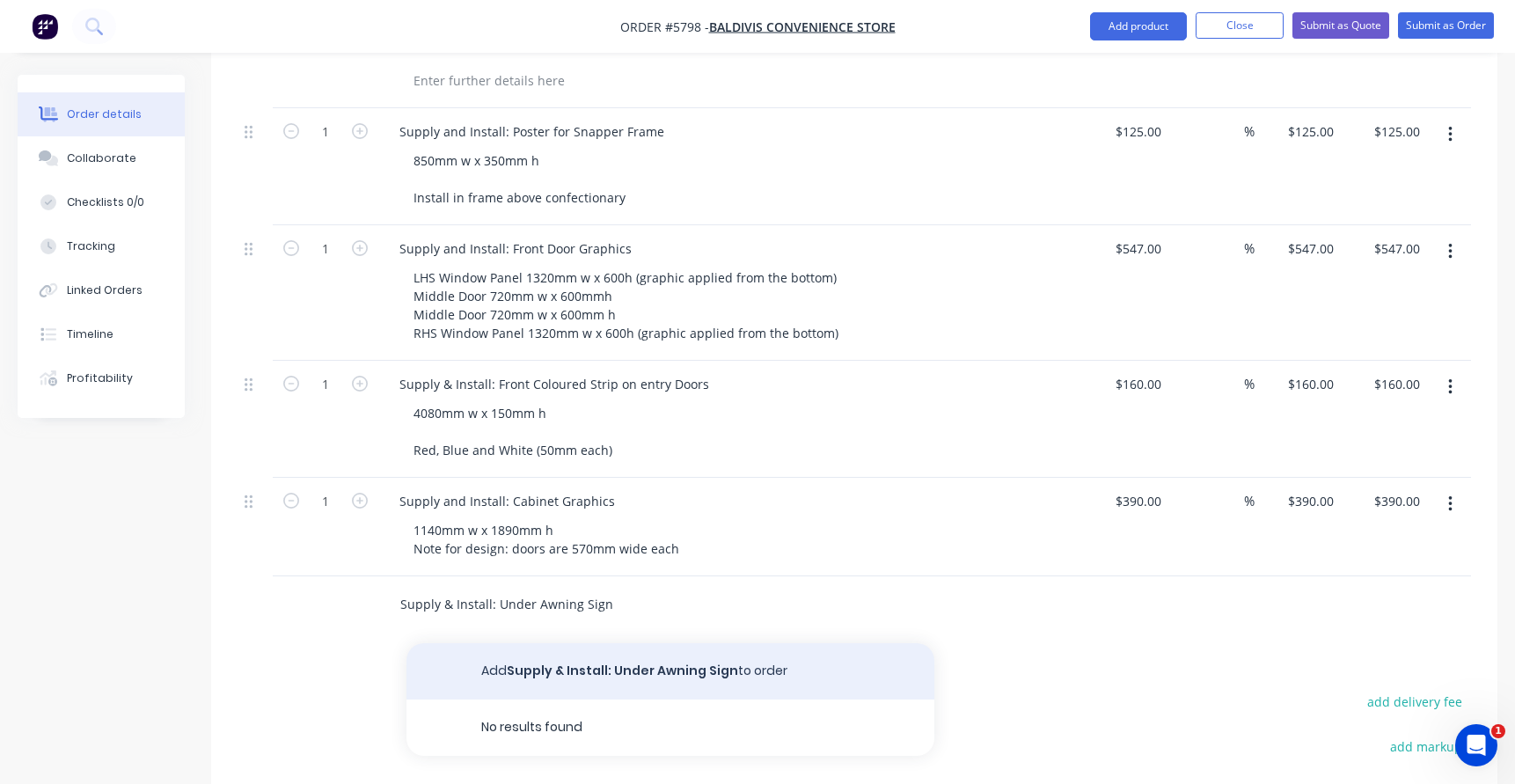
type input "Supply & Install: Under Awning Sign"
click at [621, 643] on button "Add Supply & Install: Under Awning Sign to order" at bounding box center [670, 671] width 528 height 56
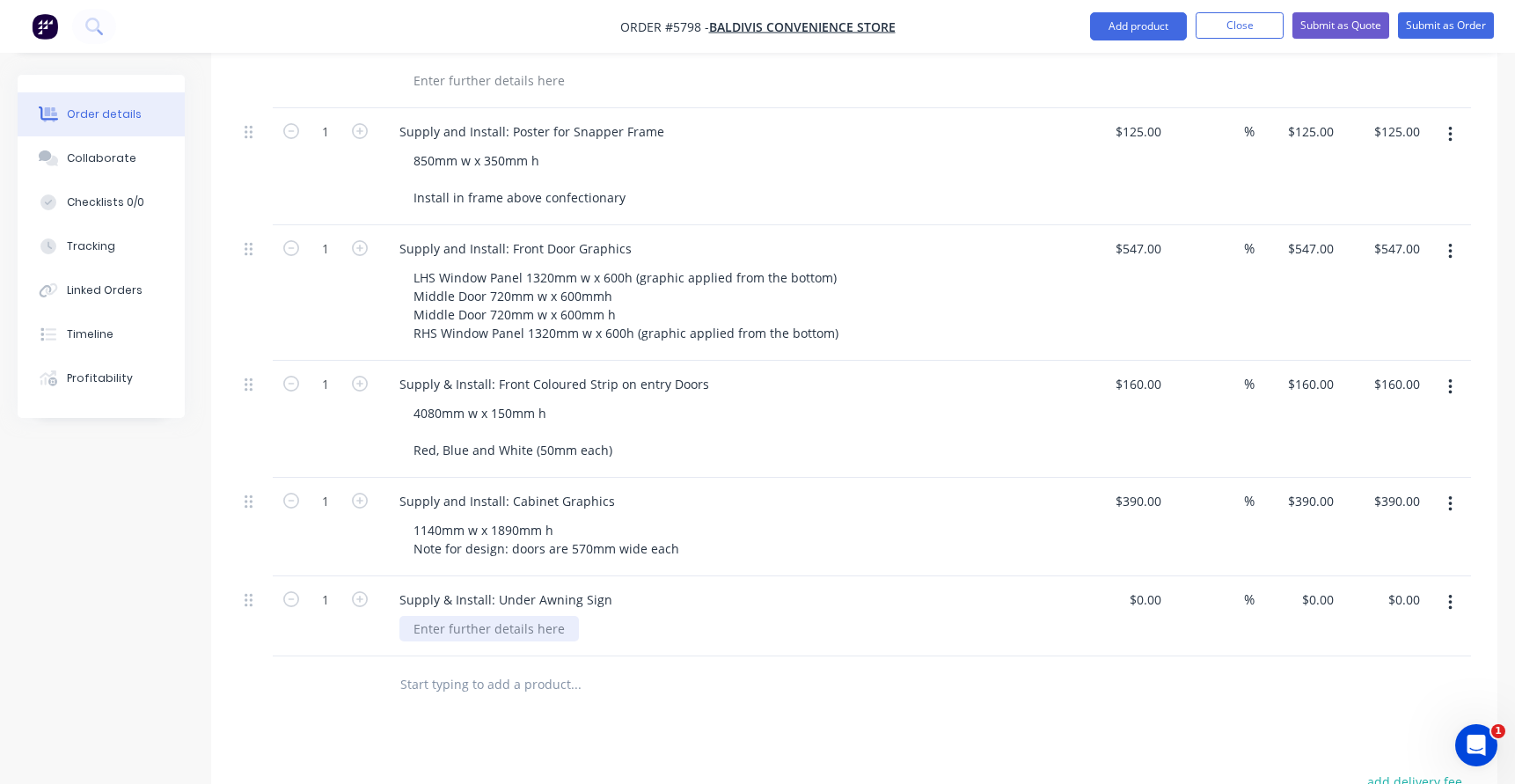
click at [495, 616] on div at bounding box center [489, 628] width 179 height 25
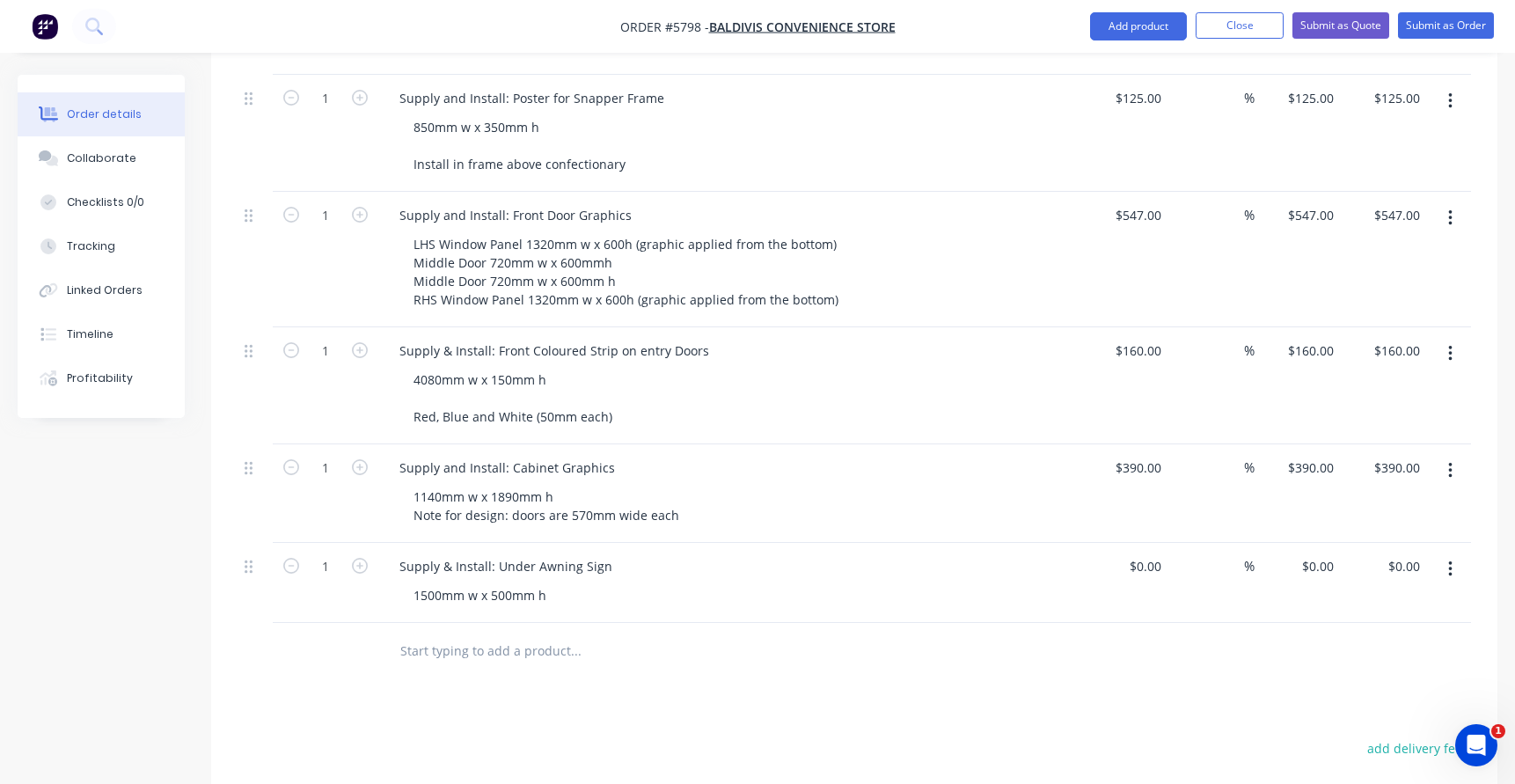
scroll to position [791, 0]
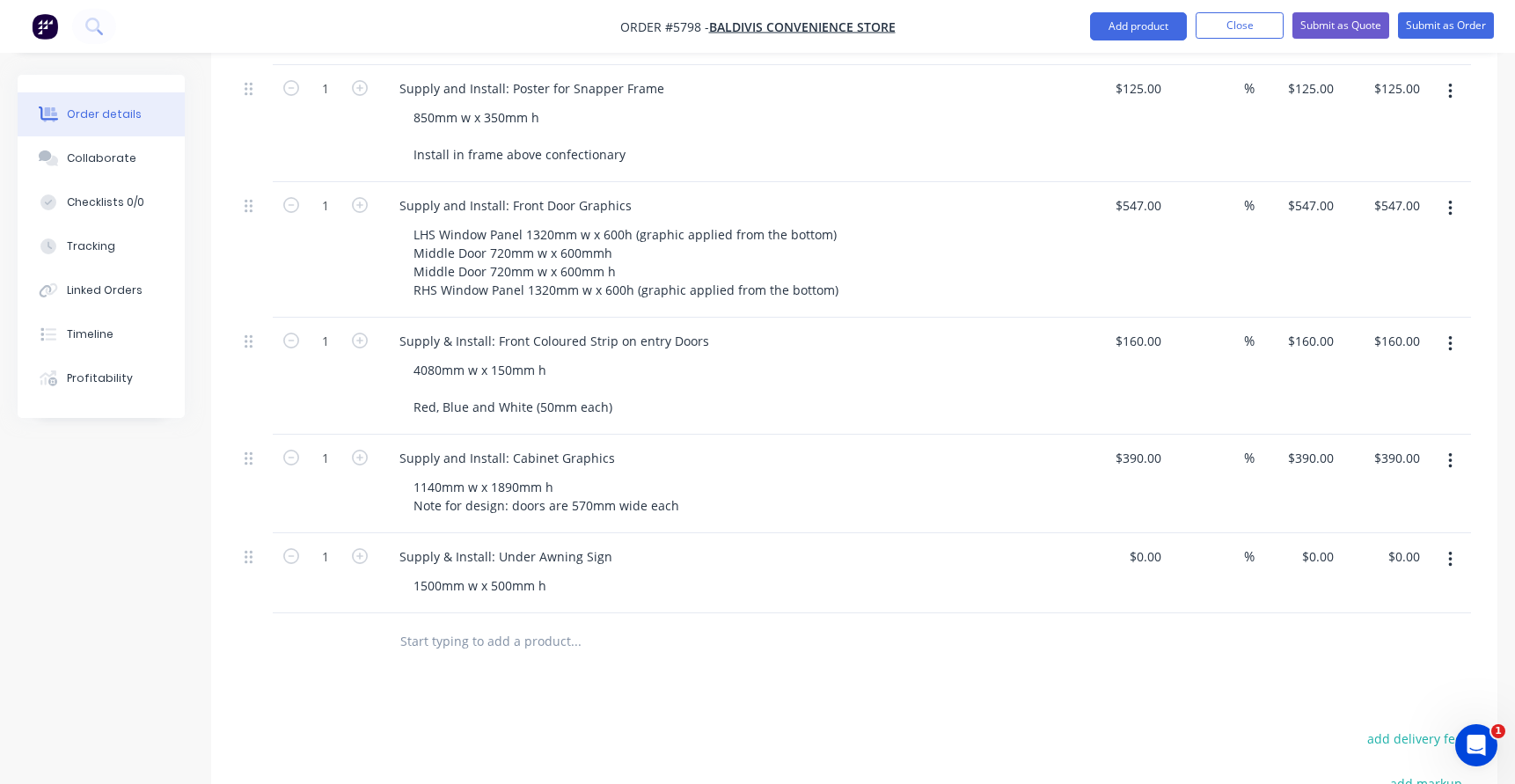
click at [431, 623] on input "text" at bounding box center [575, 641] width 351 height 35
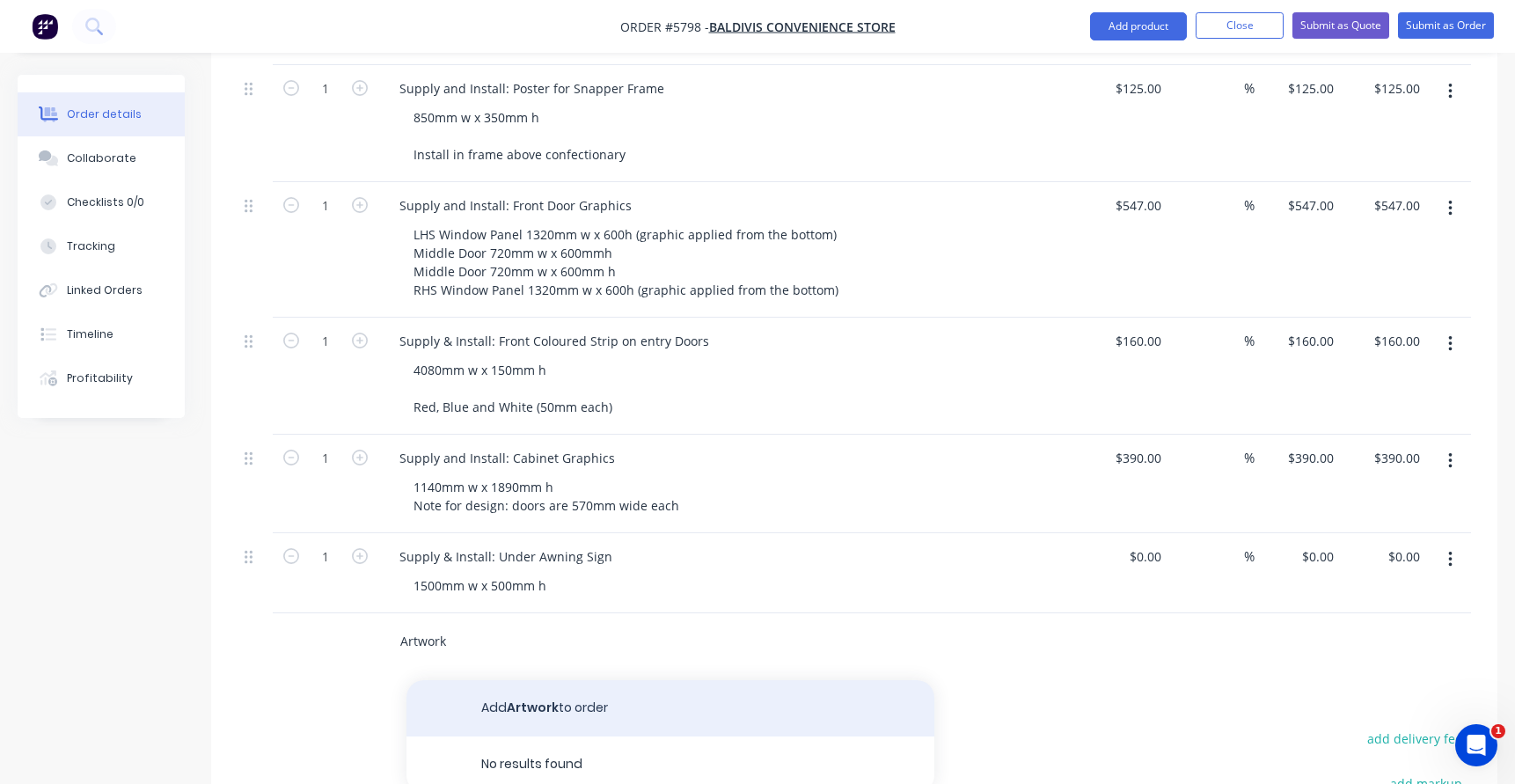
type input "Artwork"
click at [505, 679] on button "Add Artwork to order" at bounding box center [670, 708] width 528 height 56
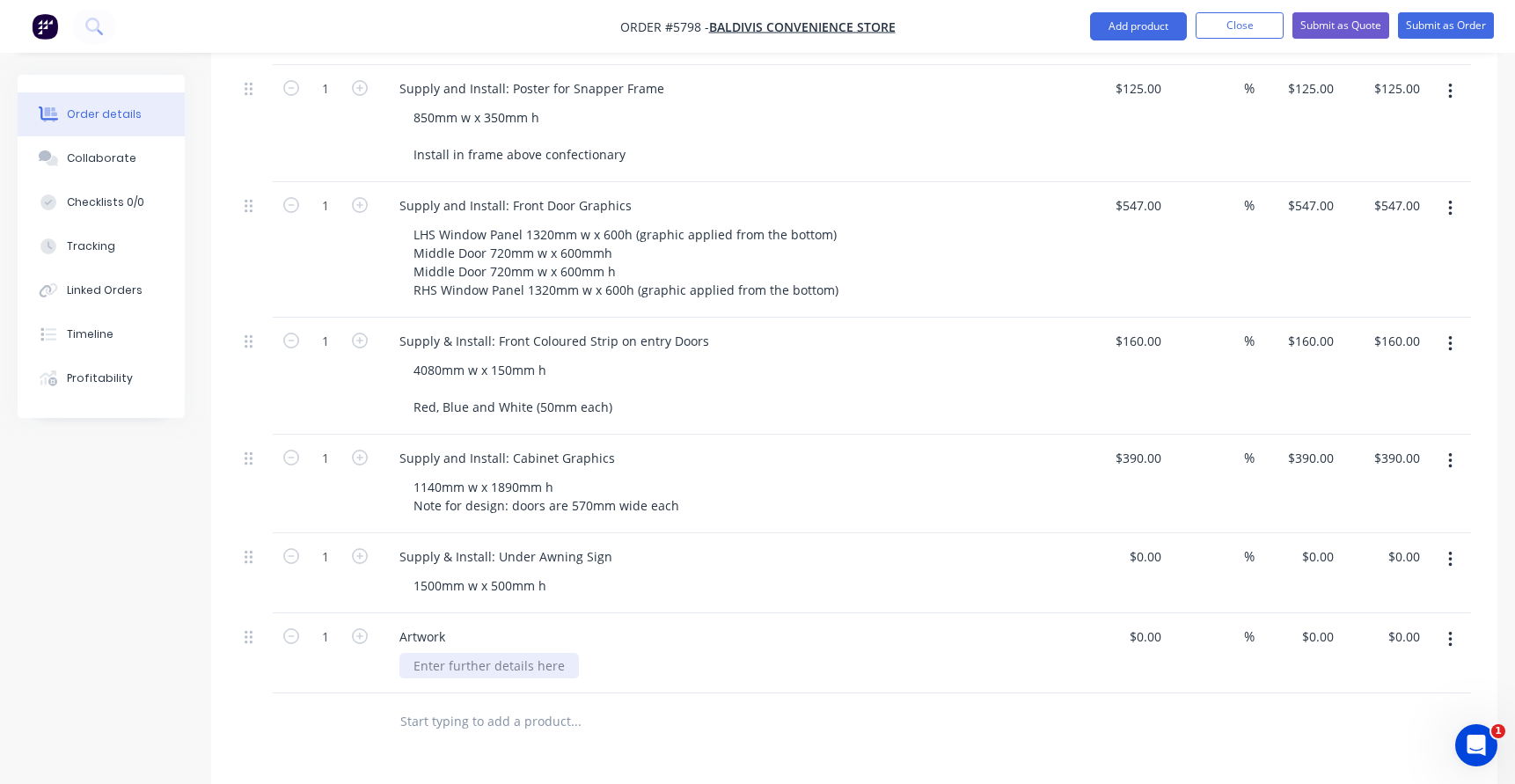
click at [446, 652] on div at bounding box center [489, 665] width 179 height 25
click at [1150, 623] on input at bounding box center [1148, 636] width 41 height 25
type input "$200.00"
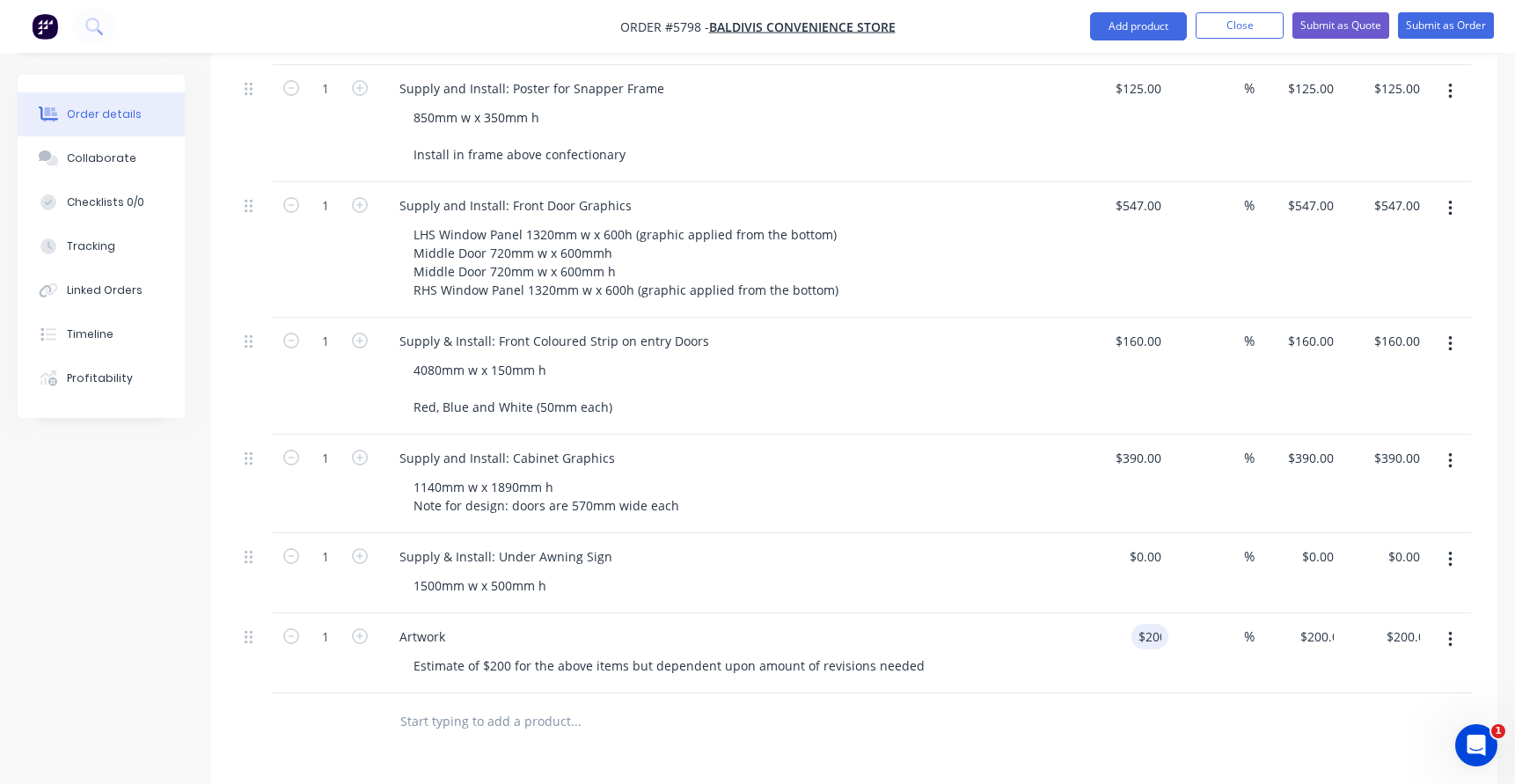
click at [996, 652] on div "Estimate of $200 for the above items but dependent upon amount of revisions nee…" at bounding box center [738, 665] width 676 height 25
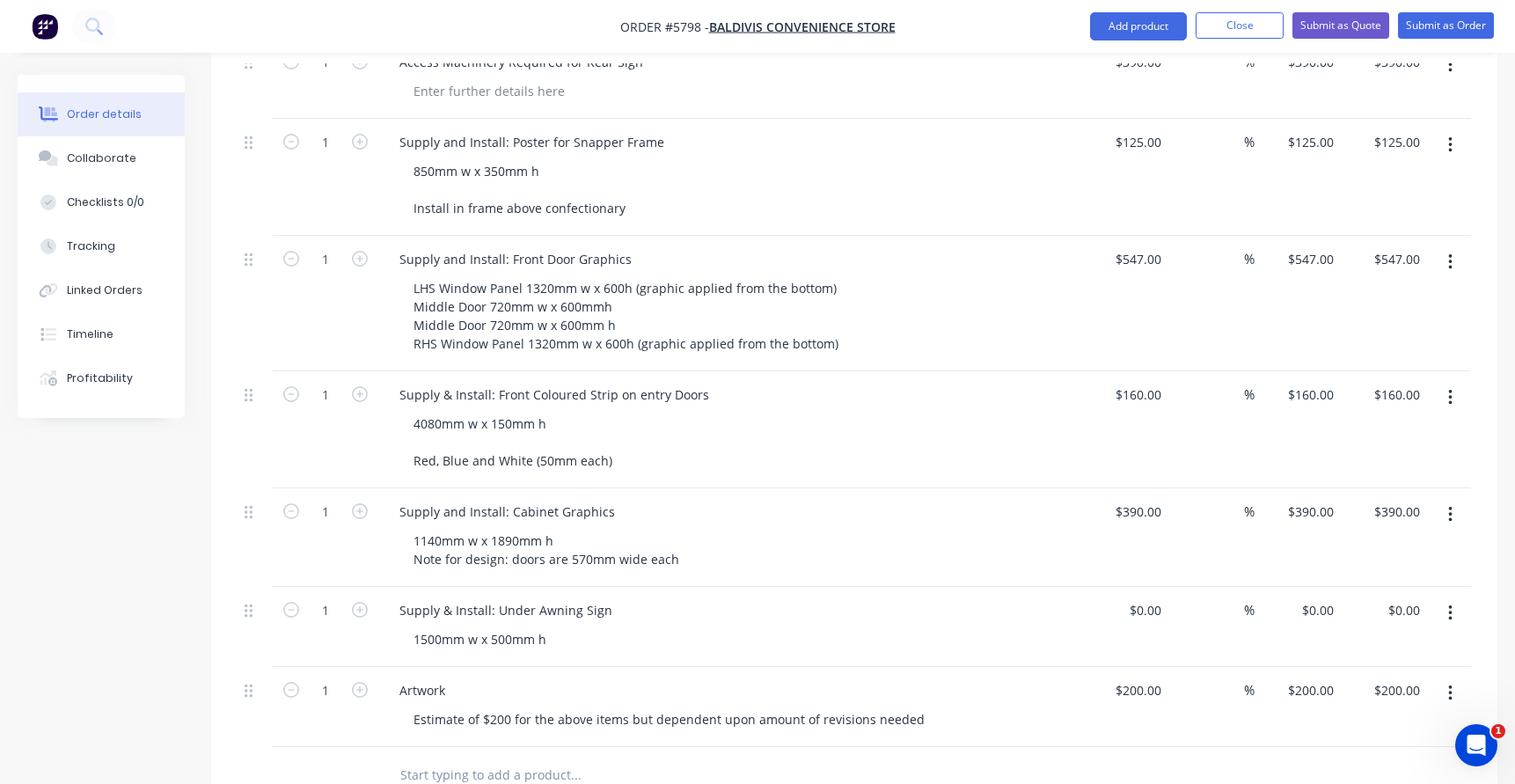
scroll to position [739, 0]
click at [1132, 585] on div "$0.00" at bounding box center [1125, 624] width 86 height 80
type input "$1,800.00"
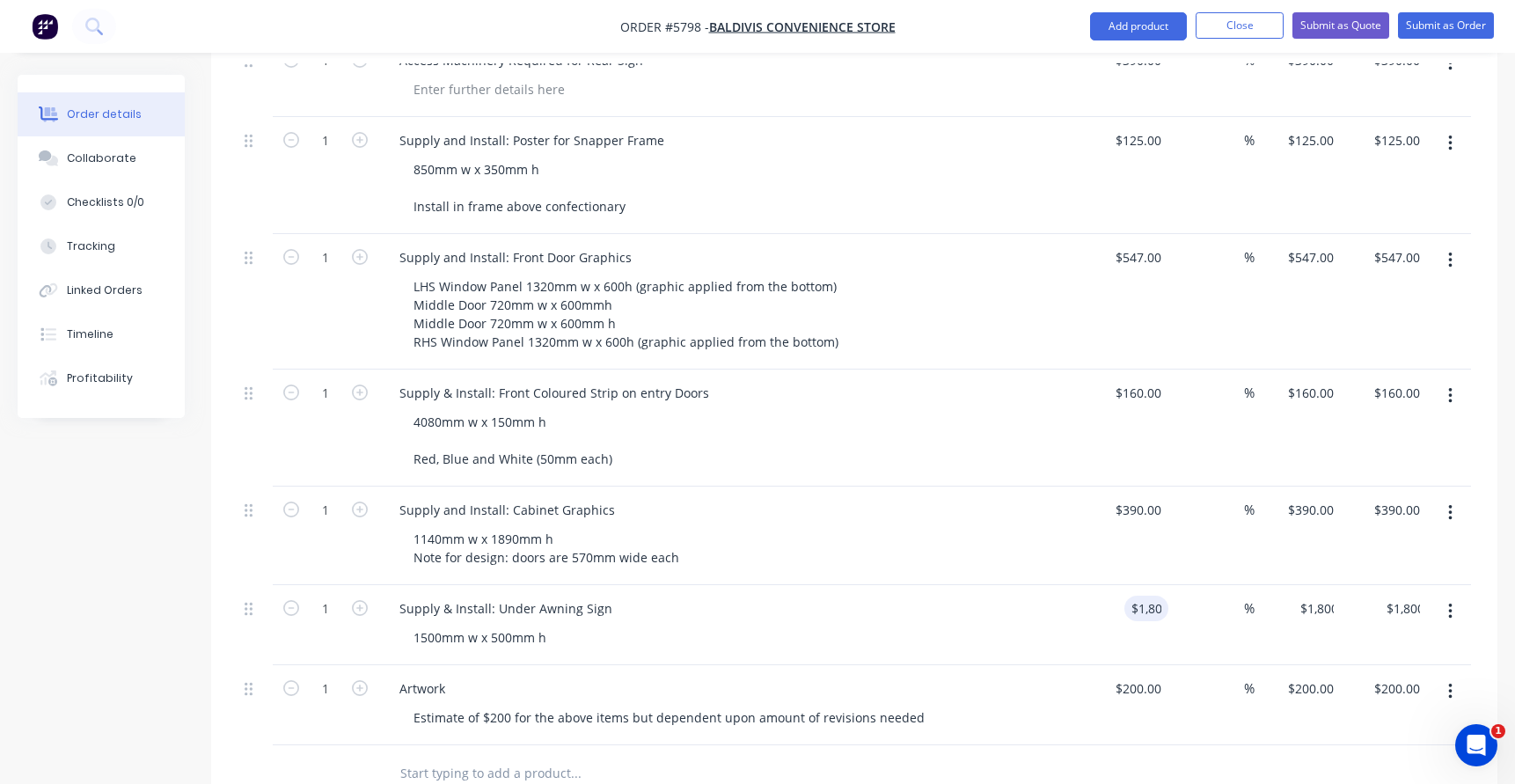
click at [564, 624] on div "1500mm w x 500mm h" at bounding box center [738, 637] width 676 height 25
click at [548, 624] on div "1500mm w x 500mm h" at bounding box center [480, 637] width 161 height 25
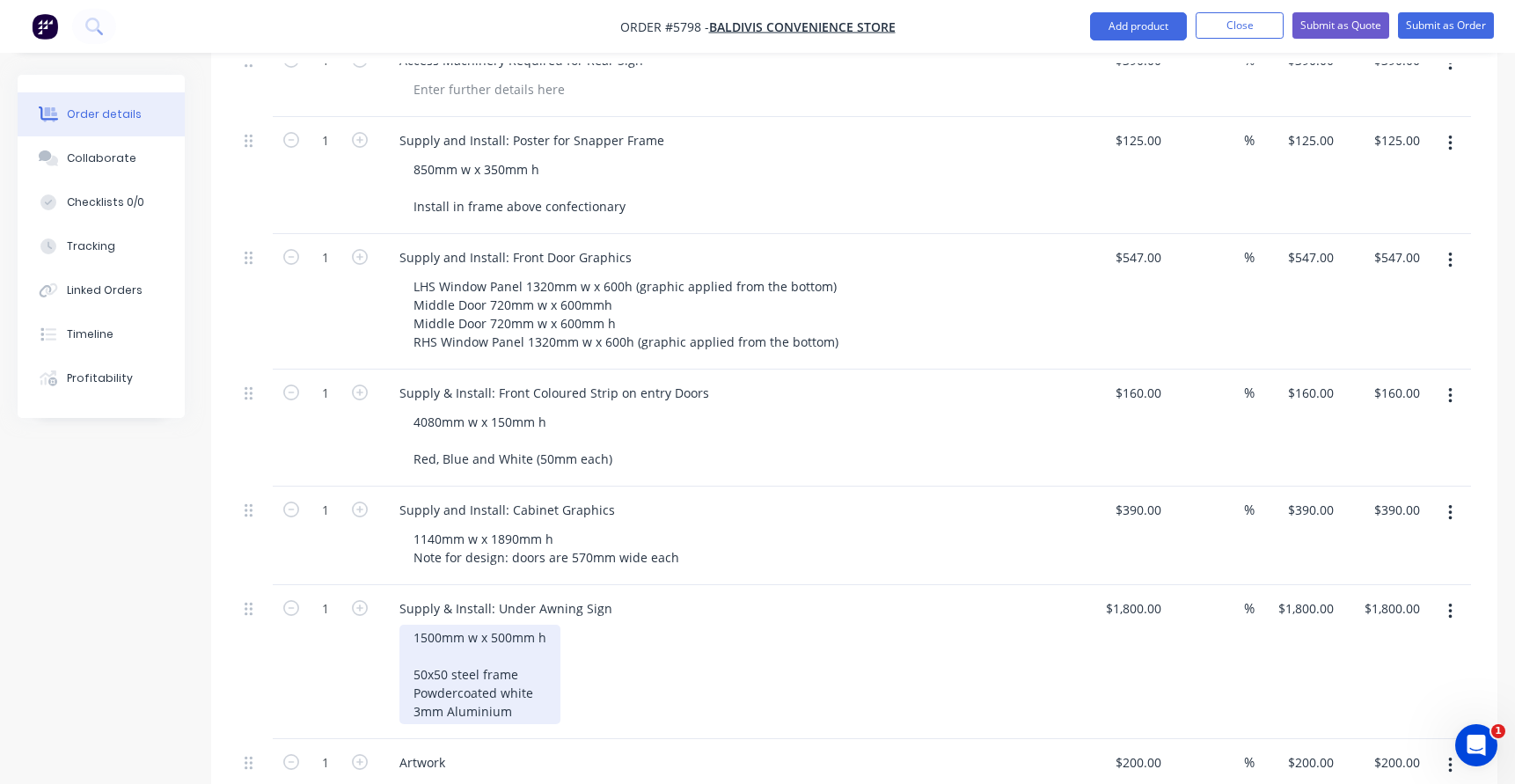
click at [477, 648] on div "1500mm w x 500mm h 50x50 steel frame Powdercoated white 3mm Aluminium" at bounding box center [480, 674] width 161 height 100
click at [537, 688] on div "1500mm w x 500mm h 50x50 aluminium frame Powdercoated white 3mm Aluminium" at bounding box center [484, 674] width 168 height 100
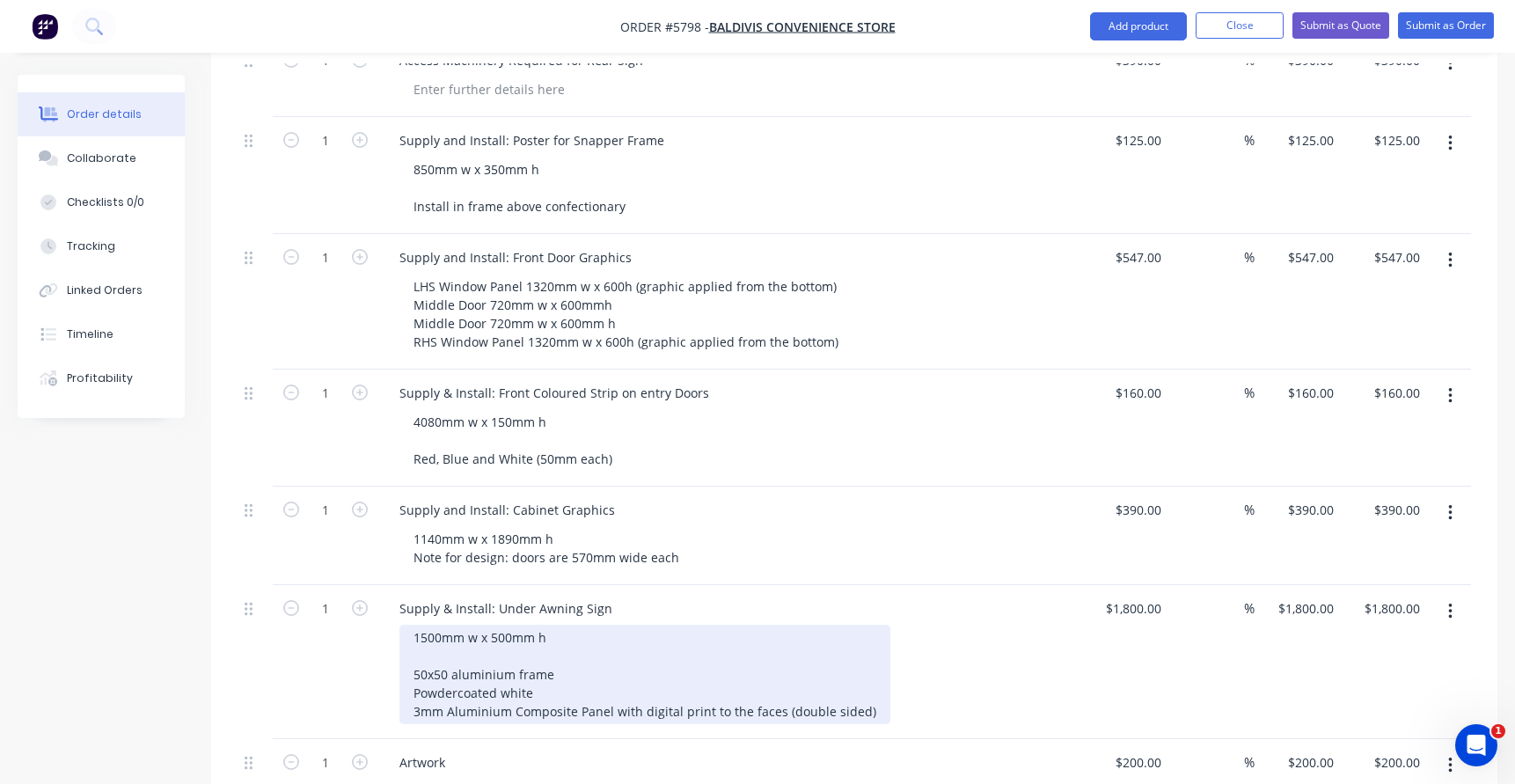
click at [591, 648] on div "1500mm w x 500mm h 50x50 aluminium frame Powdercoated white 3mm Aluminium Compo…" at bounding box center [645, 674] width 491 height 100
click at [872, 683] on div "1500mm w x 500mm h 50x50 aluminium frame, 10mm plate welded to legs Powdercoate…" at bounding box center [645, 674] width 491 height 100
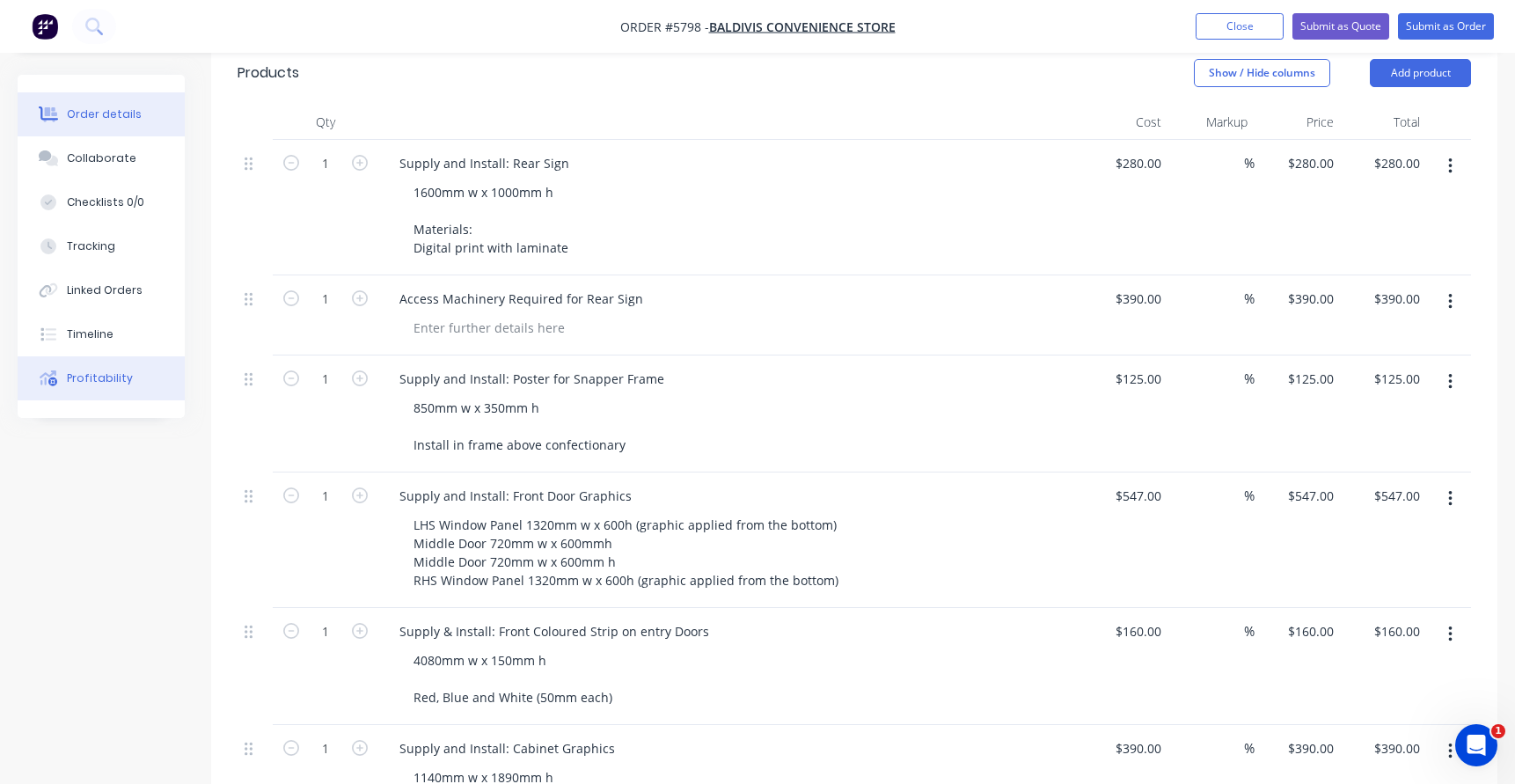
scroll to position [502, 0]
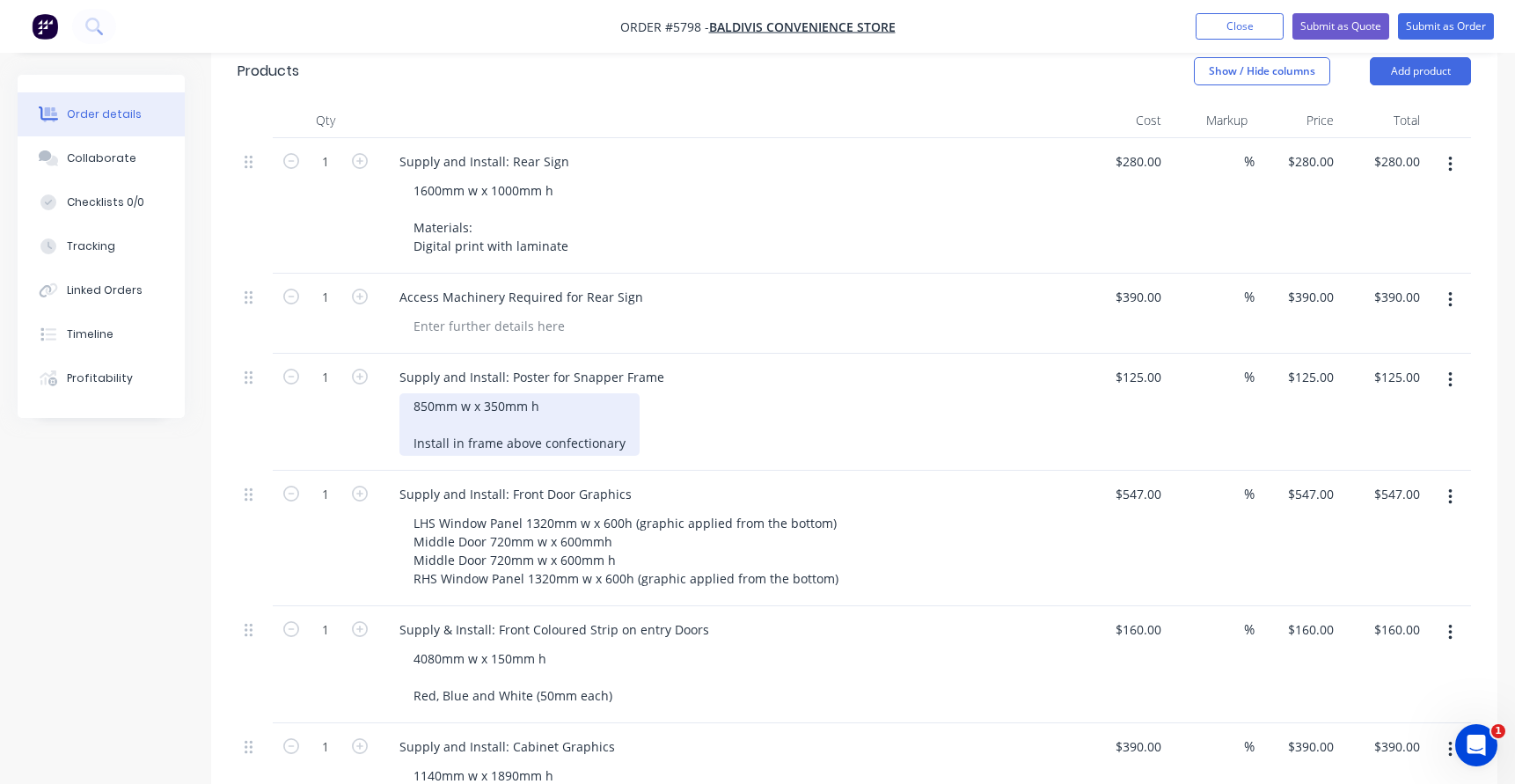
click at [437, 393] on div "850mm w x 350mm h Install in frame above confectionary" at bounding box center [520, 424] width 240 height 63
click at [497, 393] on div "900mm w x 350mm h Install in frame above confectionary" at bounding box center [520, 424] width 240 height 63
click at [434, 393] on div "900mm w x 360mm h Install in frame above confectionary" at bounding box center [520, 424] width 240 height 63
click at [500, 393] on div "900mm w x 360mm h Install in frame above confectionary" at bounding box center [520, 424] width 240 height 63
click at [592, 417] on div "900mm w x 350mm h Install in frame above confectionary" at bounding box center [520, 424] width 240 height 63
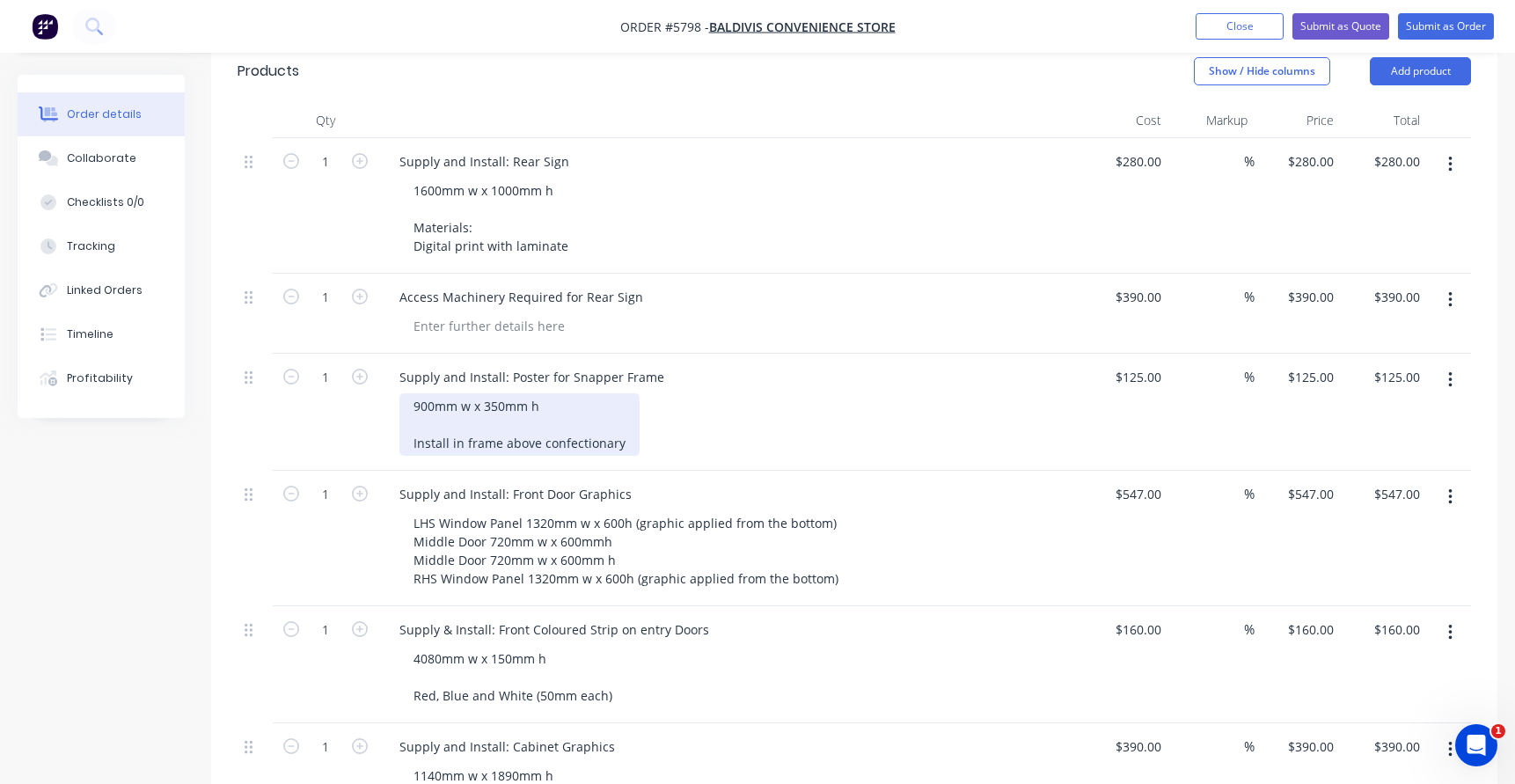
click at [512, 393] on div "900mm w x 350mm h Install in frame above confectionary" at bounding box center [520, 424] width 240 height 63
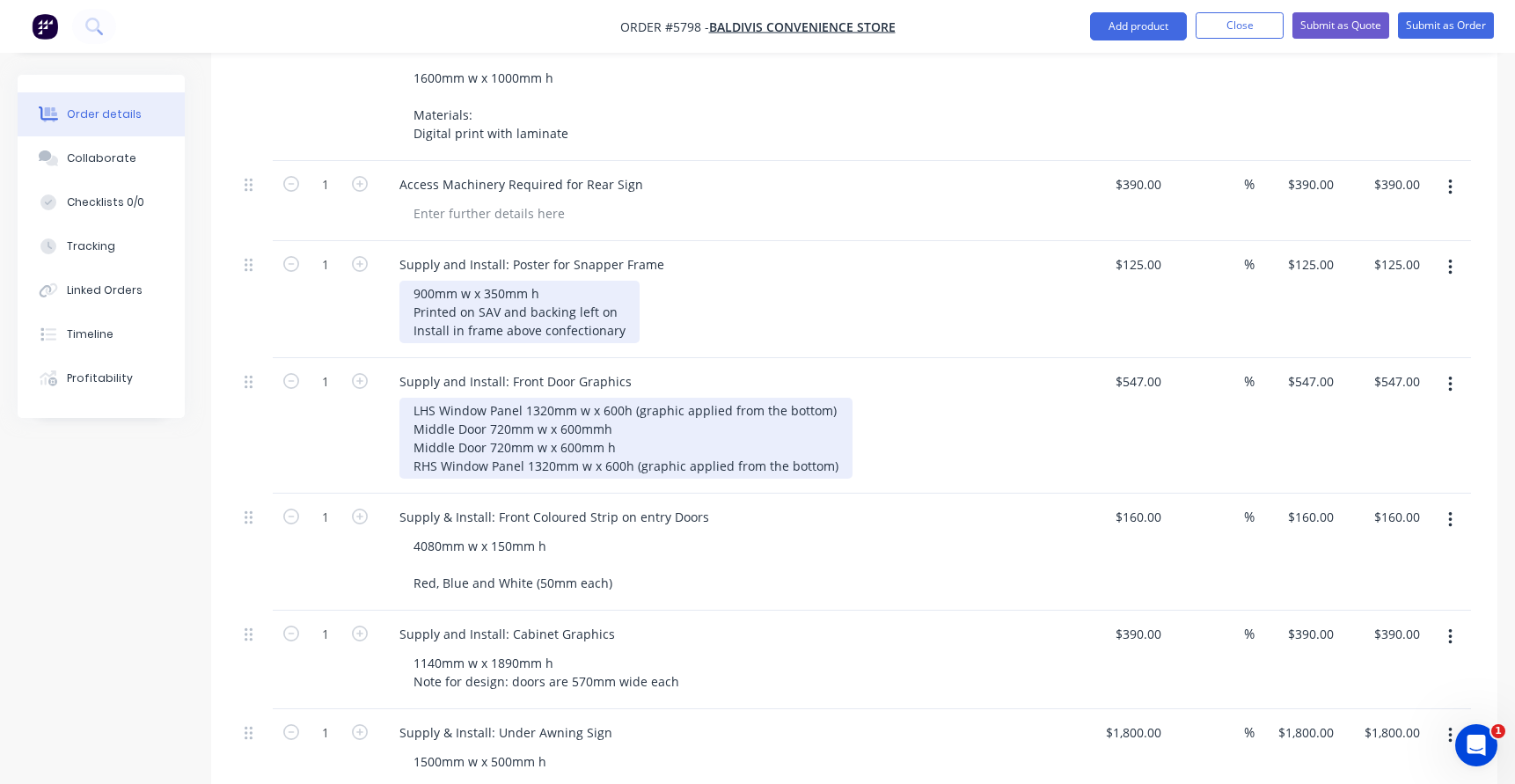
scroll to position [622, 0]
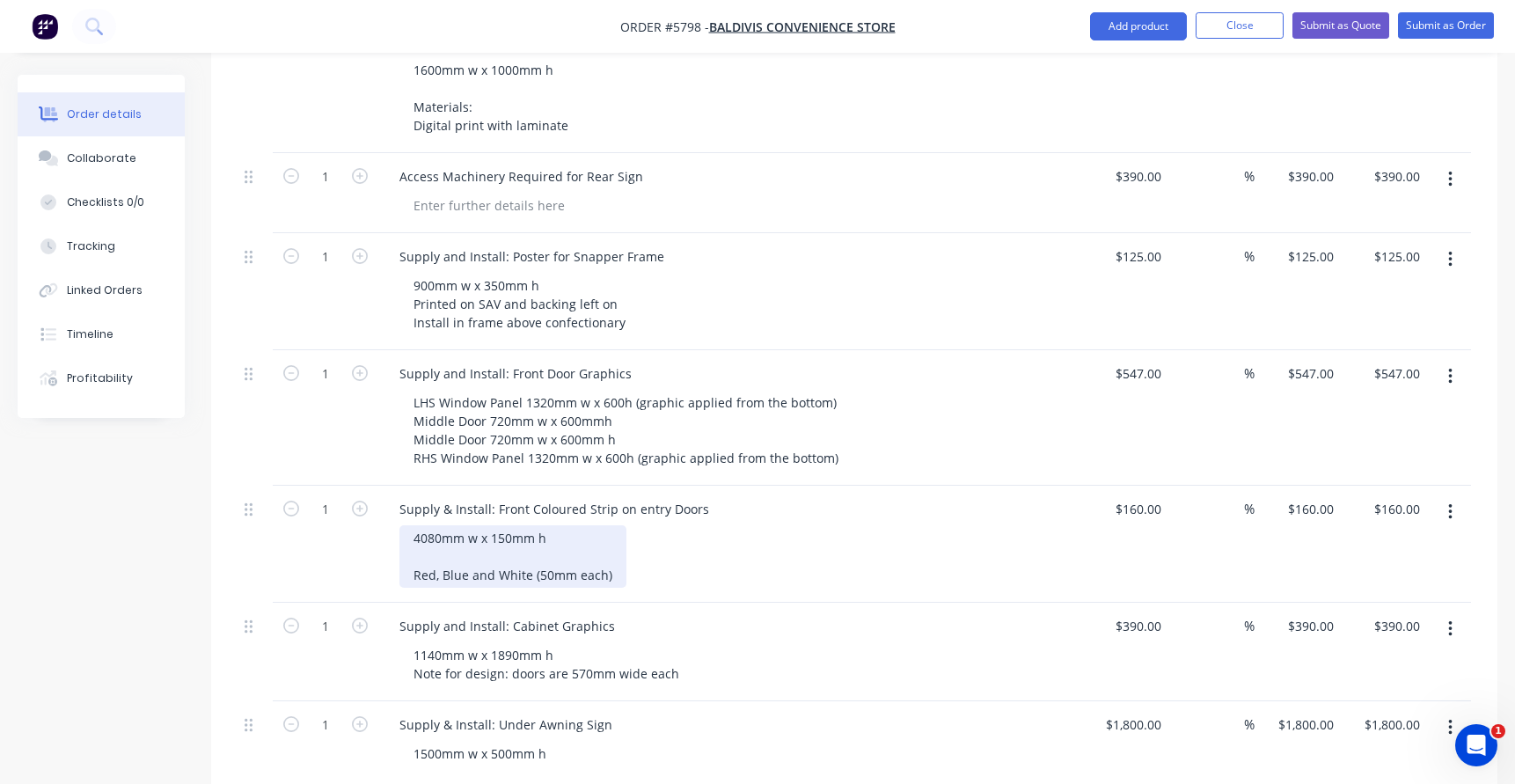
click at [415, 567] on div "4080mm w x 150mm h Red, Blue and White (50mm each)" at bounding box center [513, 556] width 227 height 63
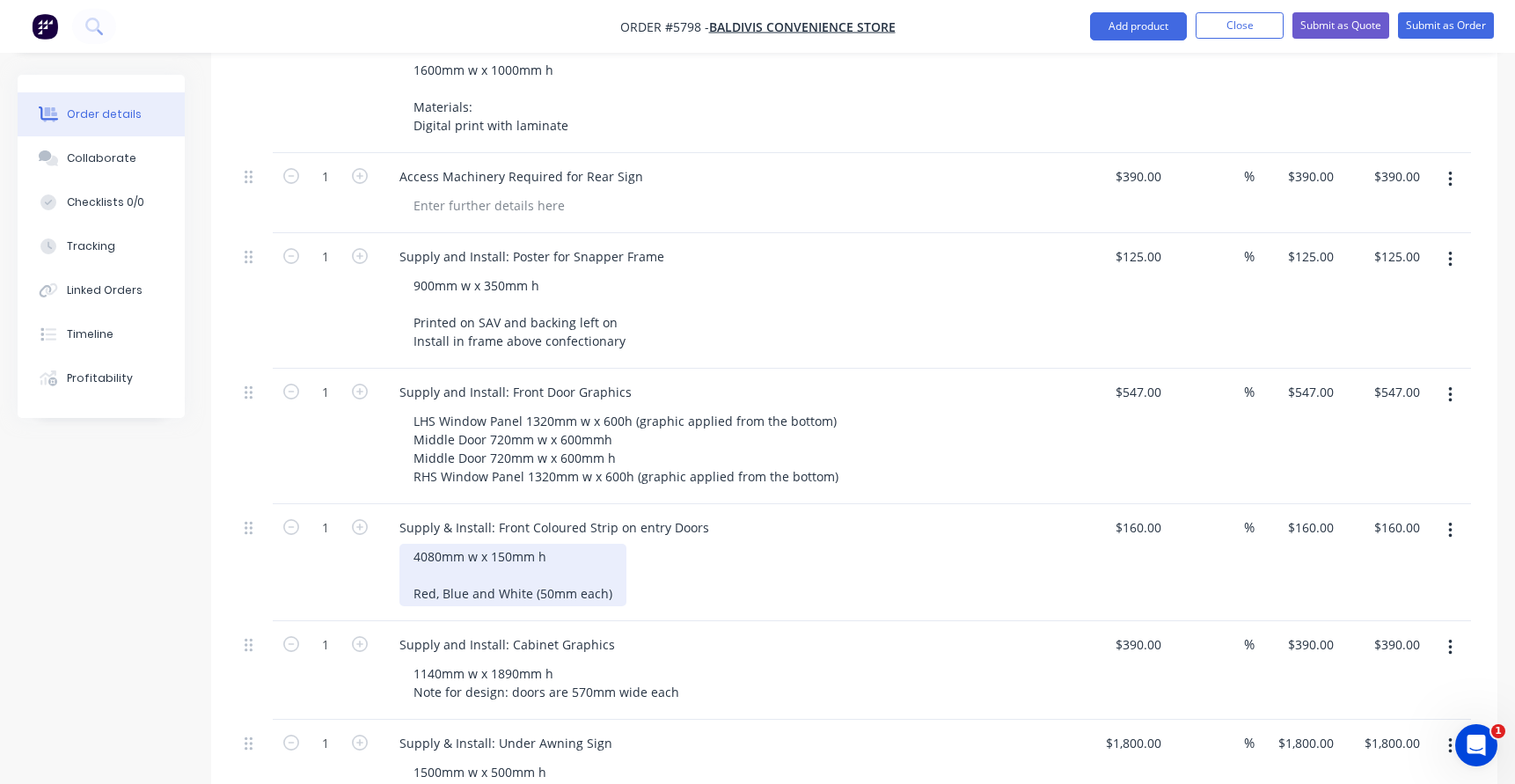
click at [434, 553] on div "4080mm w x 150mm h Red, Blue and White (50mm each)" at bounding box center [513, 575] width 227 height 63
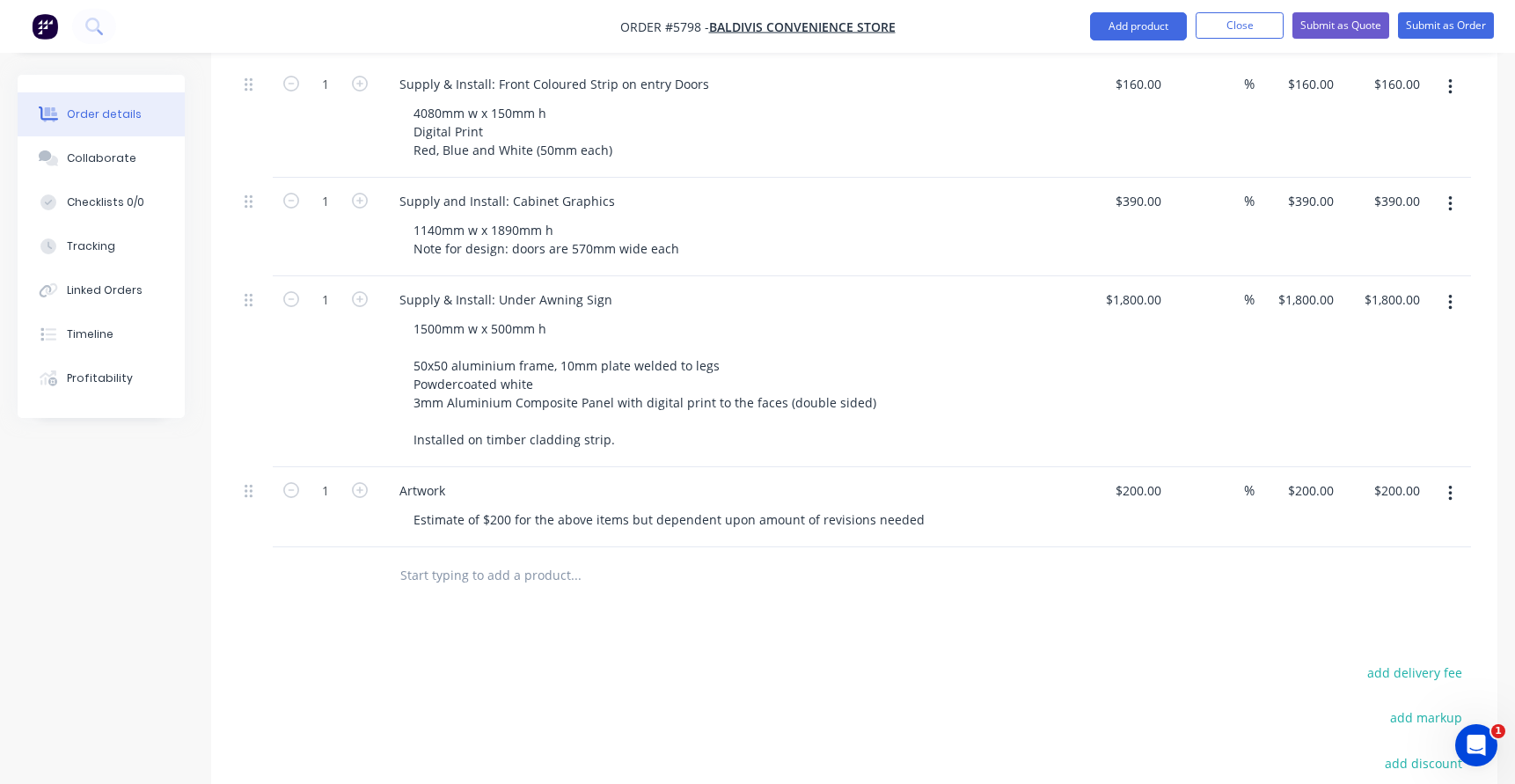
scroll to position [1067, 0]
click at [1118, 293] on div "1800 $1,800.00" at bounding box center [1125, 370] width 86 height 191
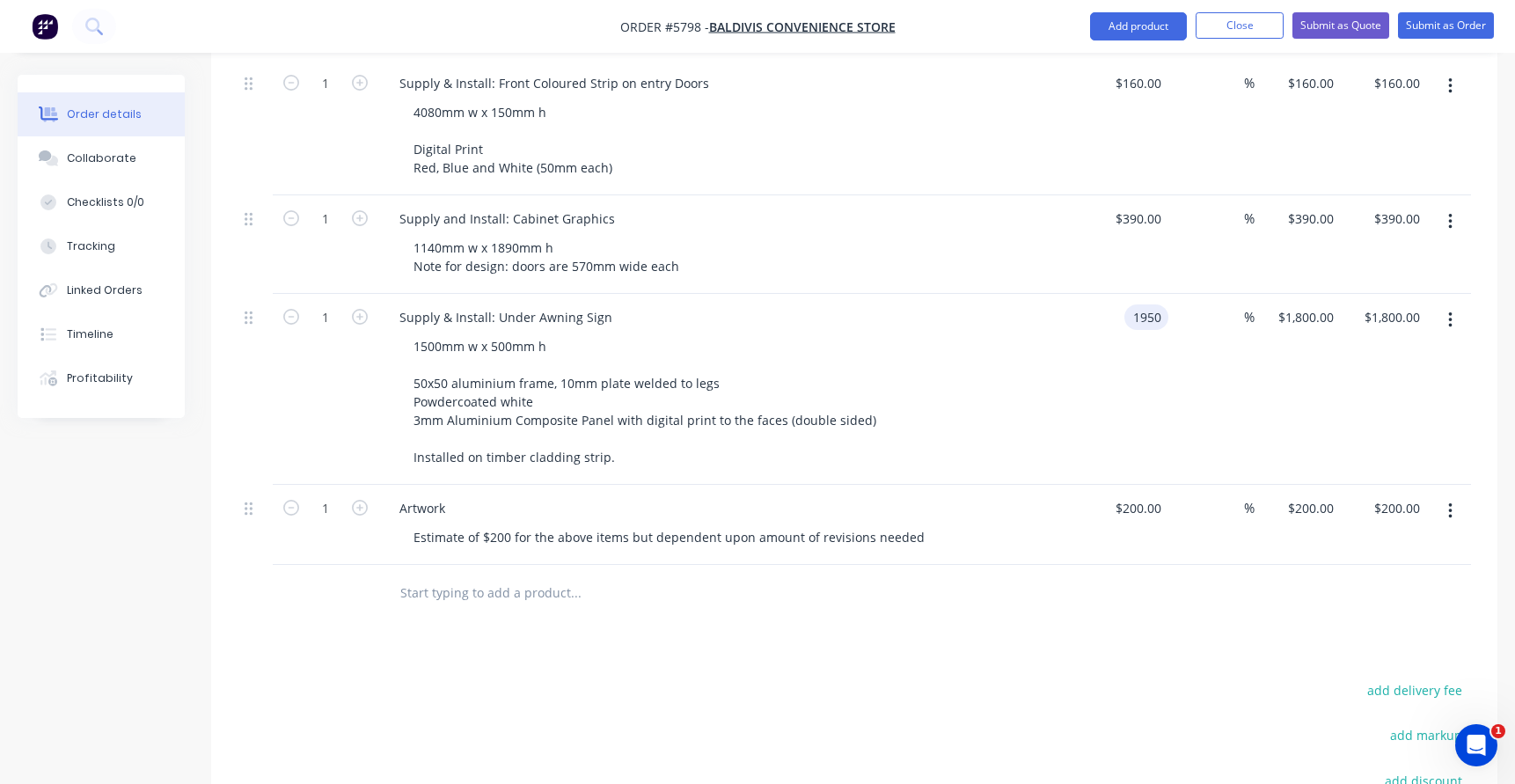
type input "$1,950.00"
click at [961, 338] on div "1500mm w x 500mm h 50x50 aluminium frame, 10mm plate welded to legs Powdercoate…" at bounding box center [738, 401] width 676 height 136
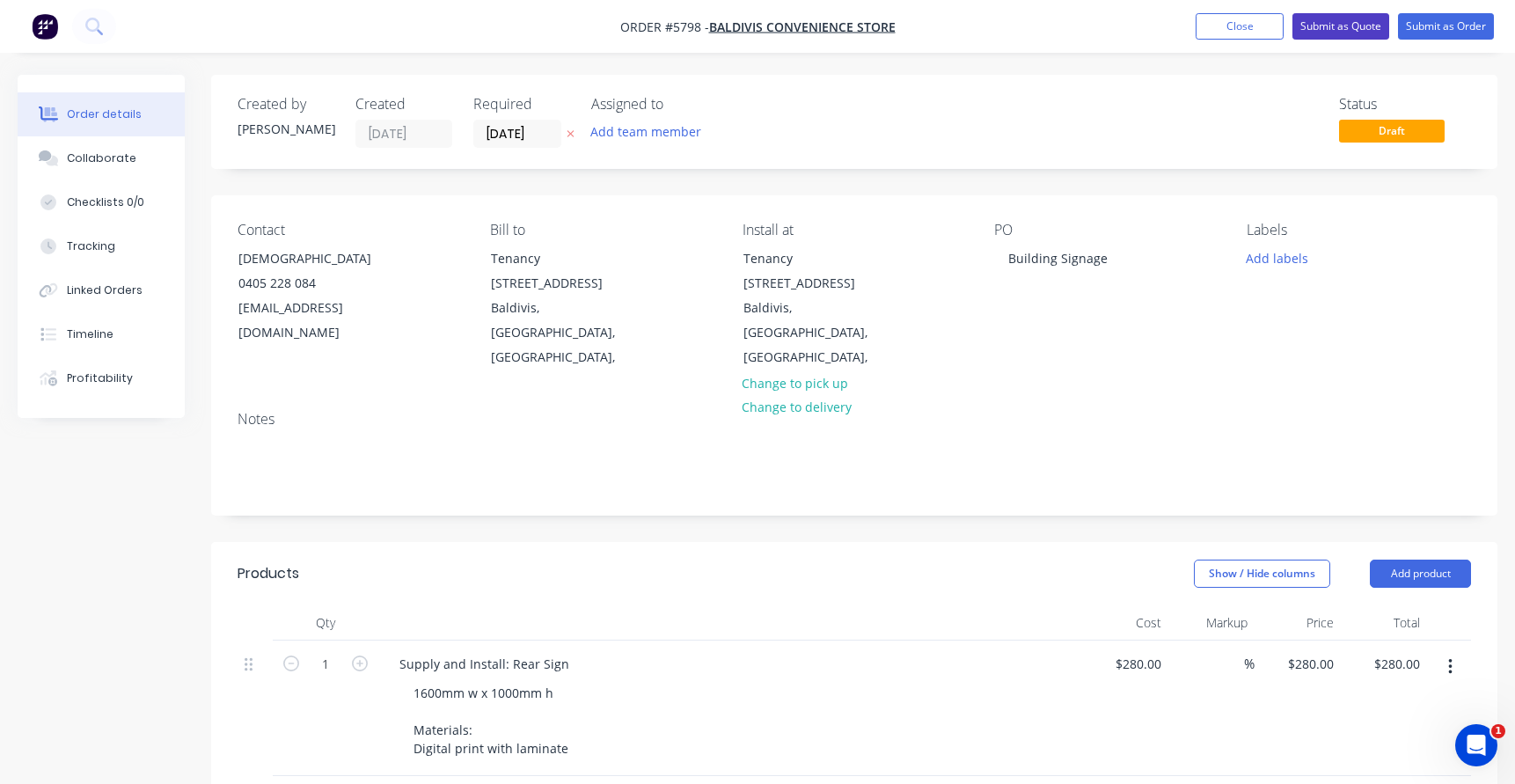
scroll to position [0, 0]
click at [1340, 14] on button "Submit as Quote" at bounding box center [1341, 26] width 97 height 26
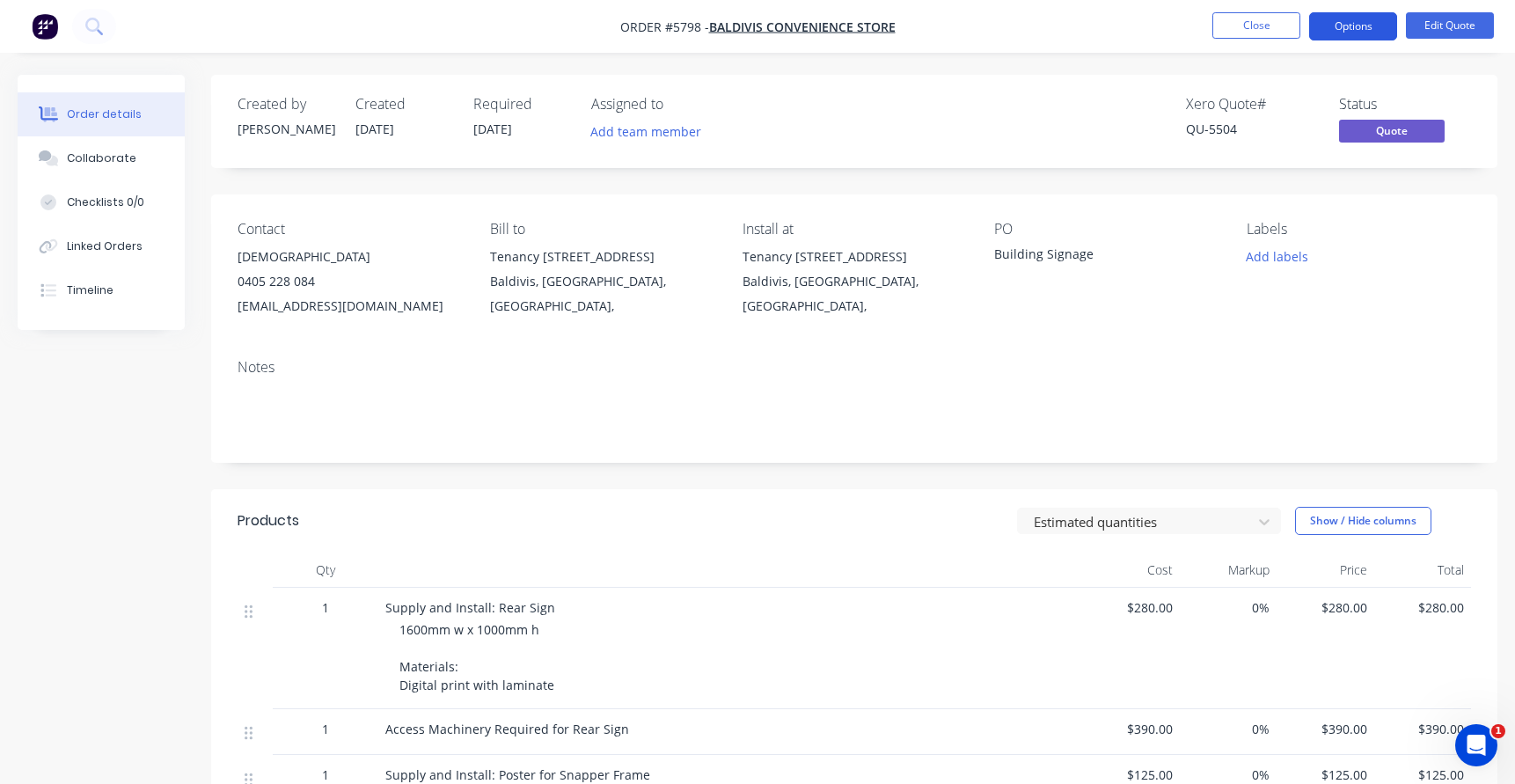
click at [1342, 29] on button "Options" at bounding box center [1352, 26] width 88 height 28
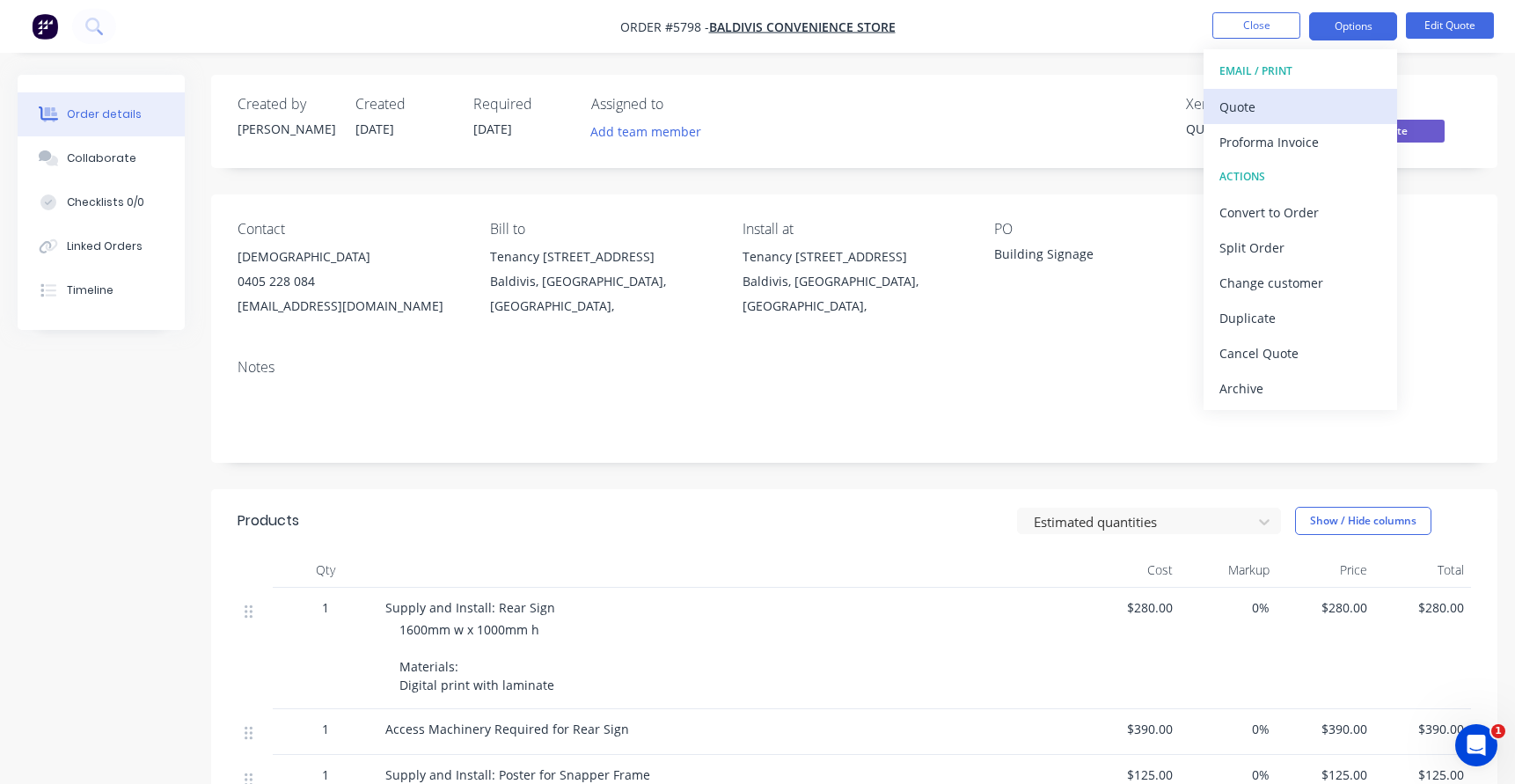
click at [1239, 101] on div "Quote" at bounding box center [1299, 106] width 162 height 25
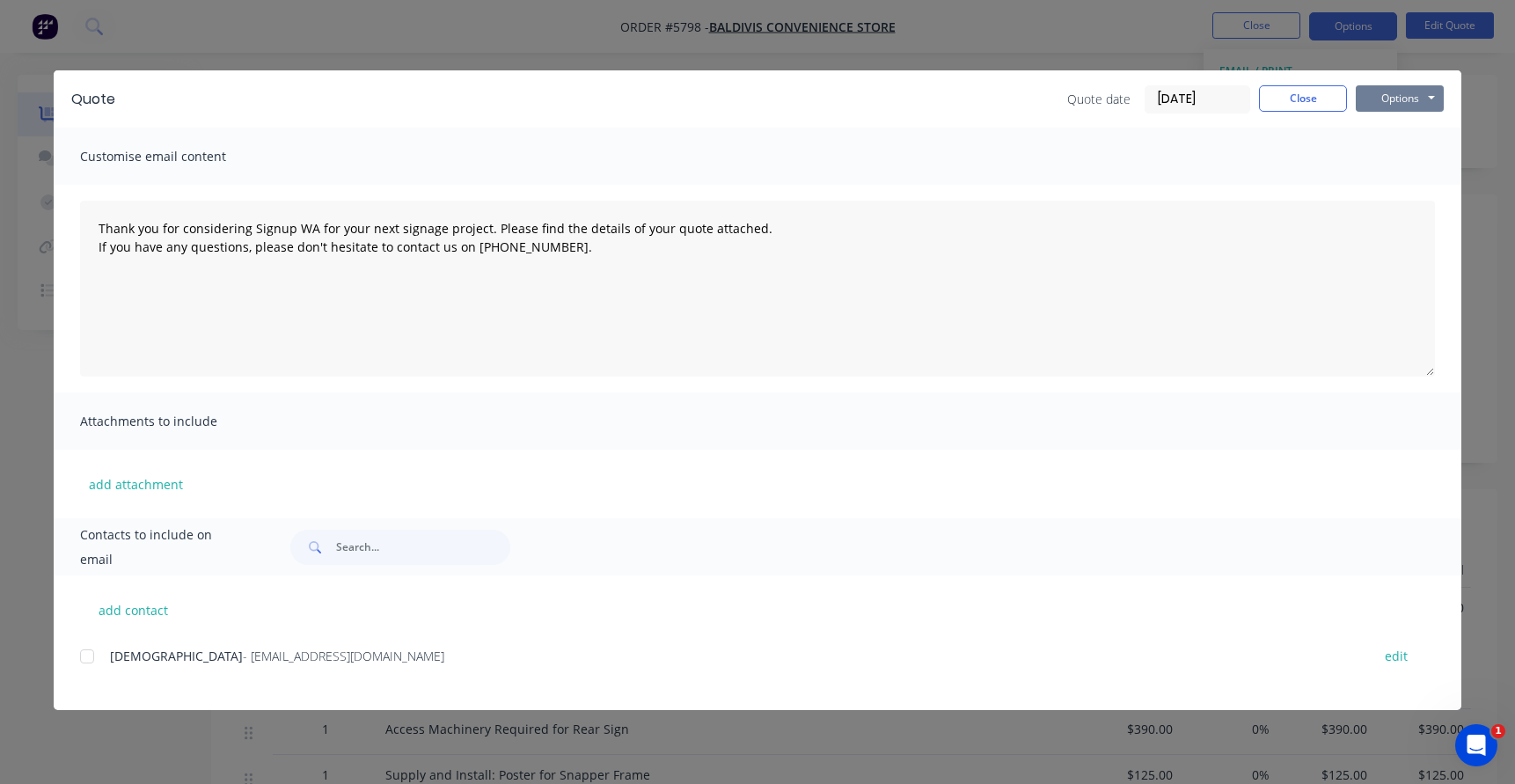
click at [1430, 94] on button "Options" at bounding box center [1399, 98] width 88 height 26
click at [1408, 157] on button "Print" at bounding box center [1411, 159] width 112 height 29
click at [1300, 93] on button "Close" at bounding box center [1302, 98] width 88 height 26
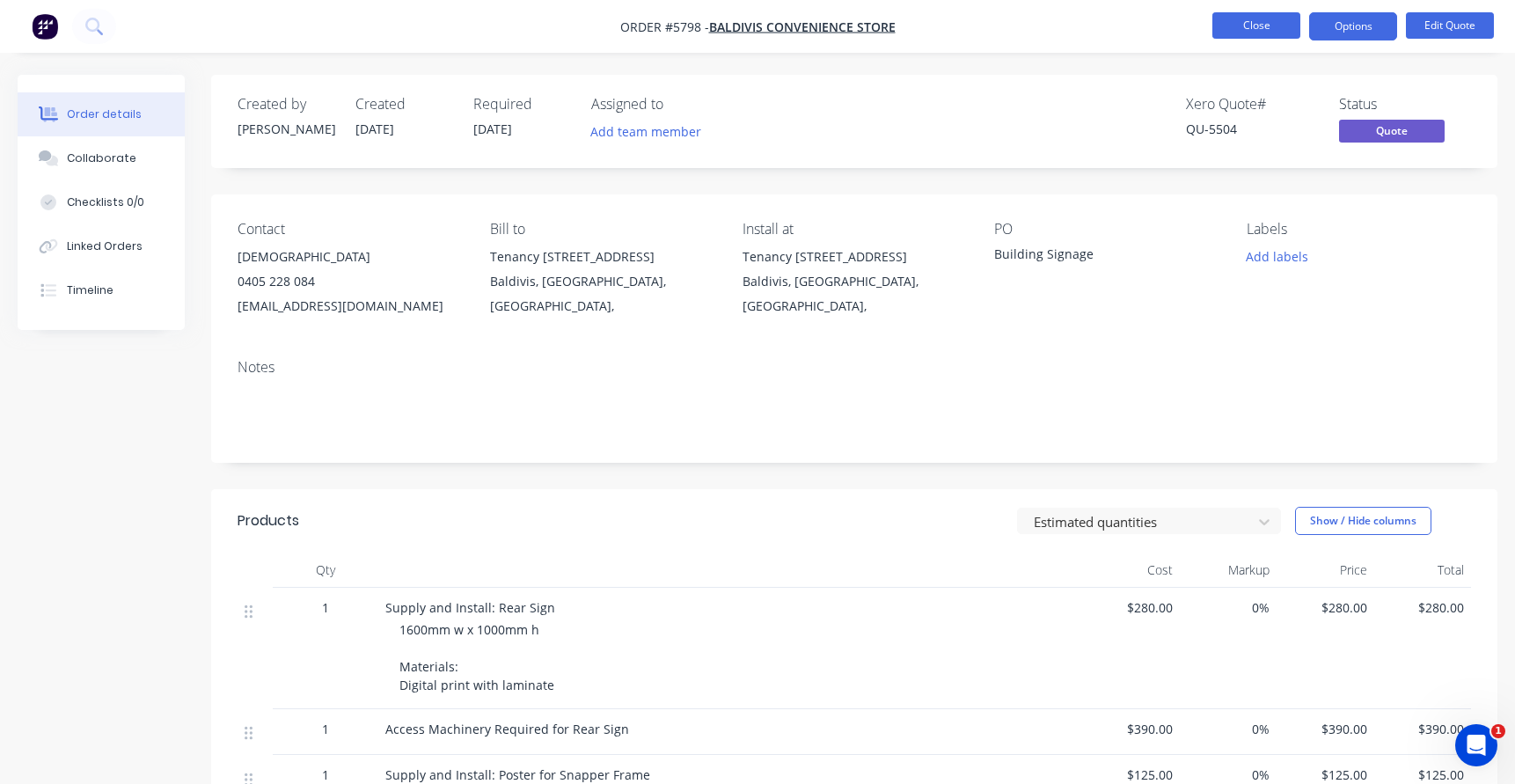
click at [1248, 23] on button "Close" at bounding box center [1256, 25] width 88 height 26
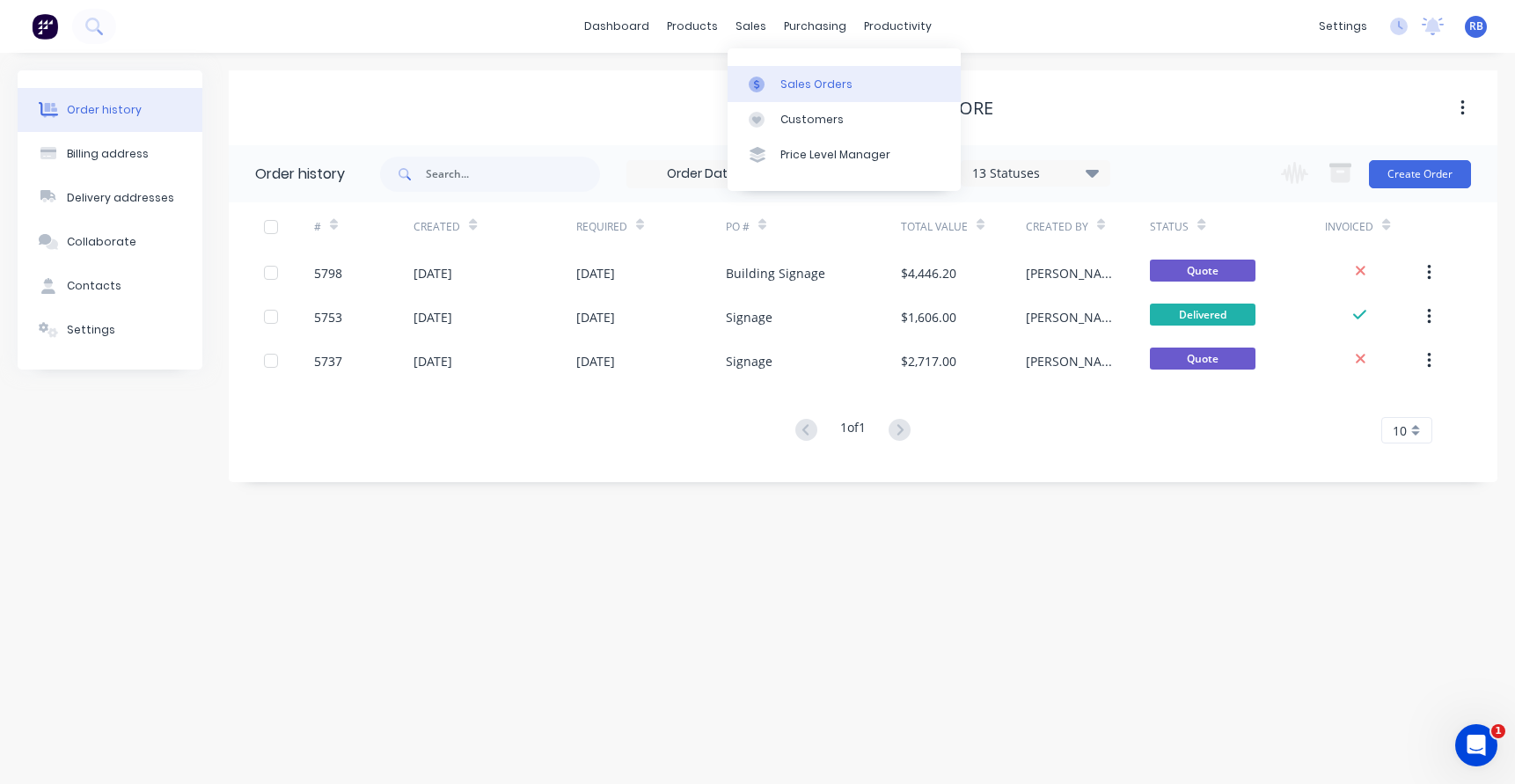
click at [821, 83] on div "Sales Orders" at bounding box center [816, 84] width 73 height 15
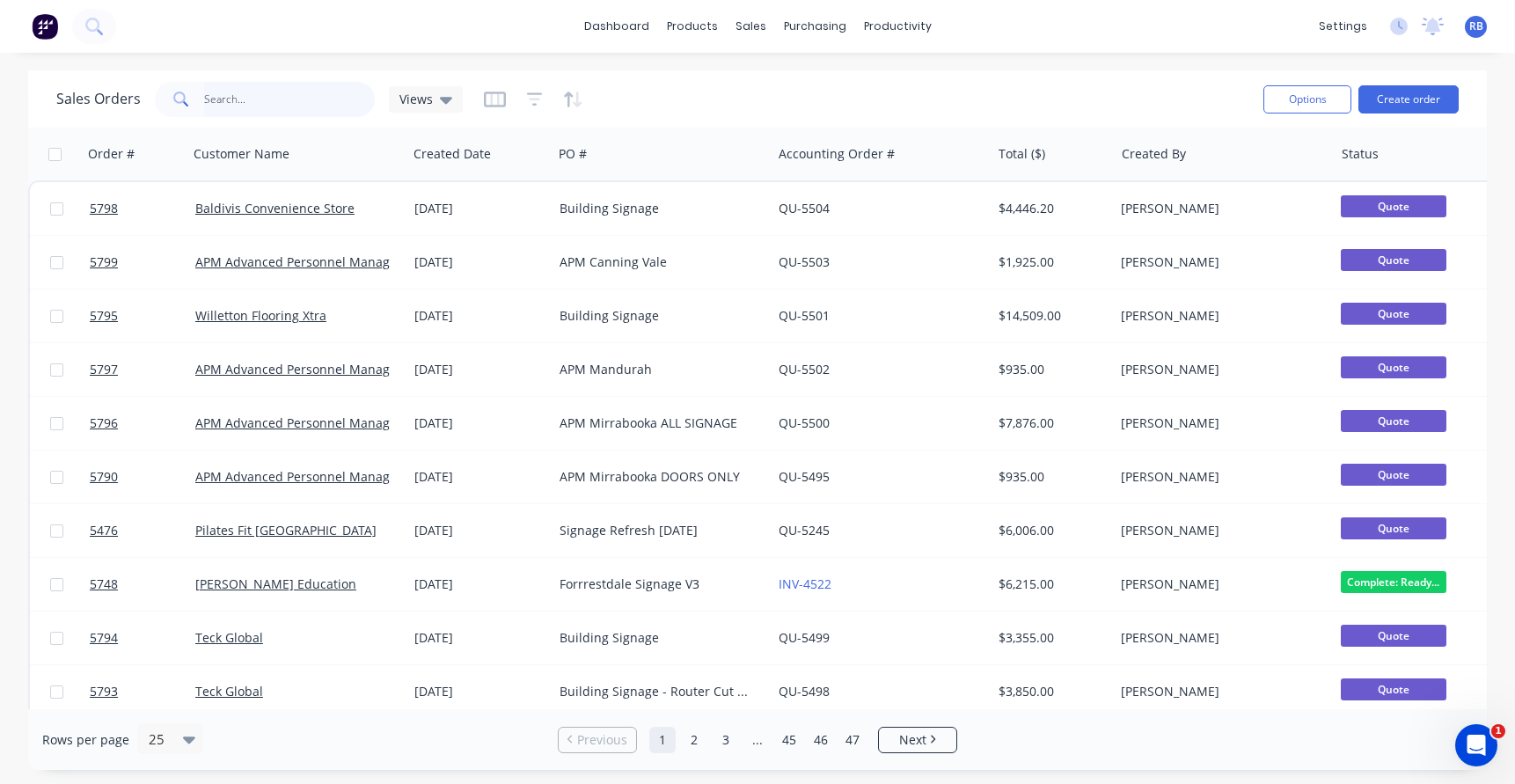
click at [258, 92] on input "text" at bounding box center [289, 100] width 171 height 35
type input "village"
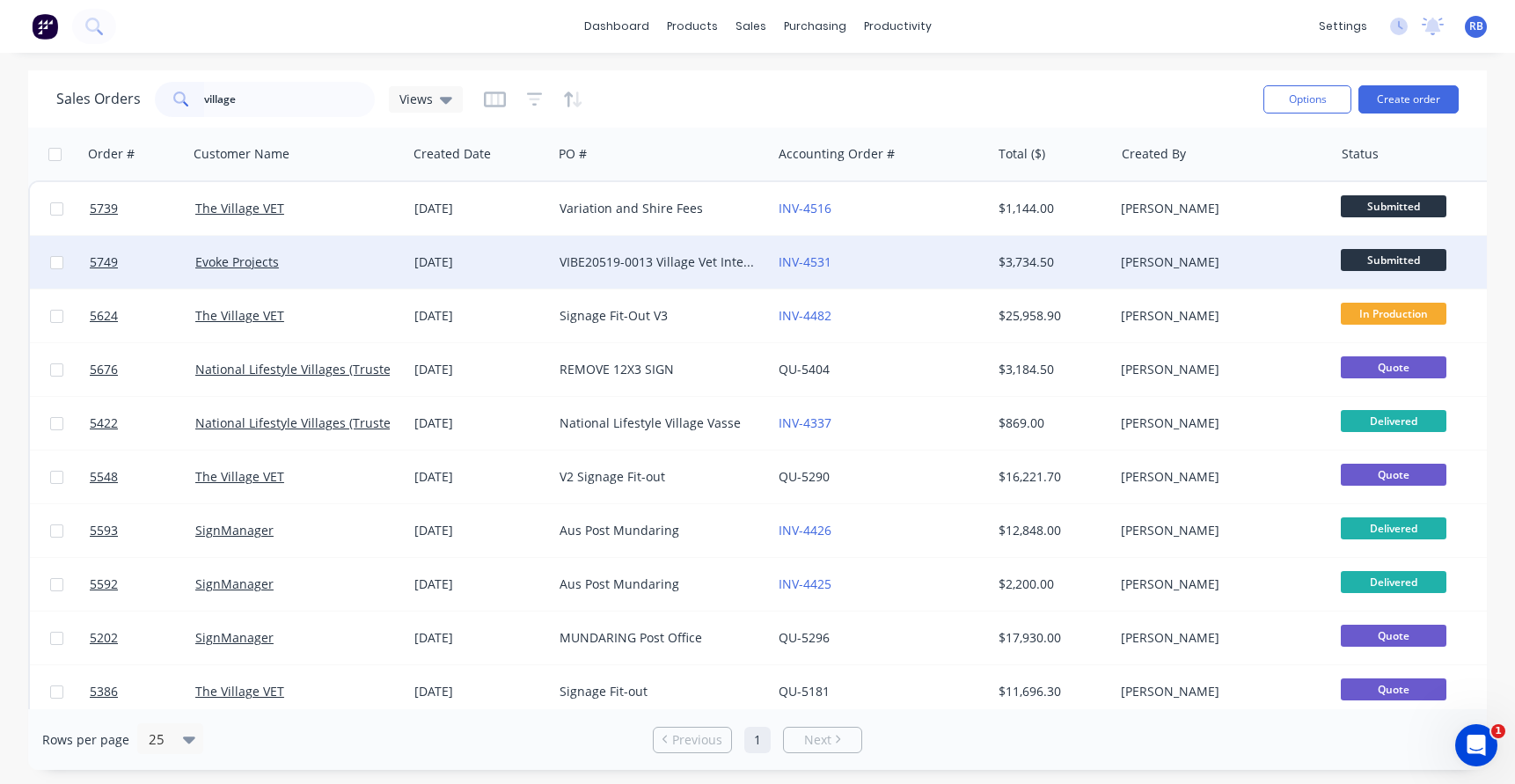
click at [910, 269] on div "INV-4531" at bounding box center [876, 262] width 196 height 17
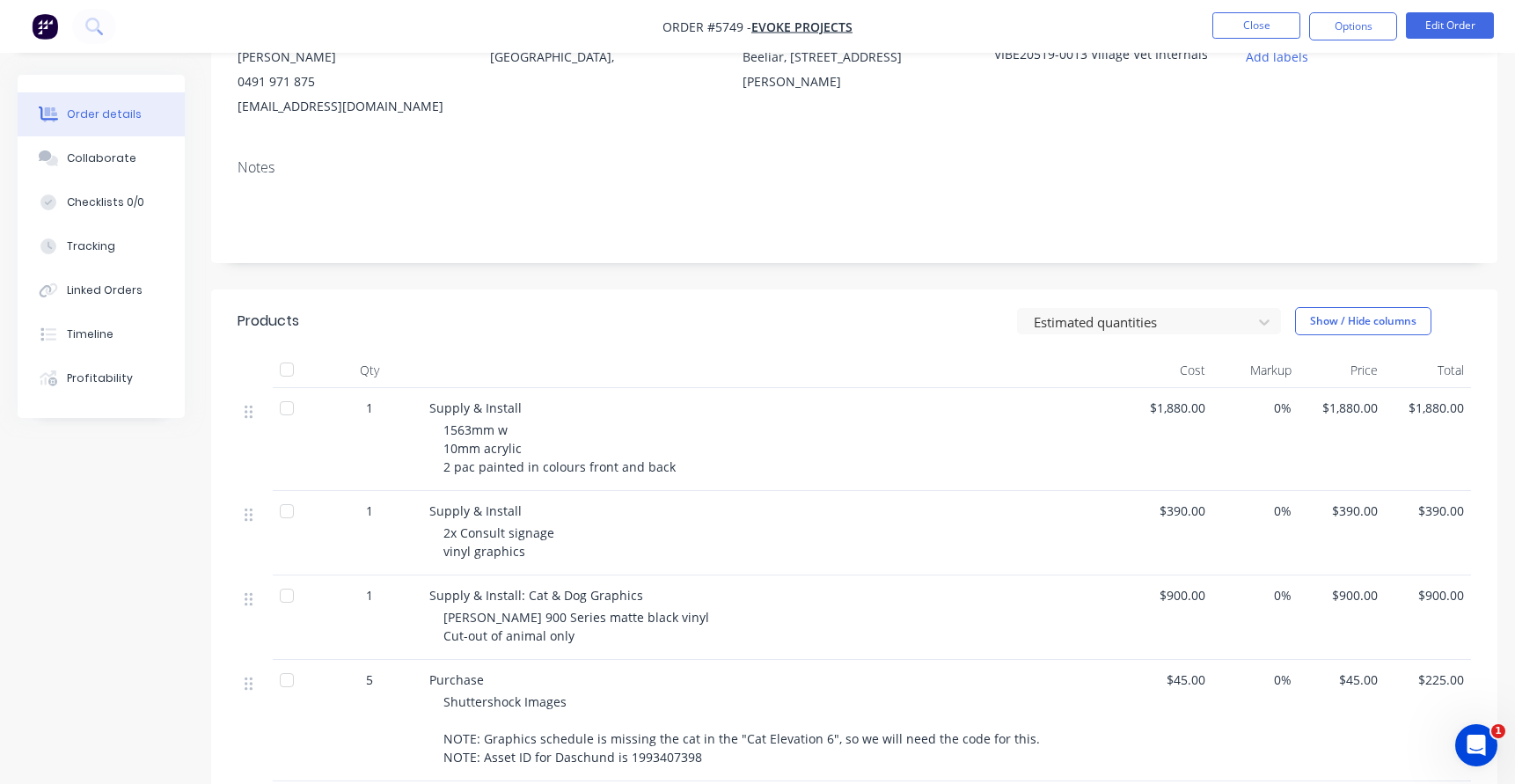
scroll to position [204, 0]
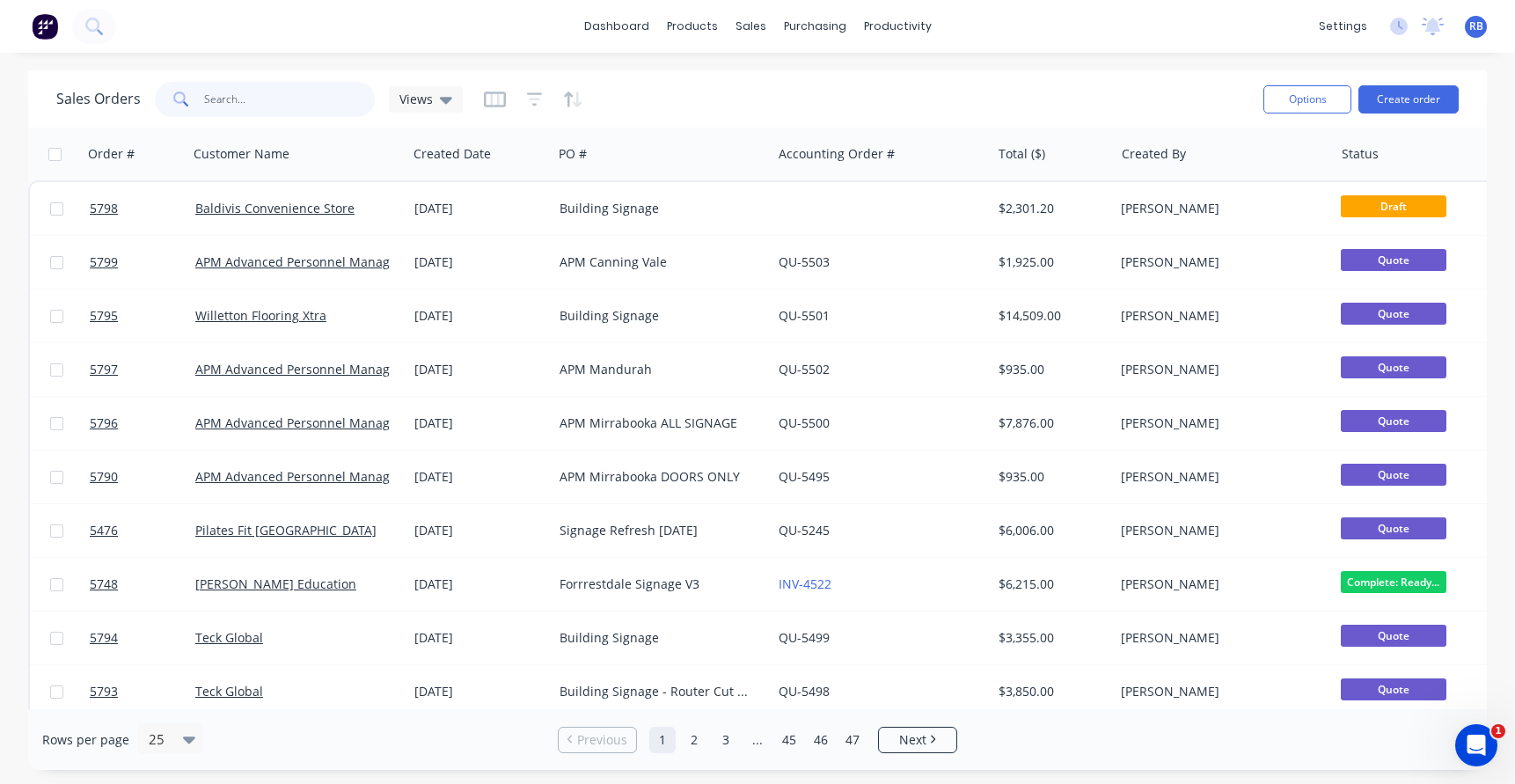
click at [240, 93] on input "text" at bounding box center [289, 100] width 171 height 35
type input "under awning"
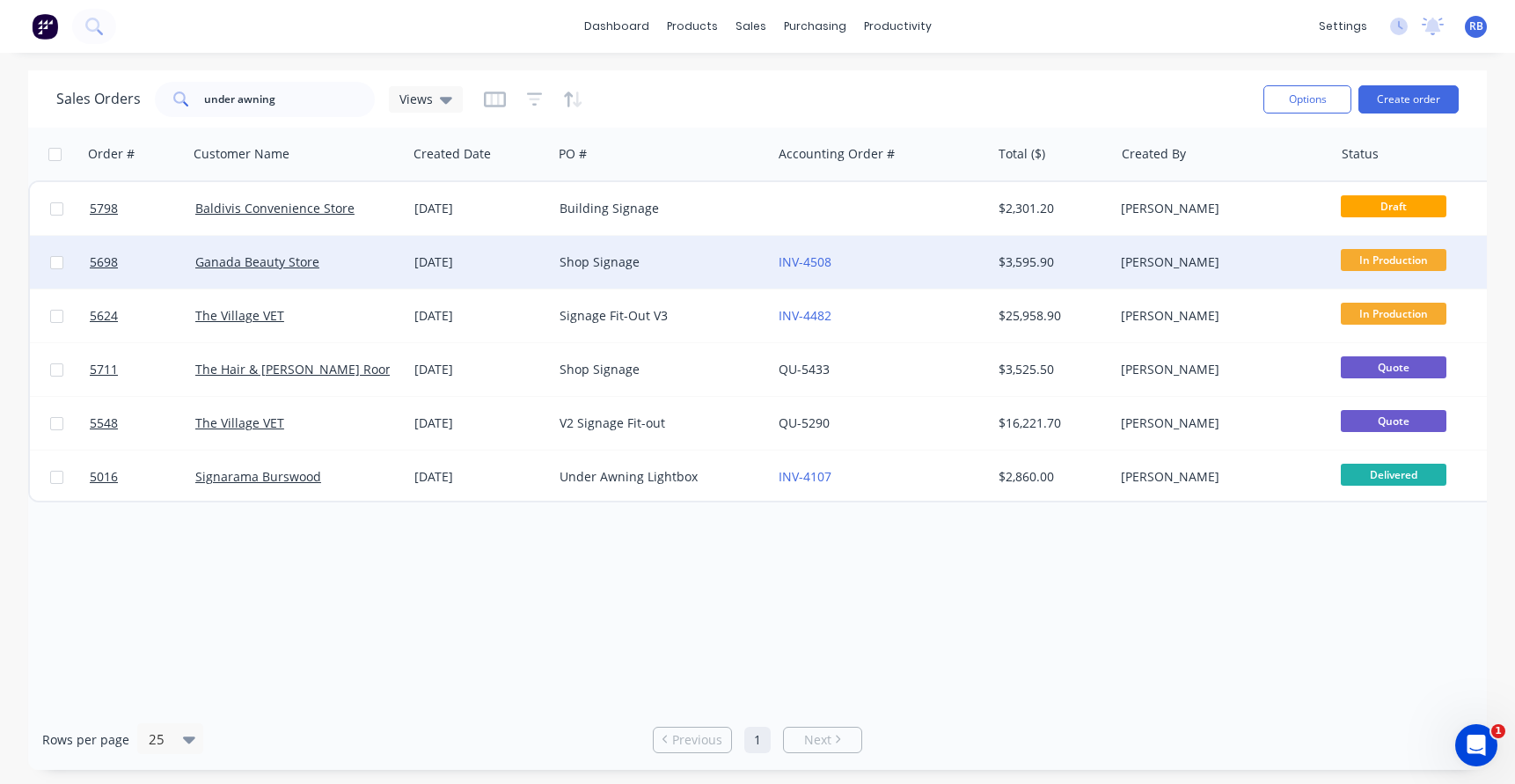
click at [379, 261] on div "Ganada Beauty Store" at bounding box center [293, 262] width 196 height 17
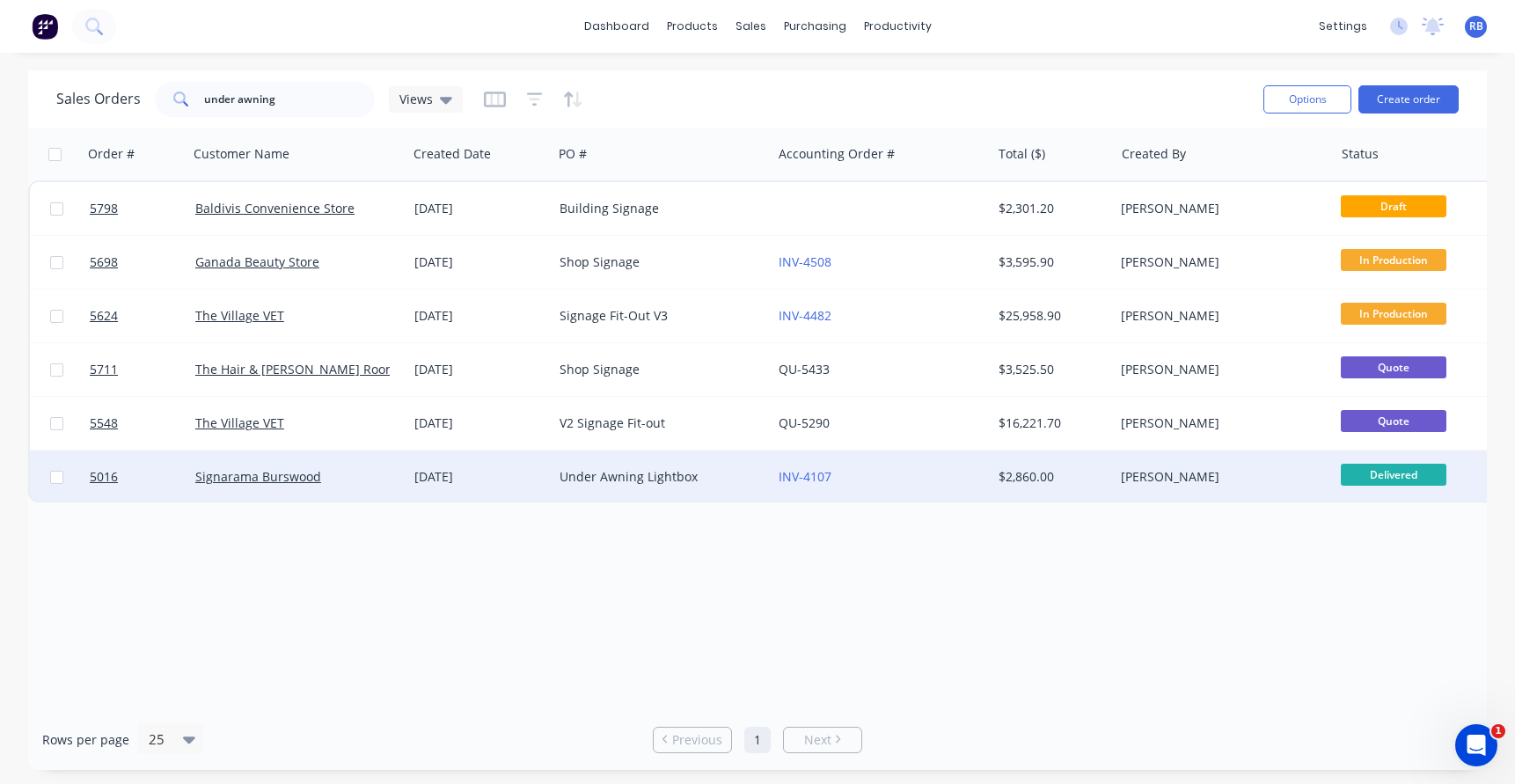
click at [372, 480] on div "Signarama Burswood" at bounding box center [293, 476] width 196 height 17
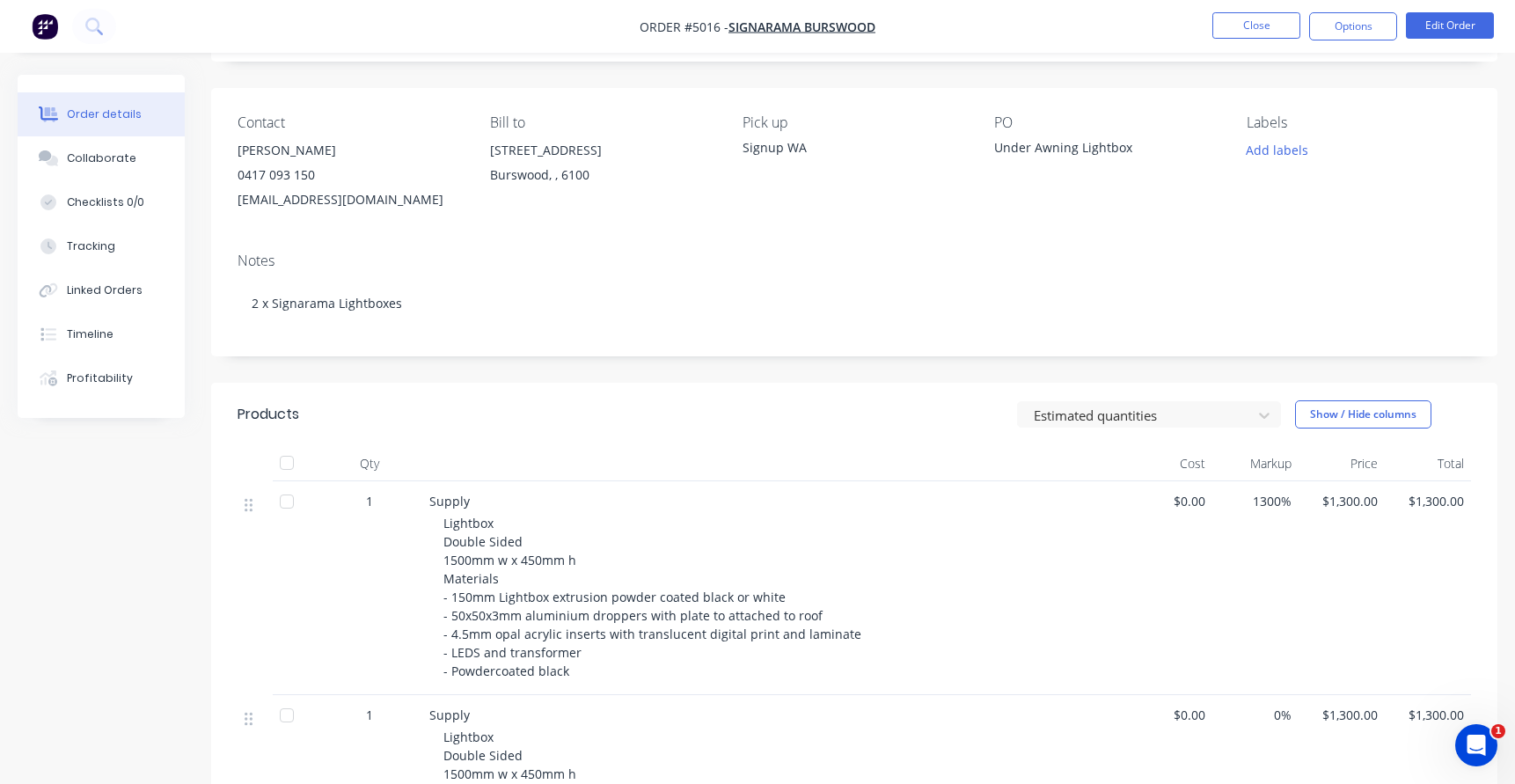
scroll to position [107, 0]
